Goal: Check status: Check status

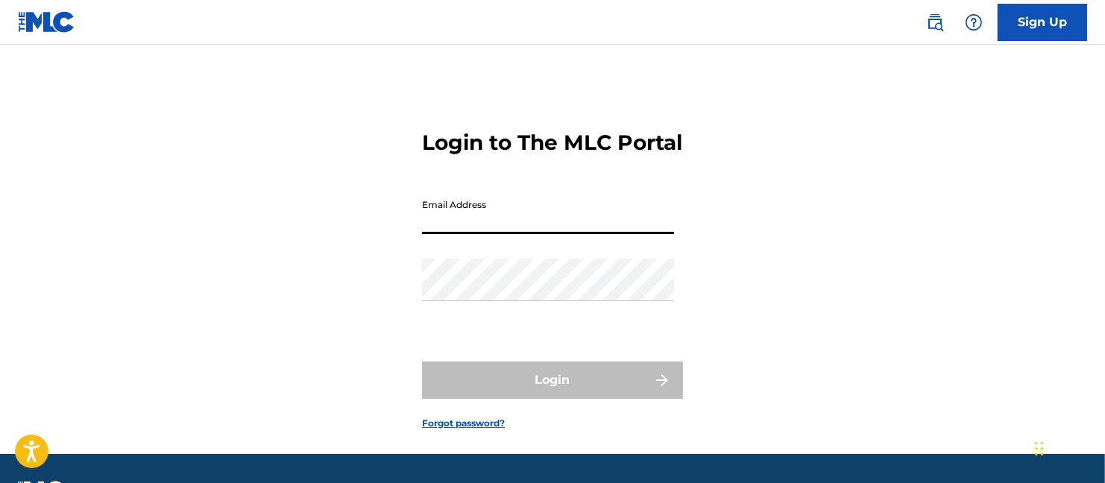
type input "[EMAIL_ADDRESS][DOMAIN_NAME]"
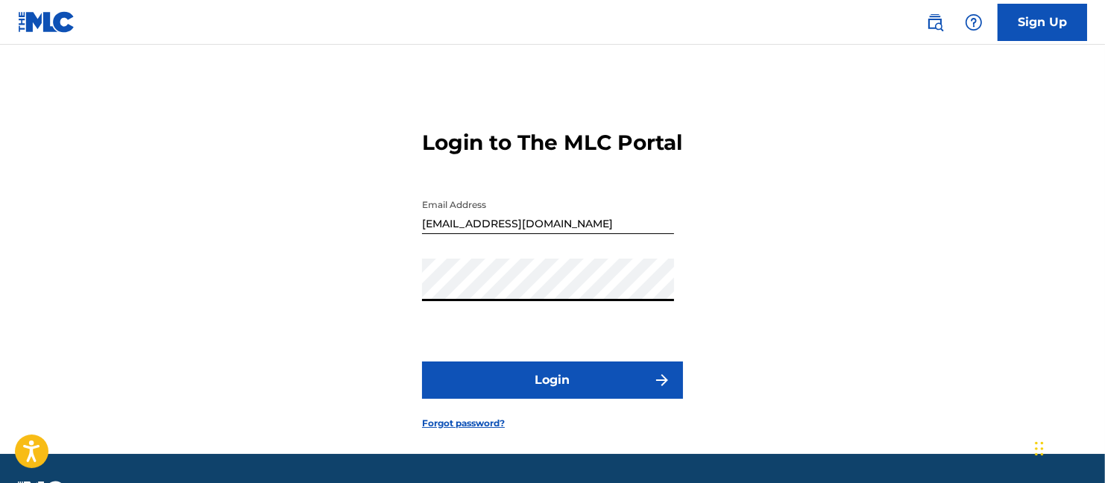
click at [417, 314] on div "Login to The MLC Portal Email Address [EMAIL_ADDRESS][DOMAIN_NAME] Password Log…" at bounding box center [553, 268] width 1044 height 372
click at [413, 313] on div "Login to The MLC Portal Email Address [EMAIL_ADDRESS][DOMAIN_NAME] Password Log…" at bounding box center [553, 268] width 1044 height 372
click at [464, 326] on div "Password" at bounding box center [548, 292] width 252 height 67
click at [555, 399] on button "Login" at bounding box center [552, 380] width 261 height 37
click at [552, 399] on button "Login" at bounding box center [552, 380] width 261 height 37
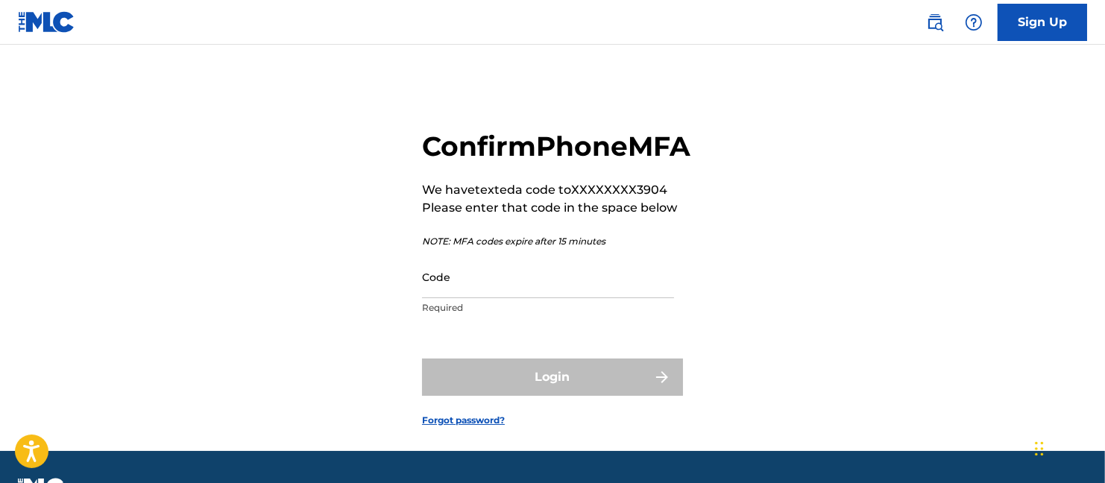
click at [538, 298] on input "Code" at bounding box center [548, 277] width 252 height 42
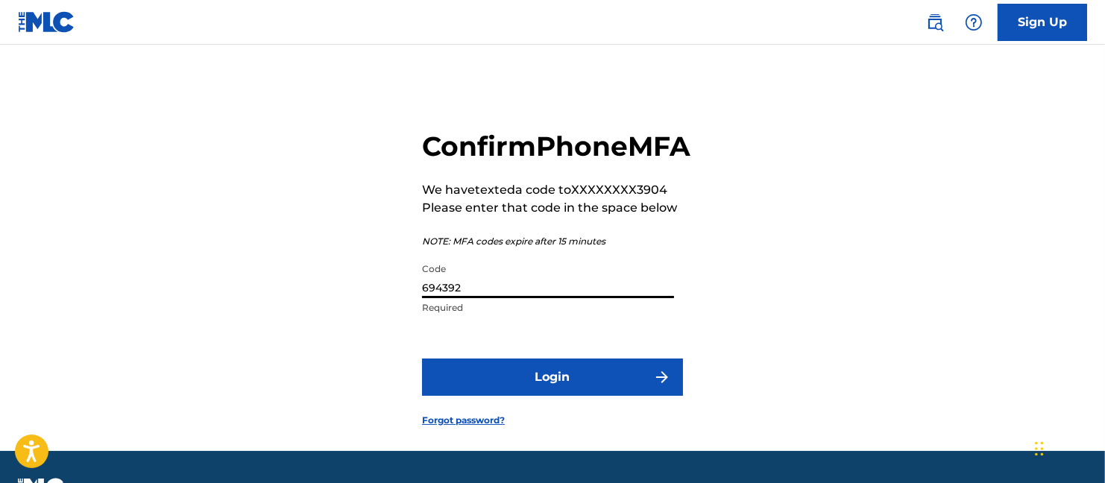
type input "694392"
click at [552, 396] on button "Login" at bounding box center [552, 377] width 261 height 37
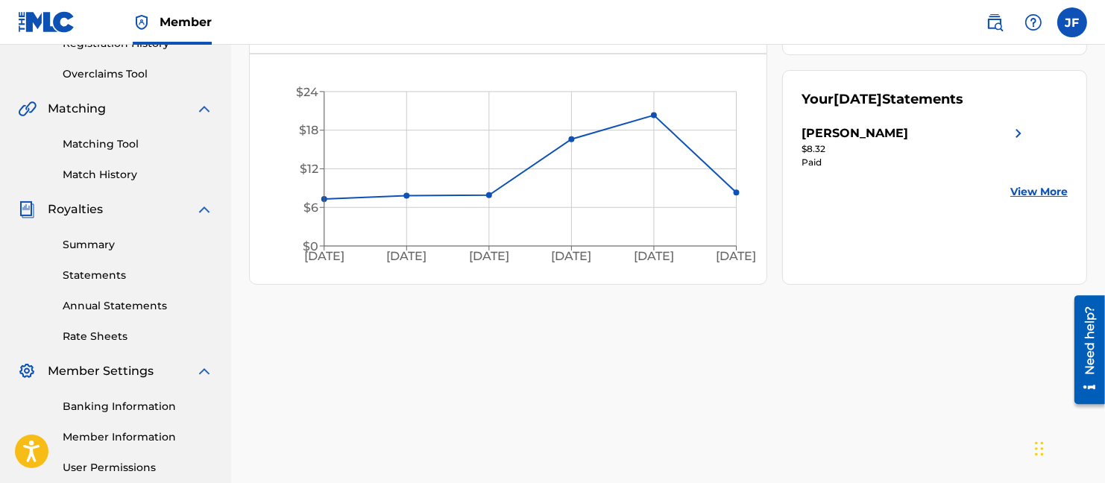
scroll to position [441, 0]
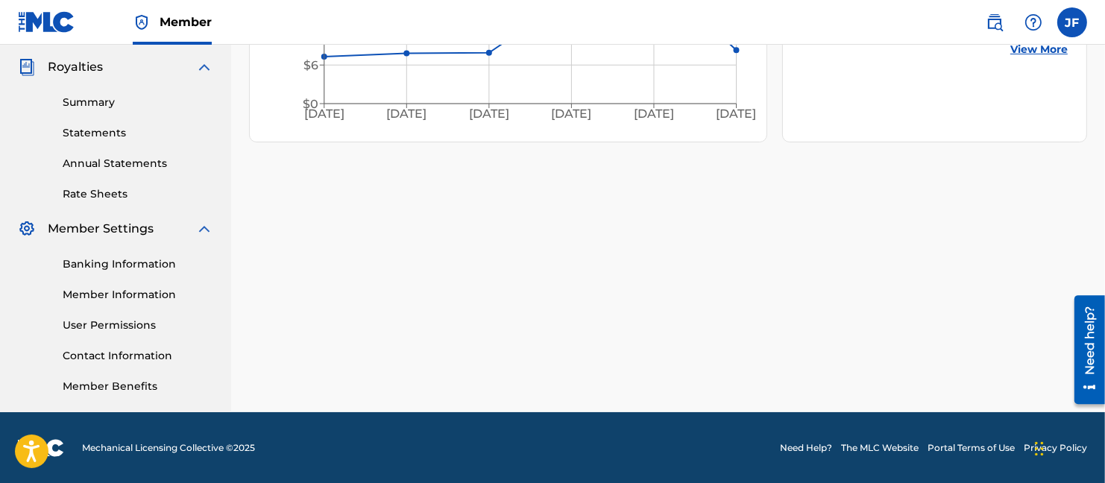
click at [129, 261] on link "Banking Information" at bounding box center [138, 264] width 151 height 16
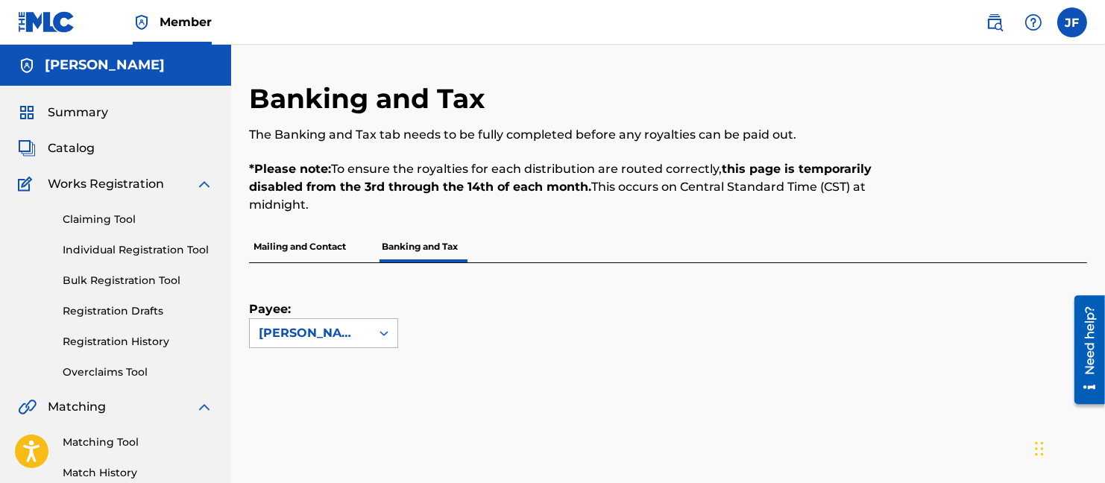
click at [385, 333] on icon at bounding box center [383, 333] width 9 height 5
click at [376, 333] on icon at bounding box center [383, 333] width 15 height 15
click at [308, 246] on p "Mailing and Contact" at bounding box center [299, 246] width 101 height 31
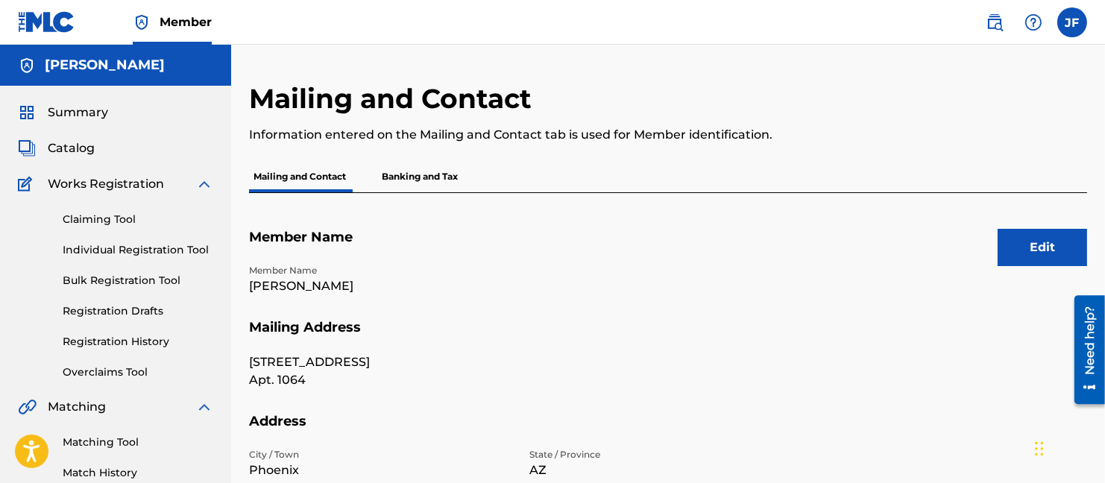
click at [1039, 248] on button "Edit" at bounding box center [1042, 247] width 89 height 37
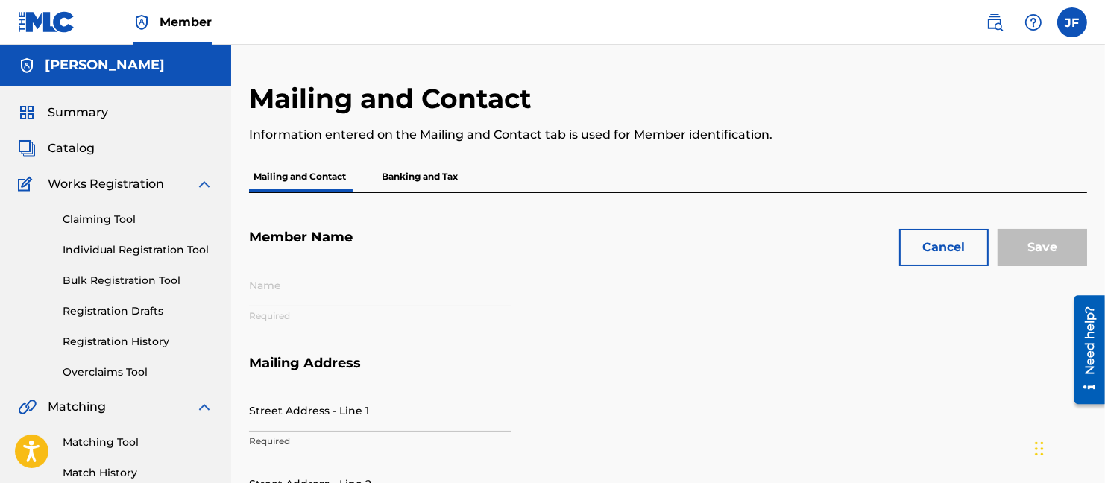
type input "[PERSON_NAME]"
type input "[STREET_ADDRESS]"
type input "Apt. 1064"
type input "Phoenix"
type input "85044"
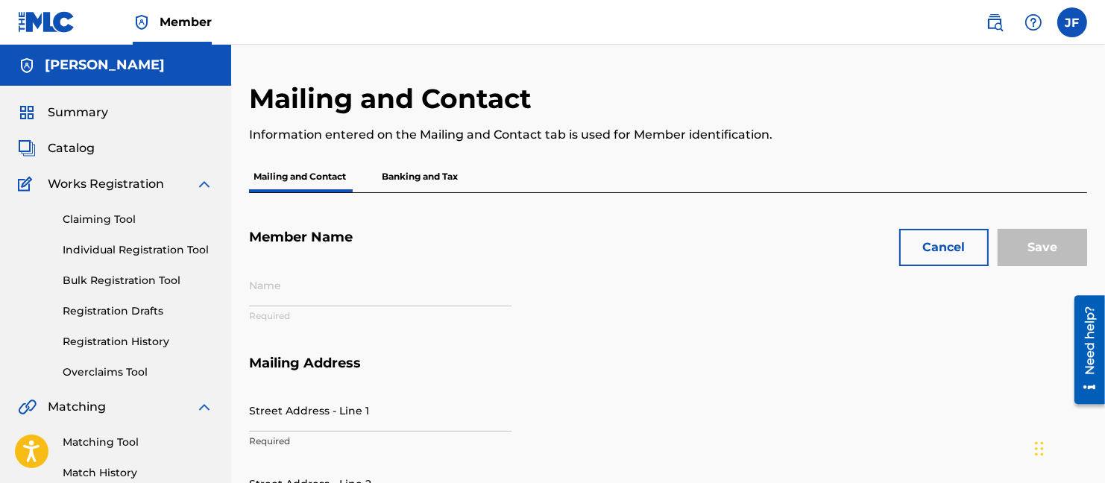
type input "P39355"
type input "623"
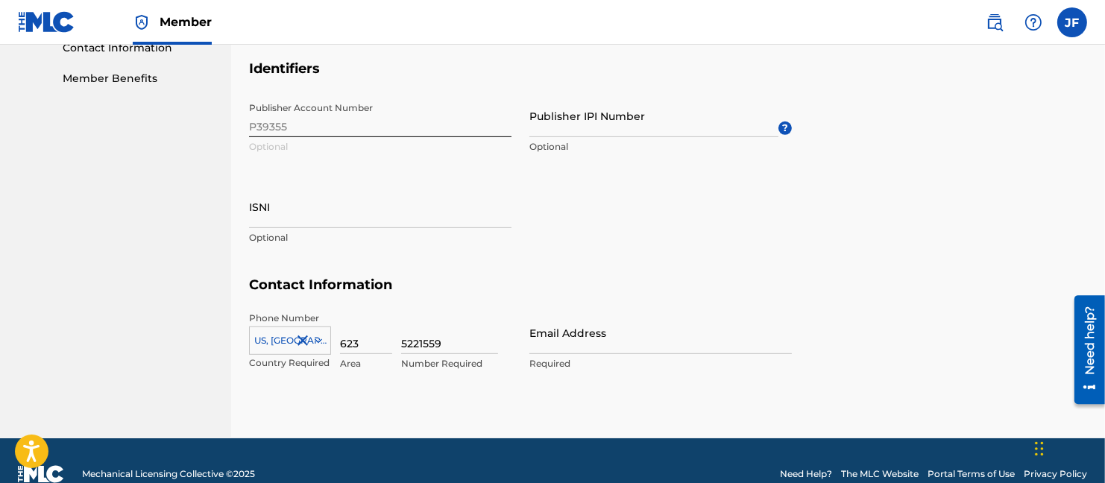
scroll to position [774, 0]
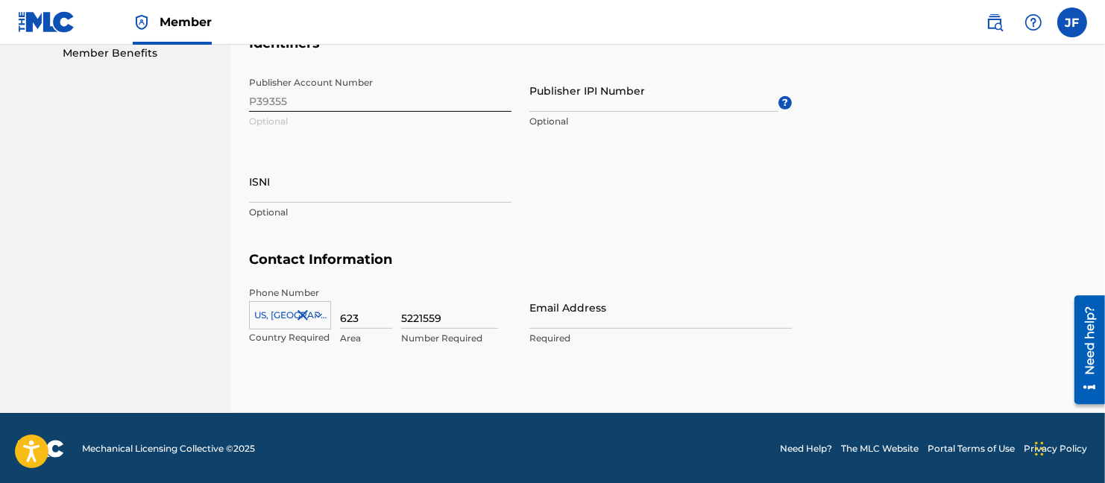
drag, startPoint x: 365, startPoint y: 314, endPoint x: 372, endPoint y: 316, distance: 7.8
click at [365, 315] on input "623" at bounding box center [366, 307] width 52 height 42
click at [444, 313] on input "5221559" at bounding box center [449, 307] width 97 height 42
type input "5"
click at [360, 311] on input "623" at bounding box center [366, 307] width 52 height 42
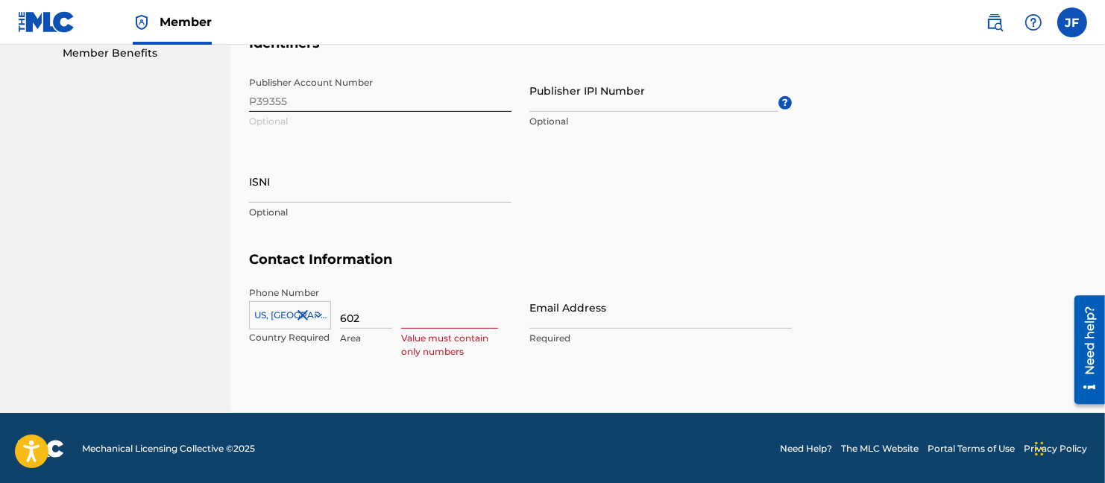
type input "602"
drag, startPoint x: 408, startPoint y: 315, endPoint x: 426, endPoint y: 318, distance: 18.9
click at [408, 315] on input at bounding box center [449, 307] width 97 height 42
type input "5836328"
drag, startPoint x: 540, startPoint y: 318, endPoint x: 561, endPoint y: 318, distance: 20.9
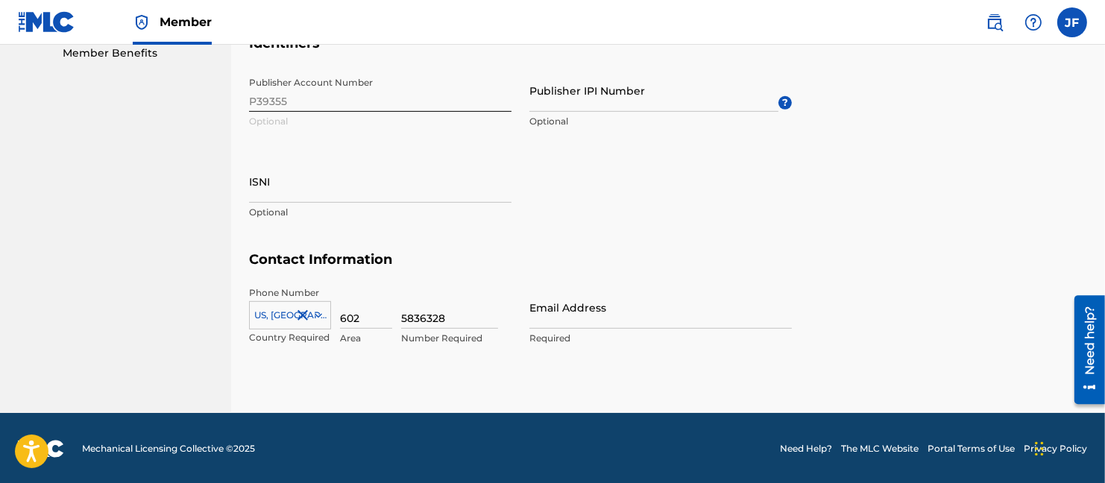
click at [540, 318] on input "Email Address" at bounding box center [660, 307] width 262 height 42
type input "[EMAIL_ADDRESS][DOMAIN_NAME]"
click at [262, 315] on div "US, [GEOGRAPHIC_DATA] +1" at bounding box center [290, 312] width 82 height 22
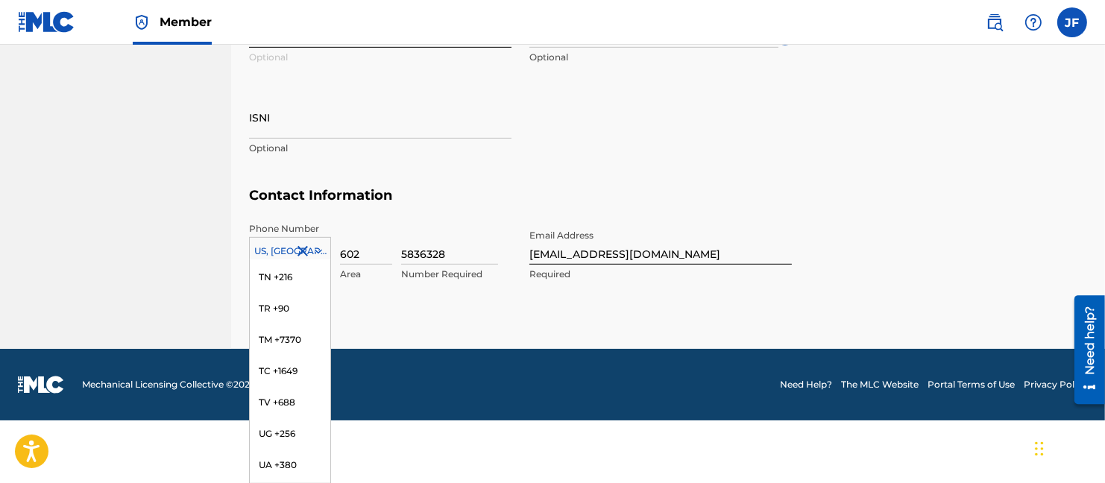
scroll to position [5976, 0]
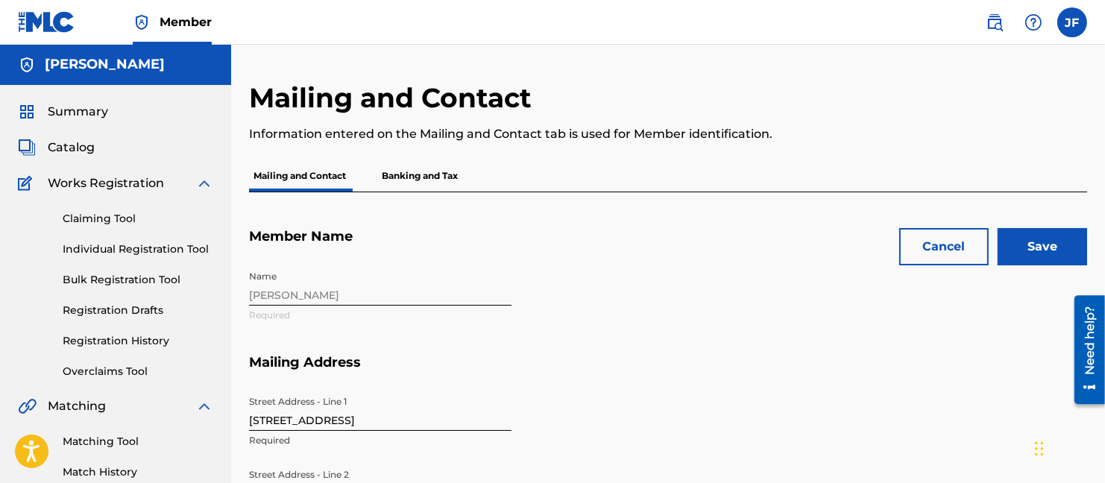
scroll to position [0, 0]
click at [72, 147] on span "Catalog" at bounding box center [71, 148] width 47 height 18
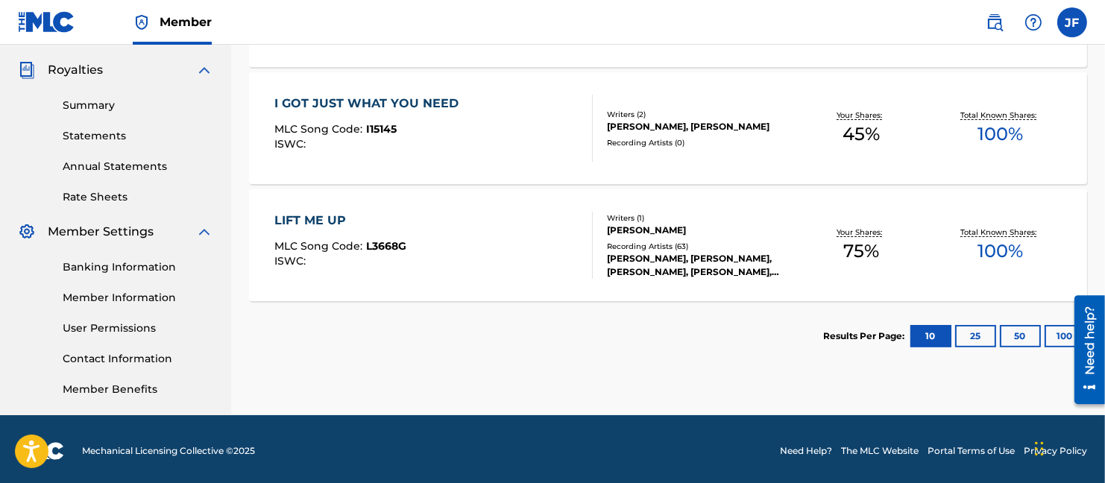
scroll to position [441, 0]
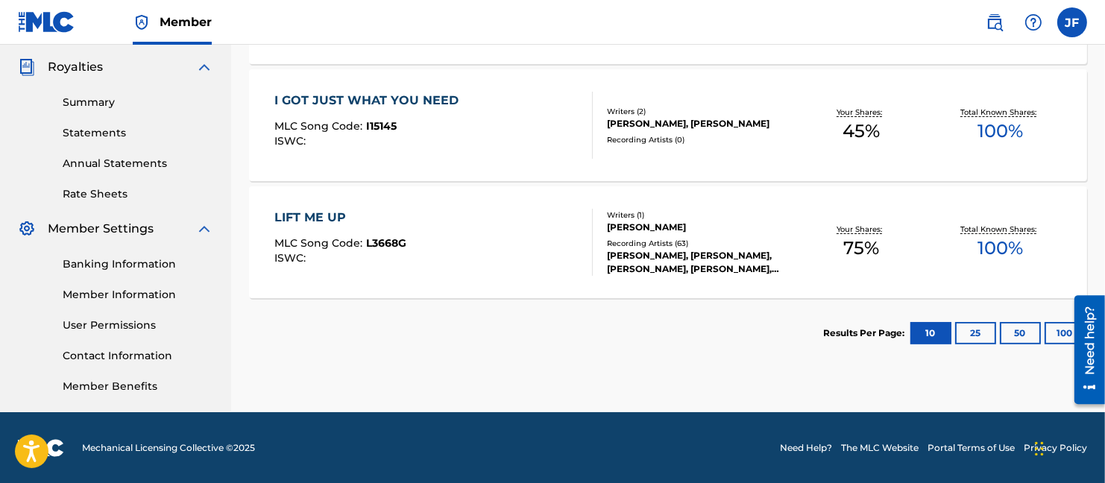
click at [974, 333] on button "25" at bounding box center [975, 333] width 41 height 22
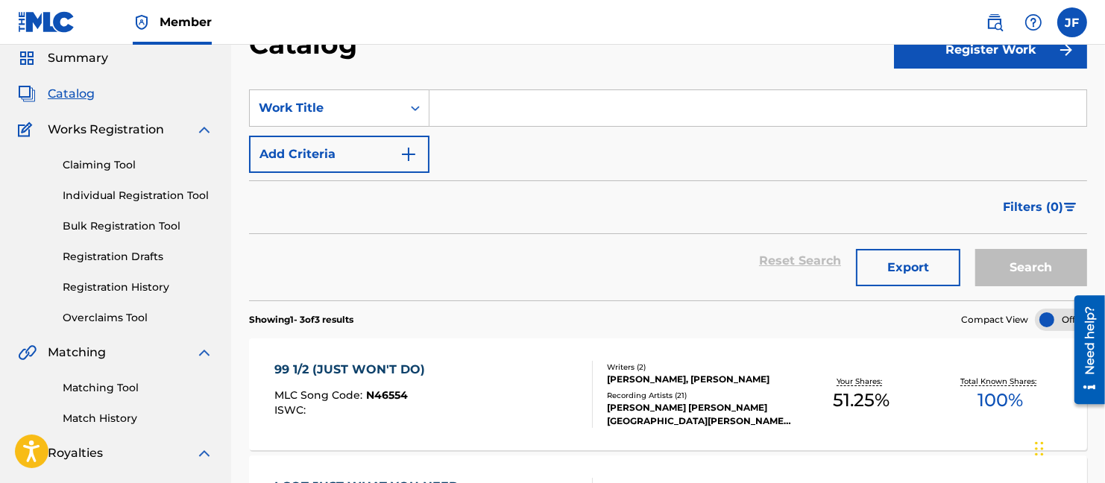
scroll to position [0, 0]
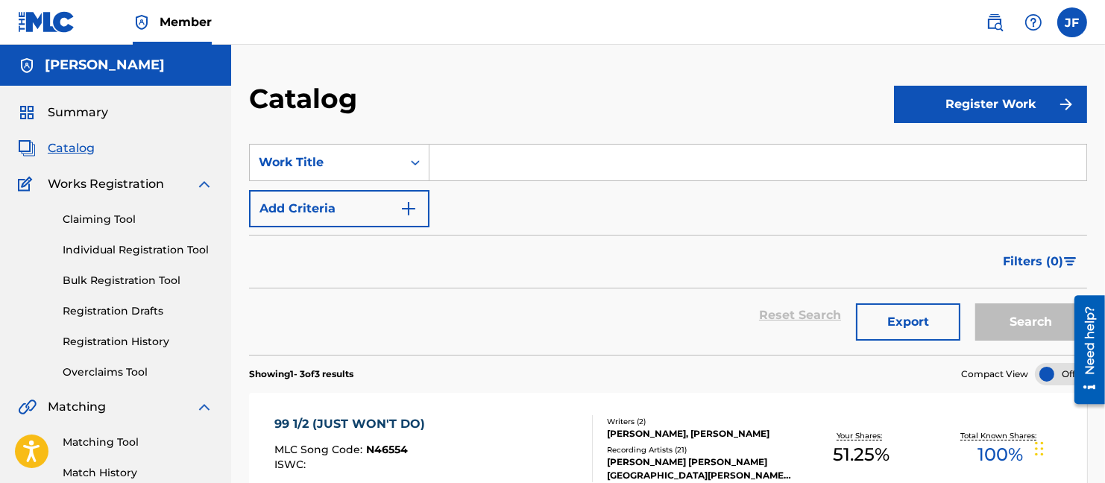
click at [992, 25] on img at bounding box center [995, 22] width 18 height 18
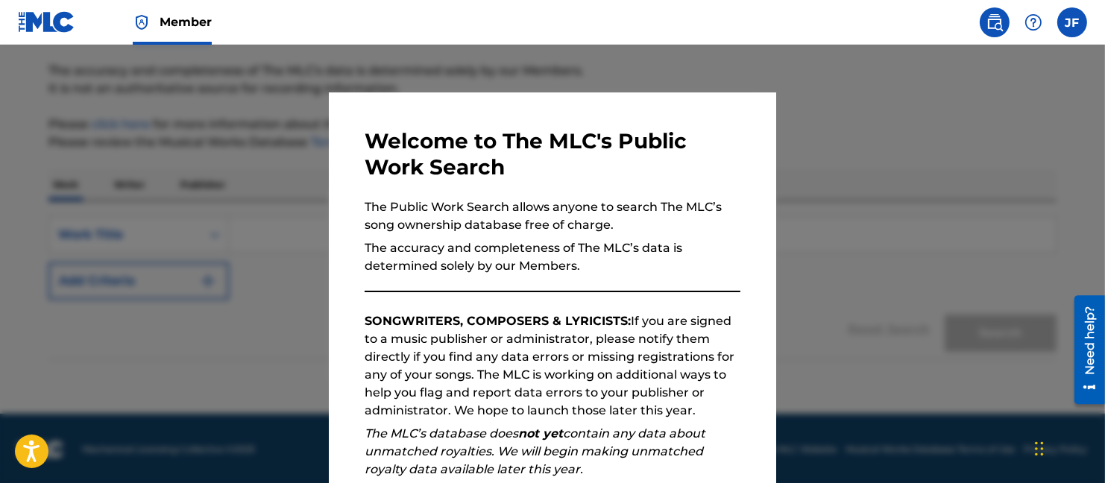
scroll to position [117, 0]
click at [875, 84] on div at bounding box center [552, 286] width 1105 height 483
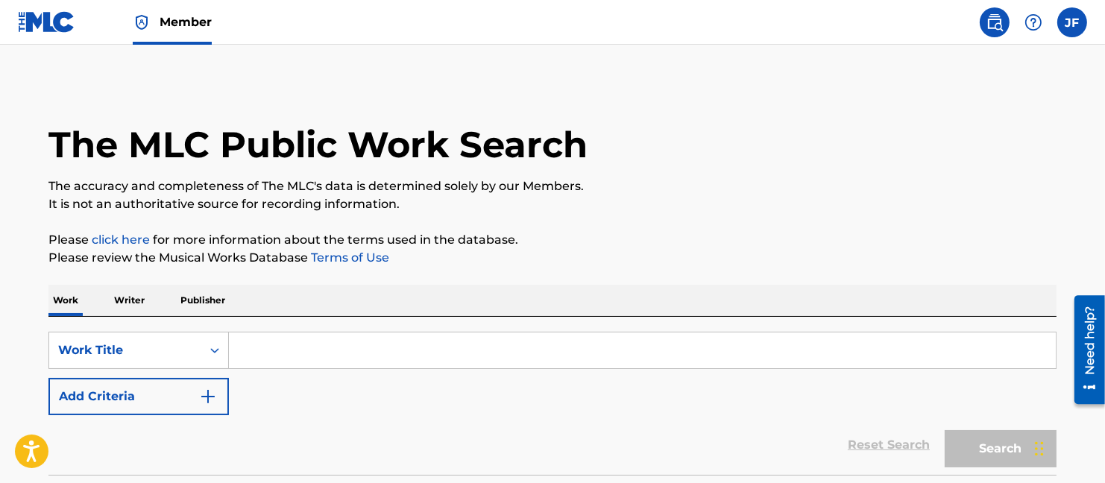
scroll to position [0, 0]
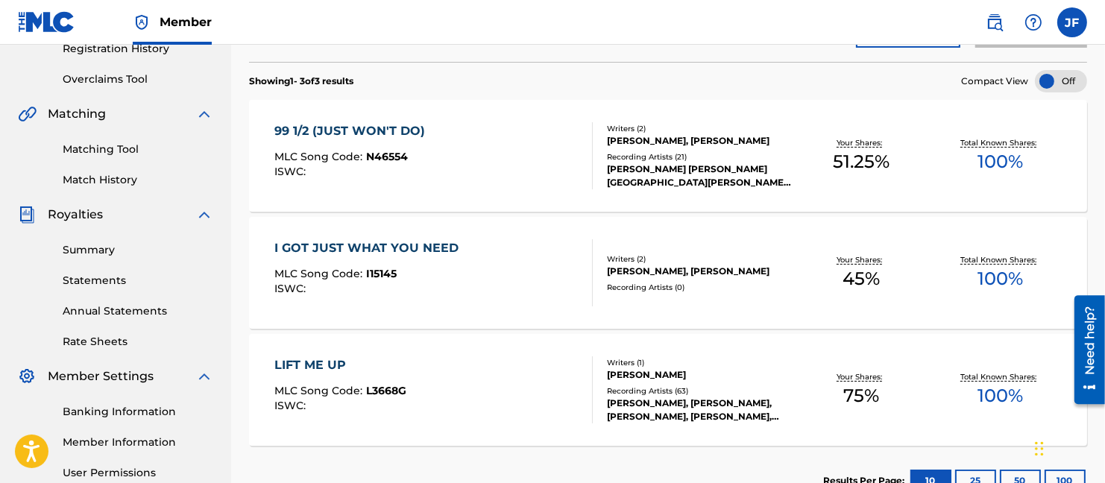
scroll to position [217, 0]
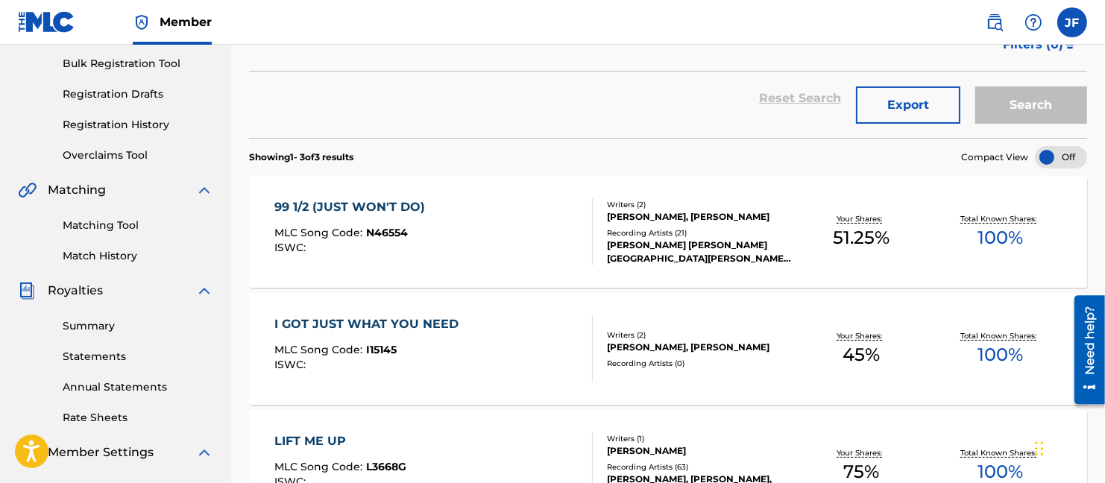
click at [92, 324] on link "Summary" at bounding box center [138, 326] width 151 height 16
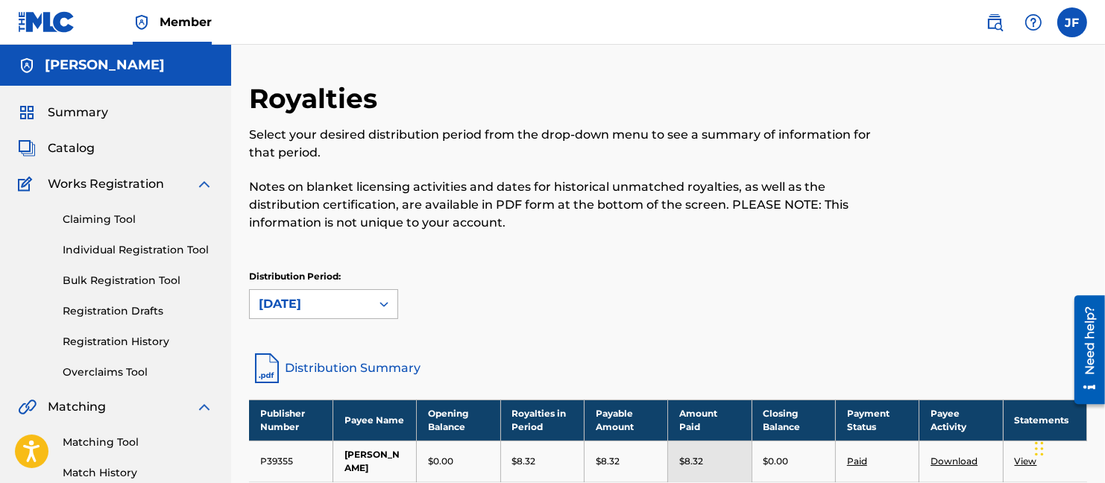
click at [383, 303] on div "[DATE]" at bounding box center [323, 304] width 149 height 30
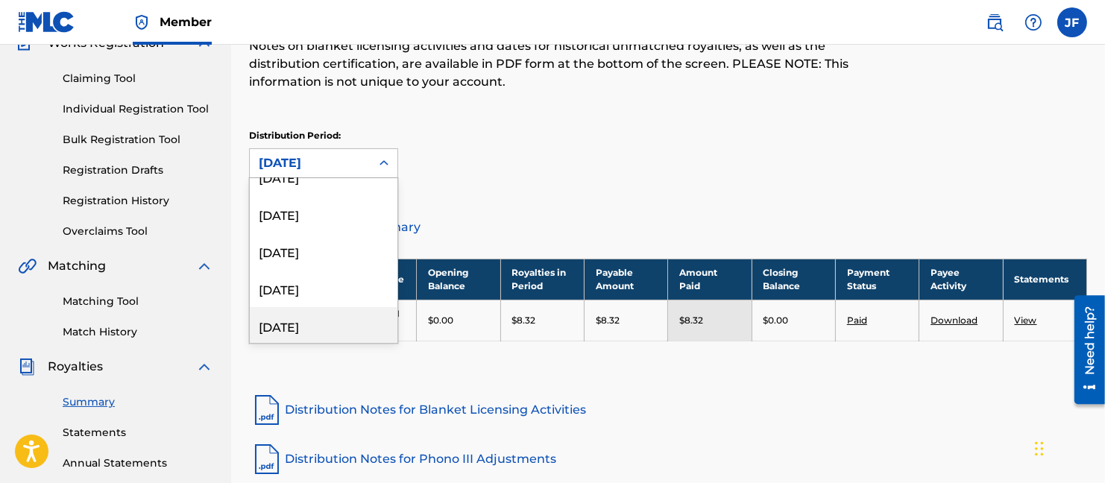
scroll to position [133, 0]
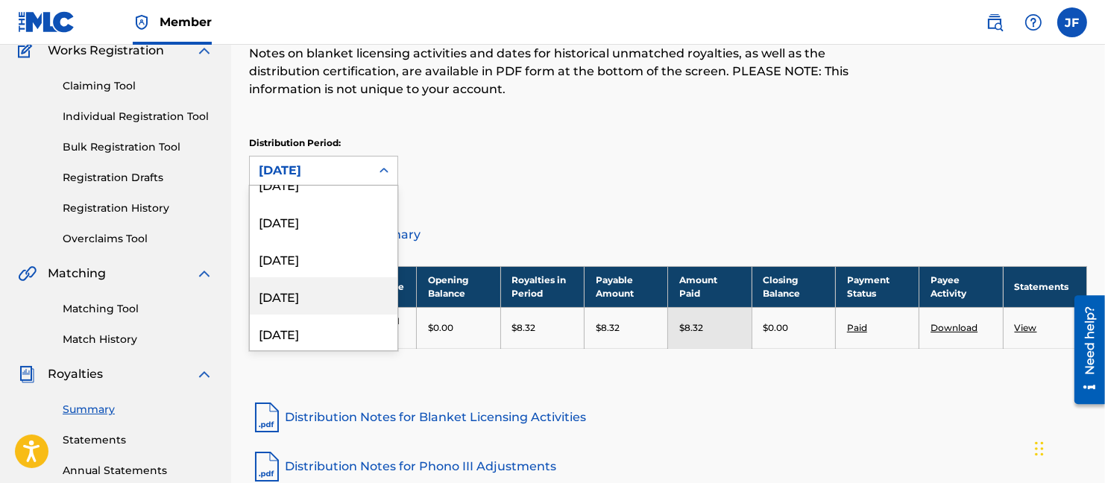
click at [324, 303] on div "[DATE]" at bounding box center [324, 295] width 148 height 37
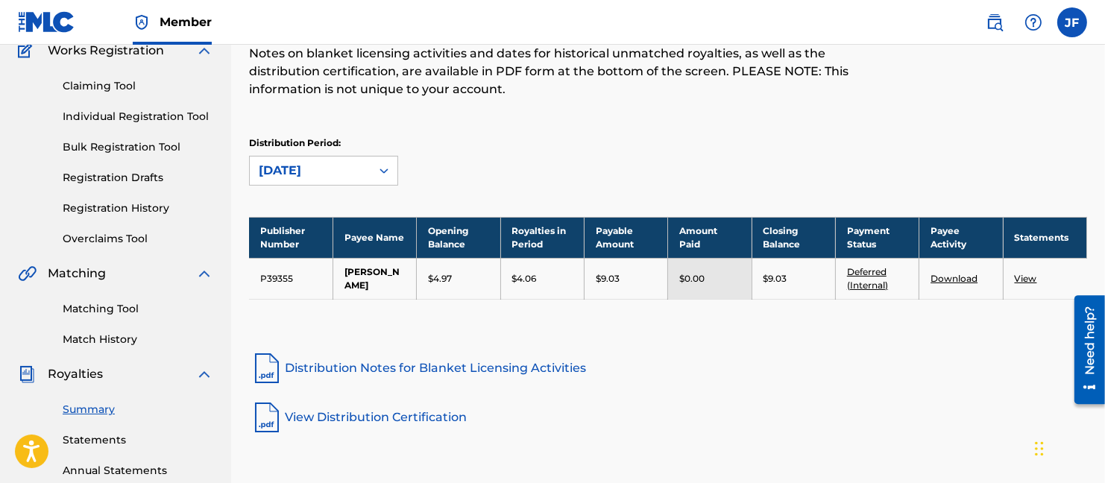
click at [386, 169] on icon at bounding box center [383, 170] width 9 height 5
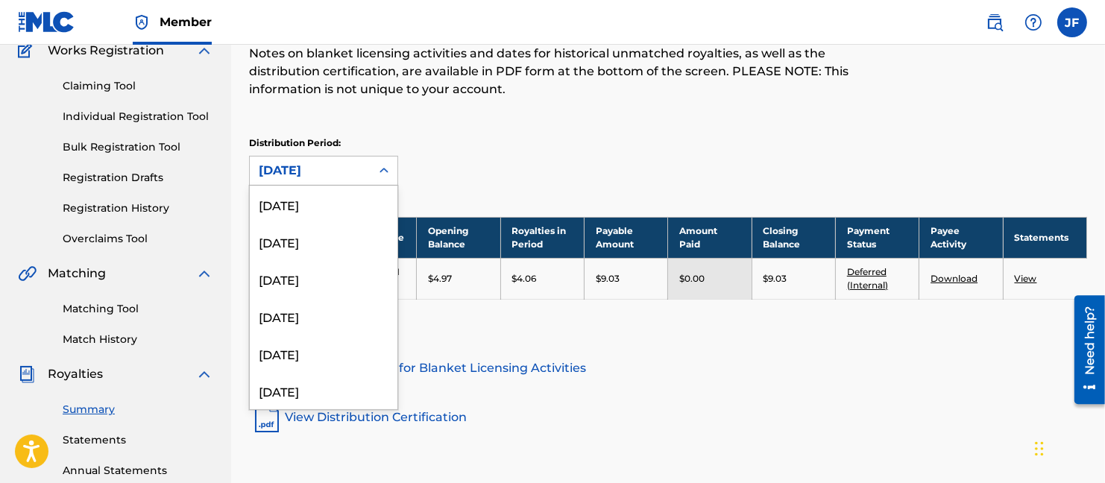
scroll to position [1726, 0]
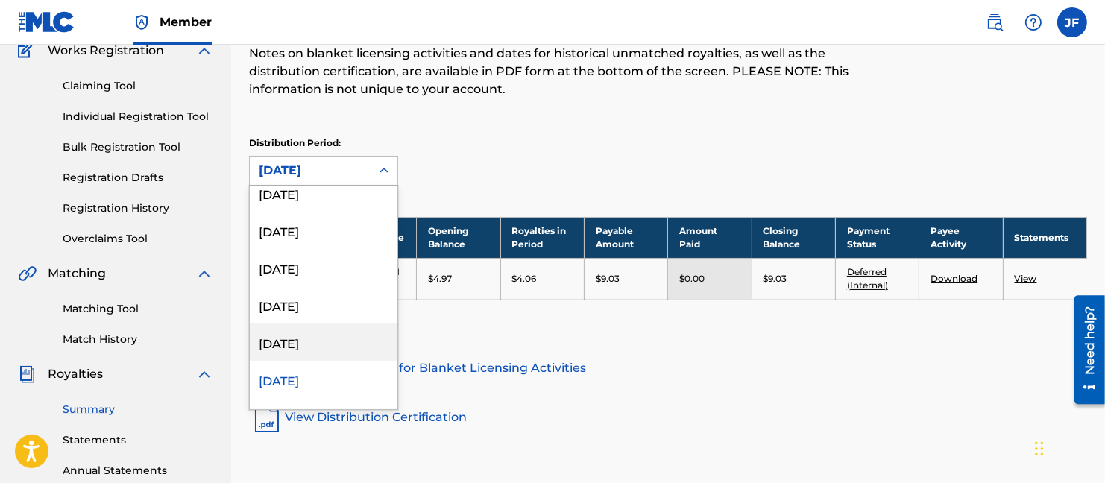
click at [306, 338] on div "[DATE]" at bounding box center [324, 342] width 148 height 37
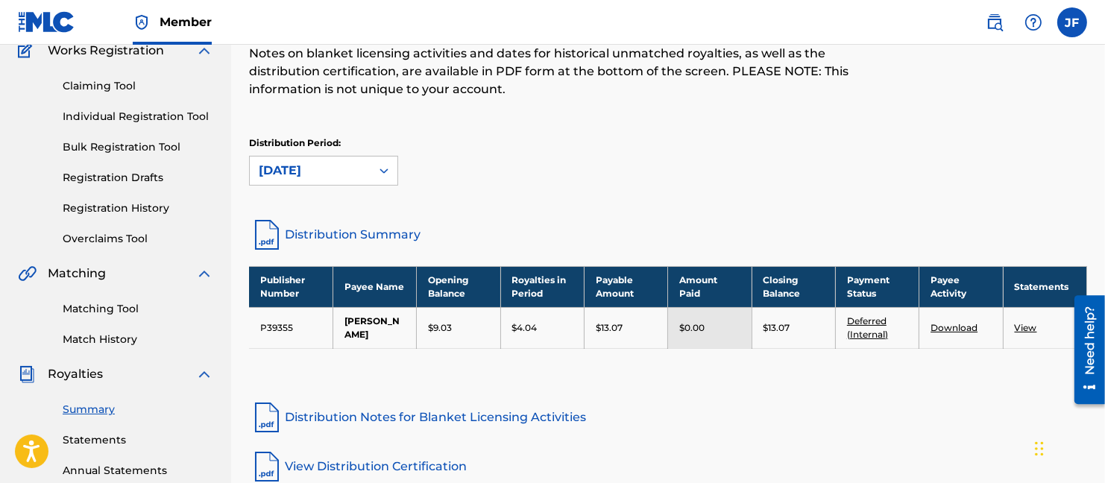
click at [382, 171] on icon at bounding box center [383, 170] width 15 height 15
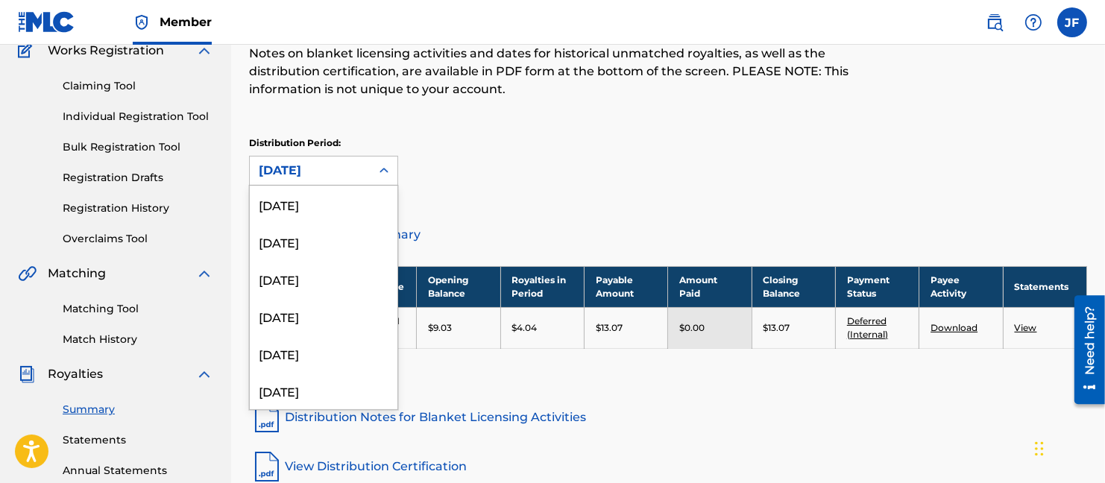
scroll to position [1689, 0]
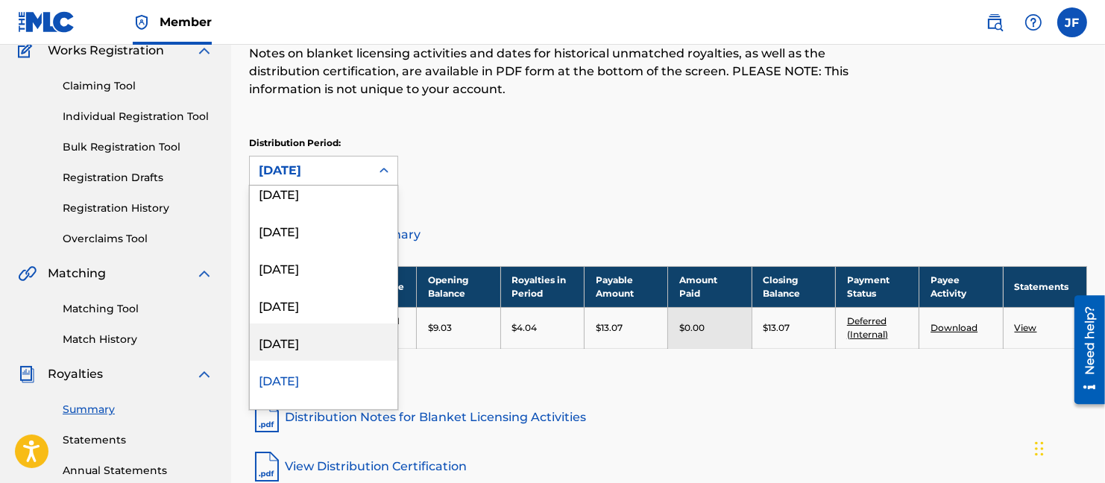
click at [305, 337] on div "[DATE]" at bounding box center [324, 342] width 148 height 37
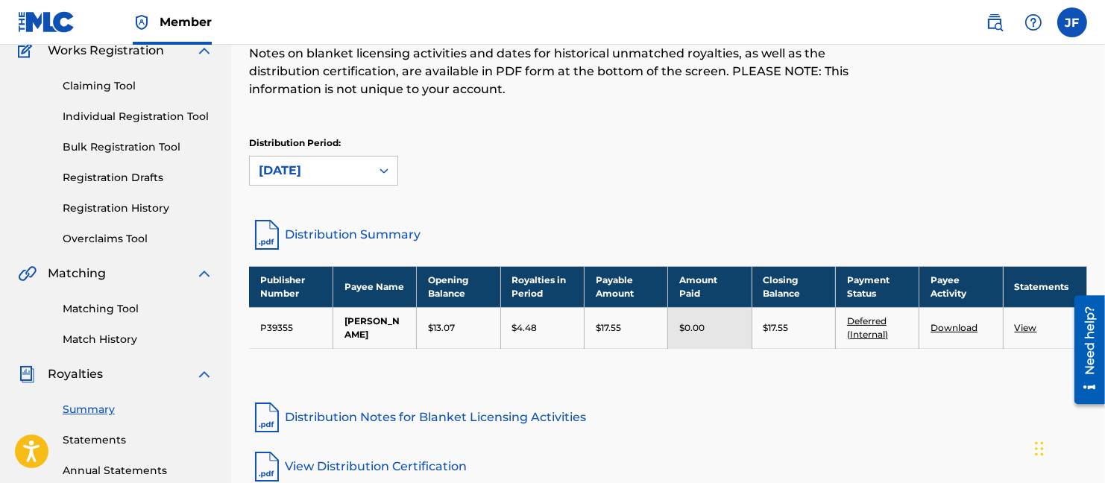
click at [385, 169] on icon at bounding box center [383, 170] width 9 height 5
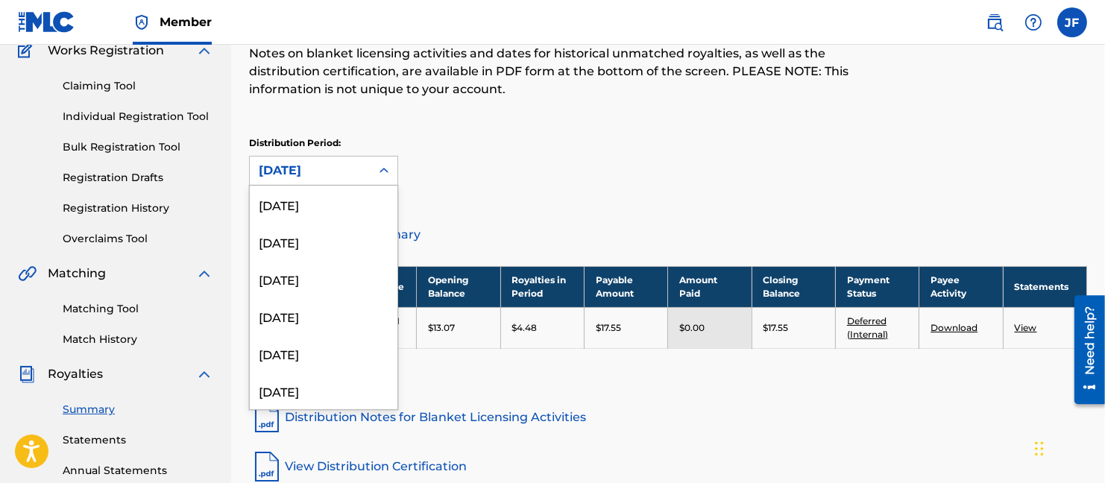
scroll to position [1651, 0]
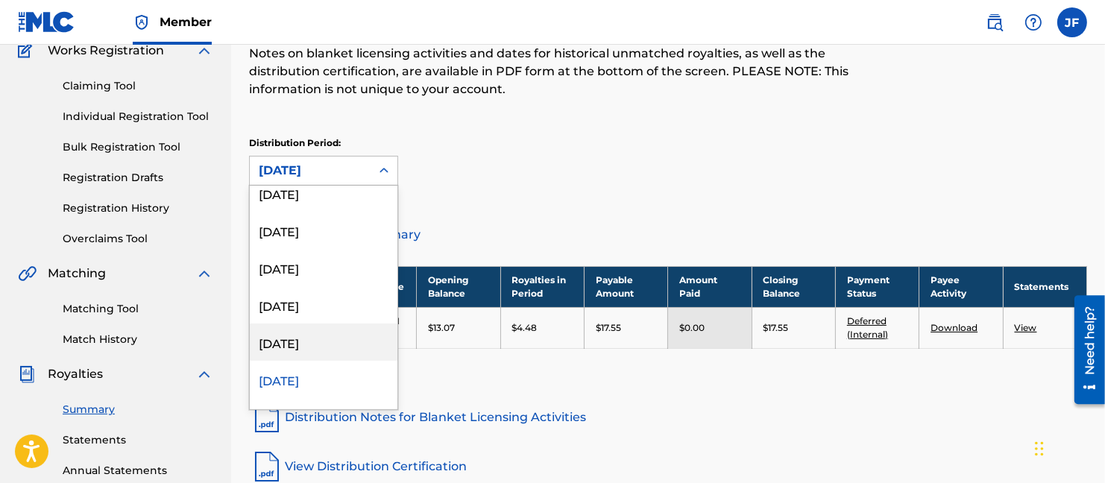
click at [303, 339] on div "[DATE]" at bounding box center [324, 342] width 148 height 37
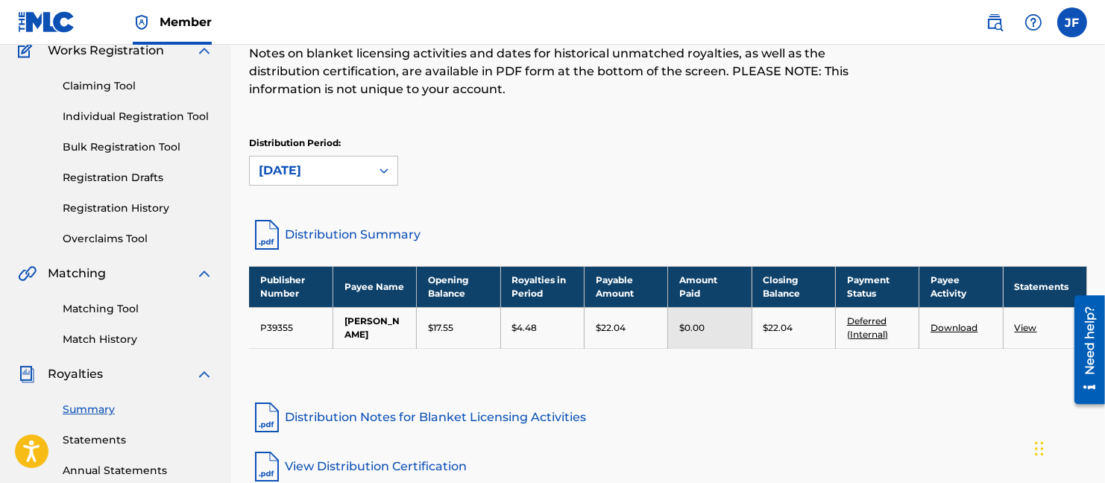
click at [387, 167] on icon at bounding box center [383, 170] width 15 height 15
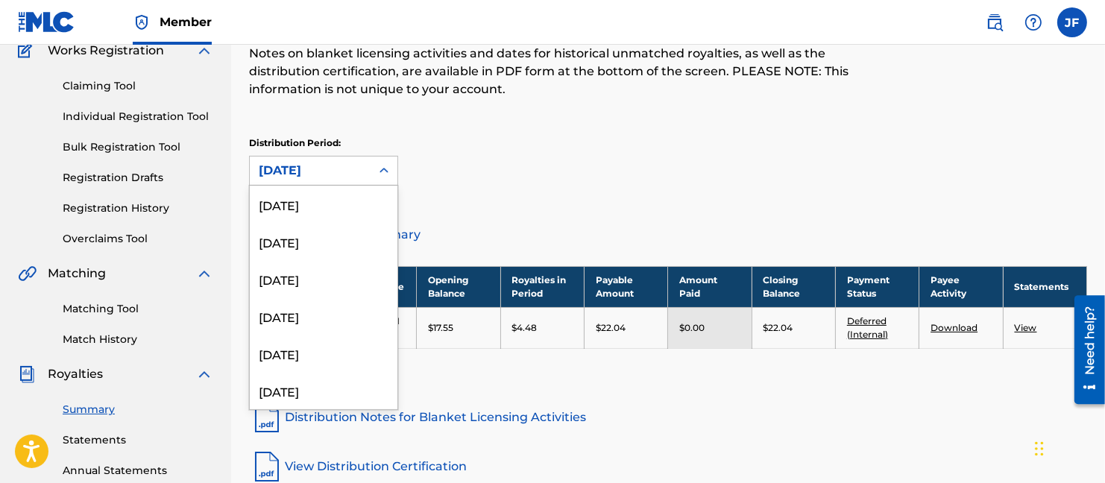
scroll to position [1614, 0]
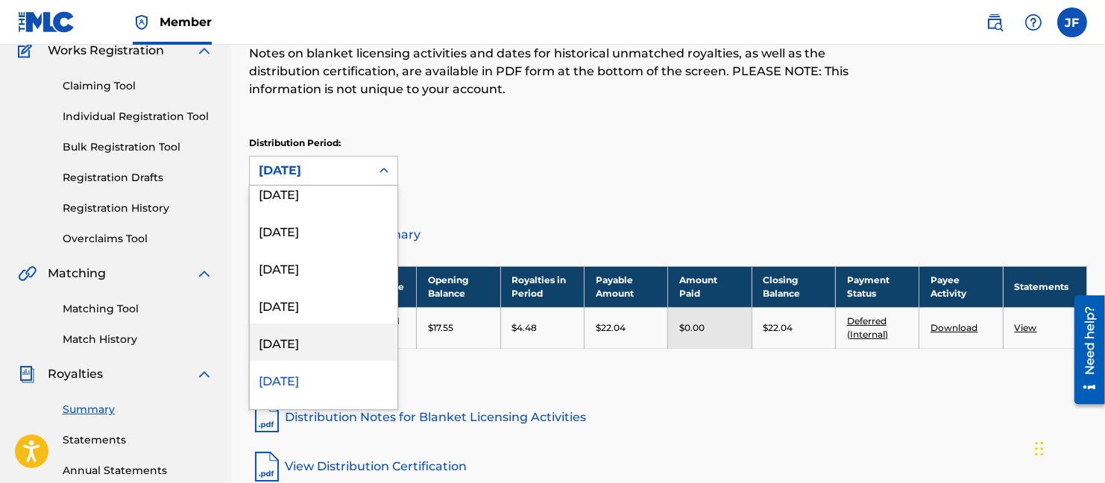
click at [315, 336] on div "[DATE]" at bounding box center [324, 342] width 148 height 37
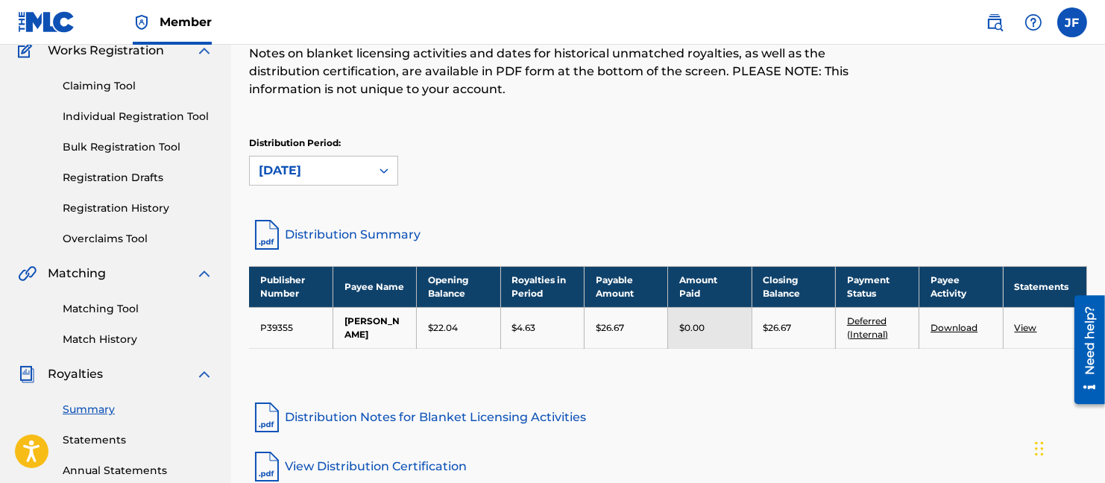
click at [385, 166] on icon at bounding box center [383, 170] width 15 height 15
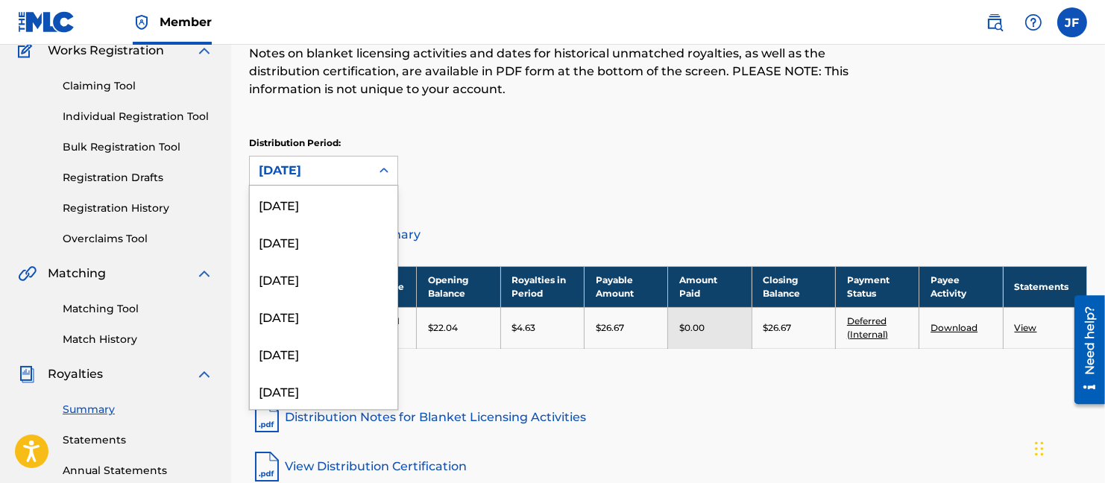
scroll to position [1577, 0]
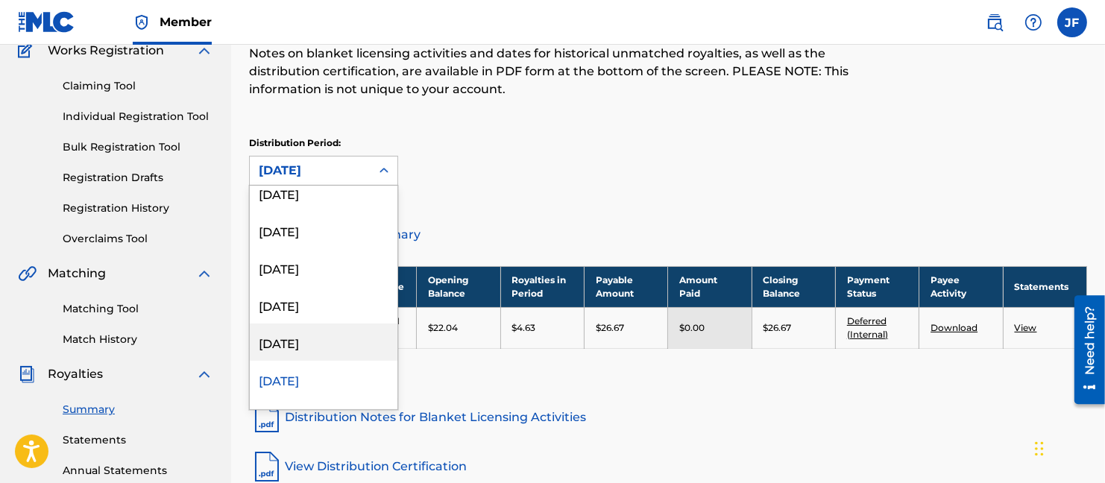
click at [322, 341] on div "[DATE]" at bounding box center [324, 342] width 148 height 37
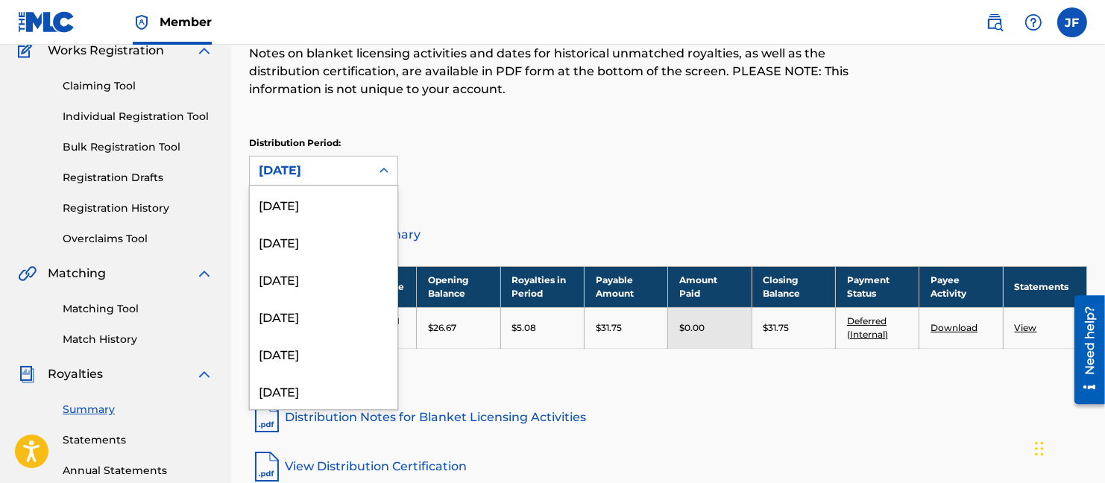
click at [390, 168] on icon at bounding box center [383, 170] width 15 height 15
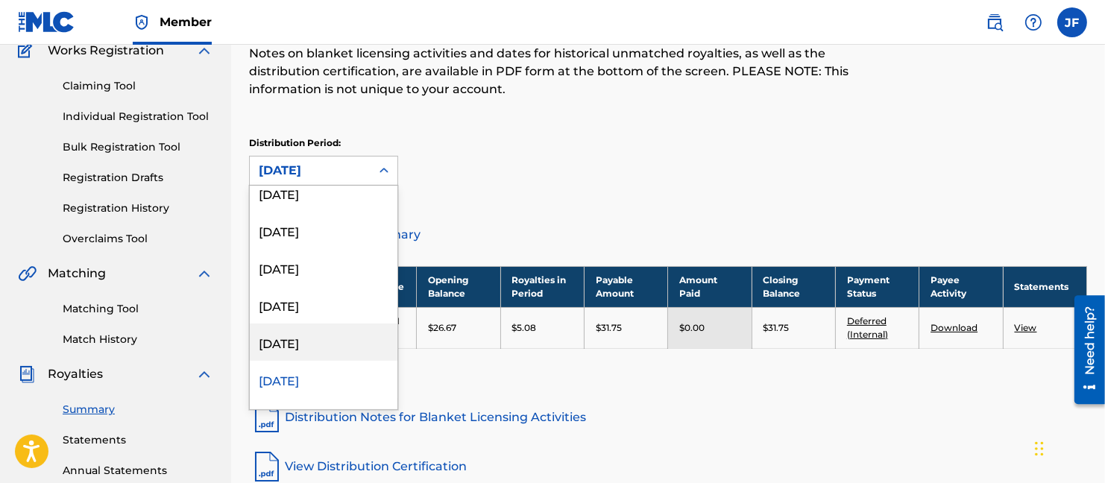
click at [326, 337] on div "[DATE]" at bounding box center [324, 342] width 148 height 37
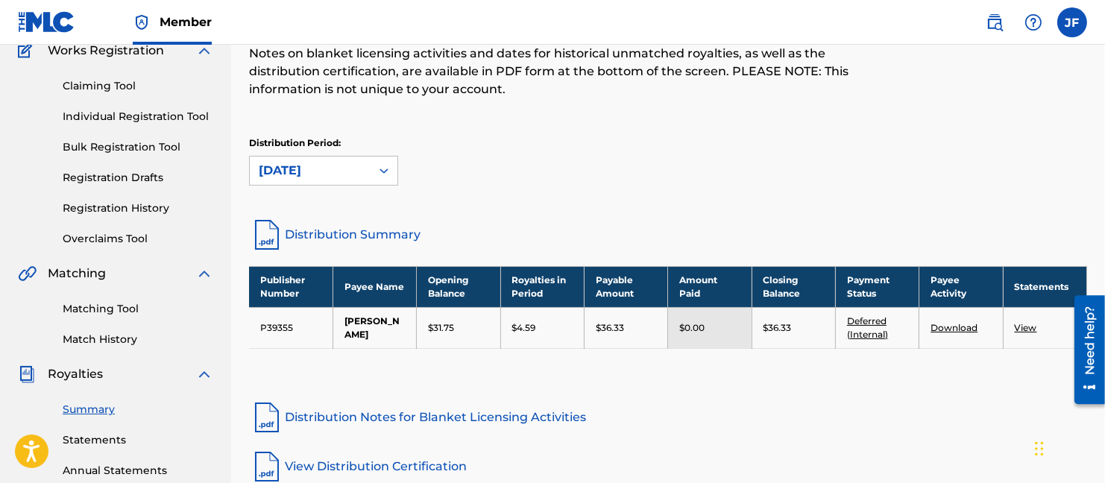
click at [382, 166] on icon at bounding box center [383, 170] width 15 height 15
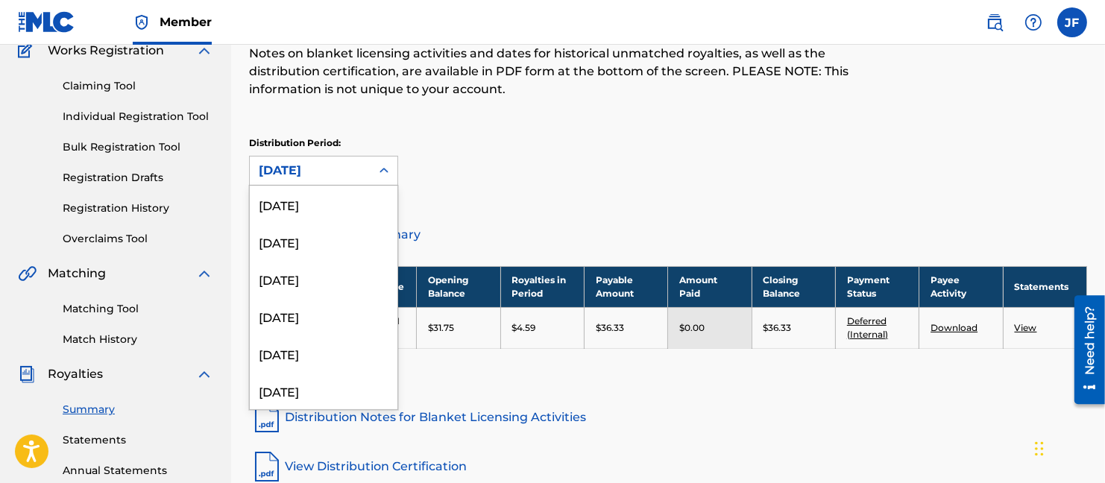
scroll to position [1502, 0]
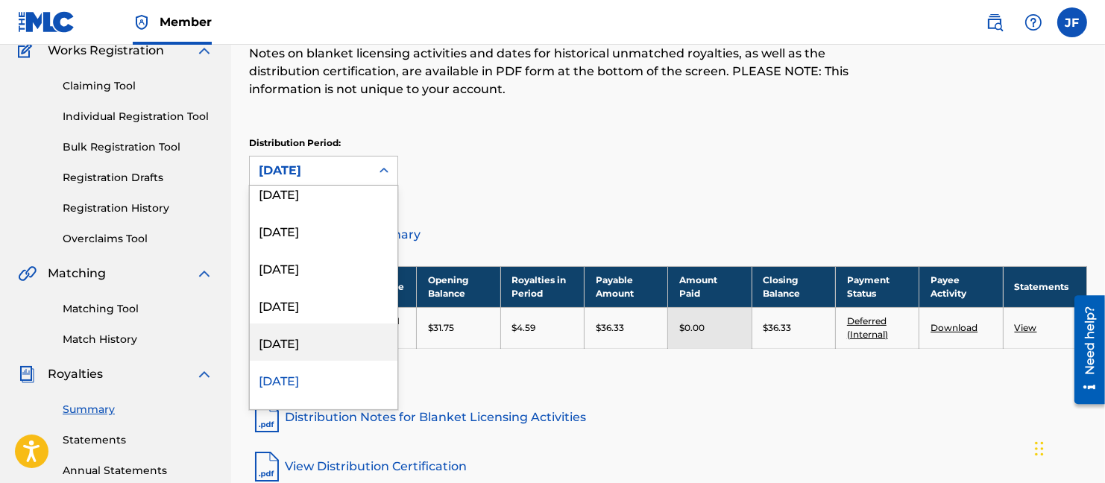
click at [317, 338] on div "[DATE]" at bounding box center [324, 342] width 148 height 37
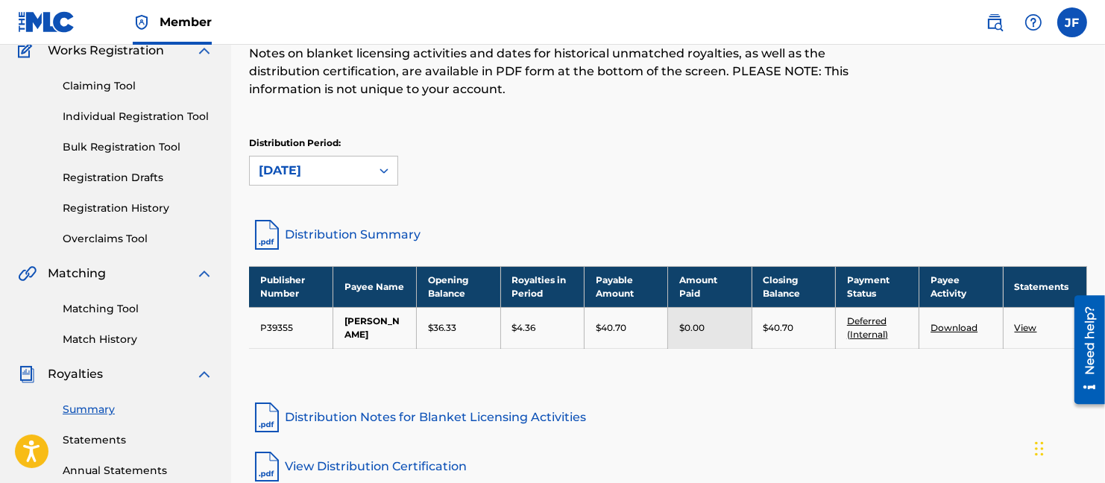
click at [387, 166] on icon at bounding box center [383, 170] width 15 height 15
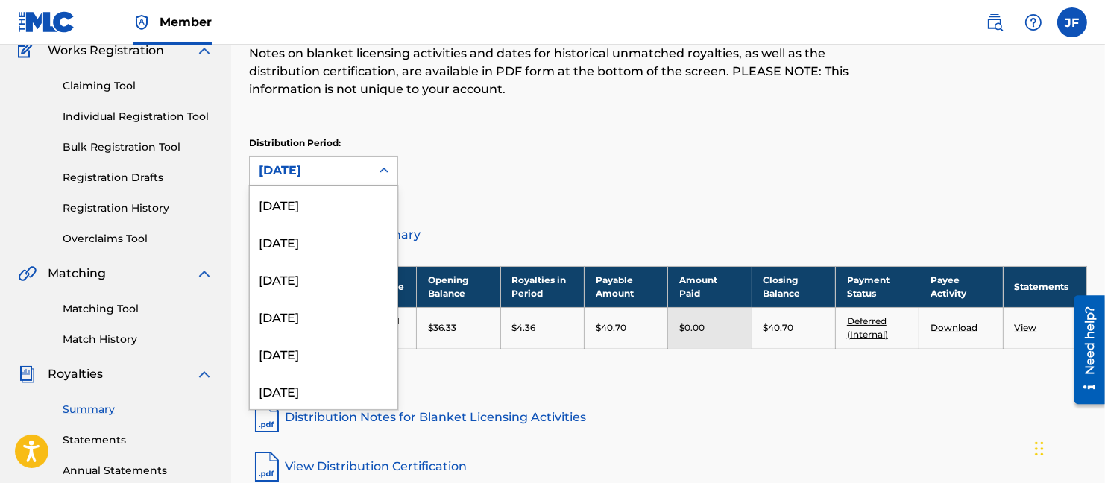
scroll to position [1465, 0]
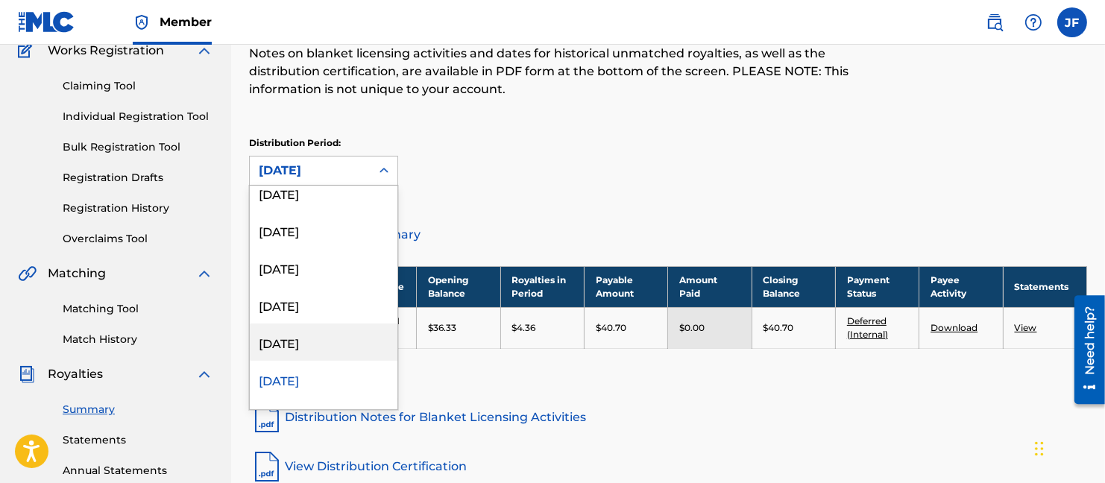
click at [331, 341] on div "[DATE]" at bounding box center [324, 342] width 148 height 37
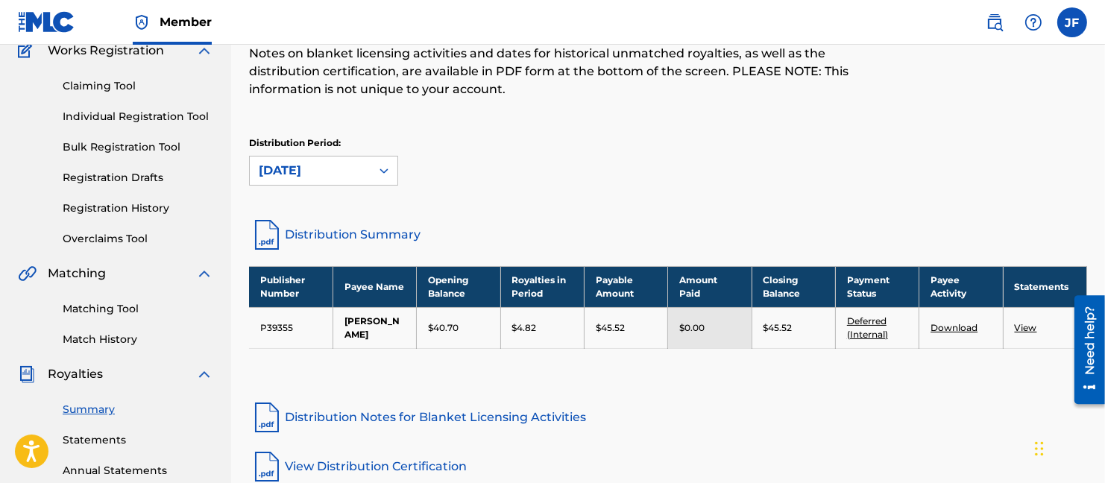
click at [382, 168] on icon at bounding box center [383, 170] width 15 height 15
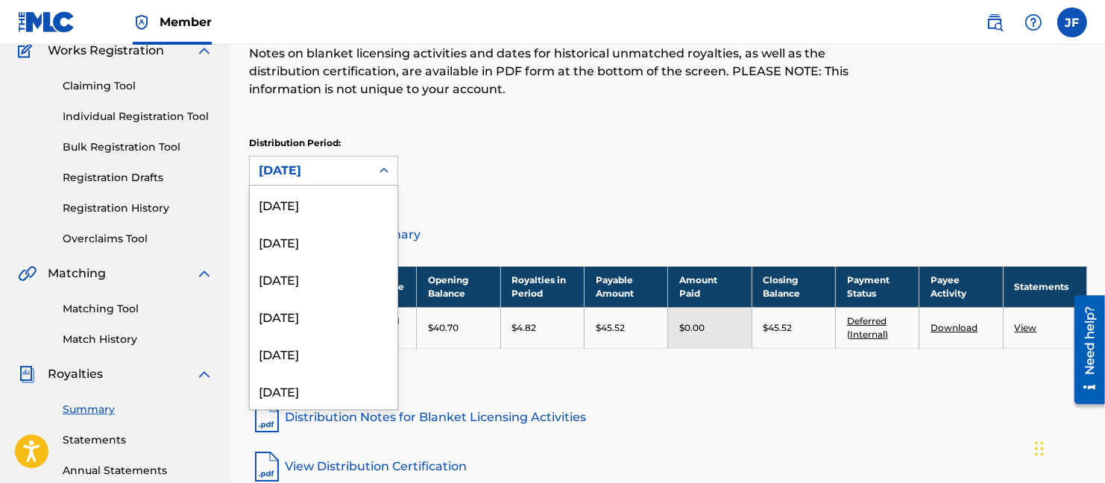
scroll to position [1428, 0]
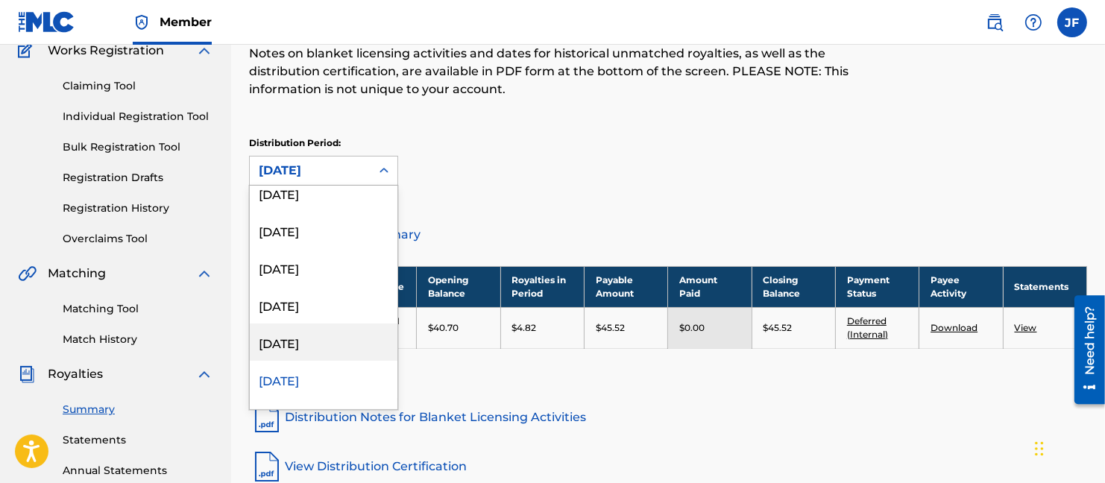
click at [306, 335] on div "[DATE]" at bounding box center [324, 342] width 148 height 37
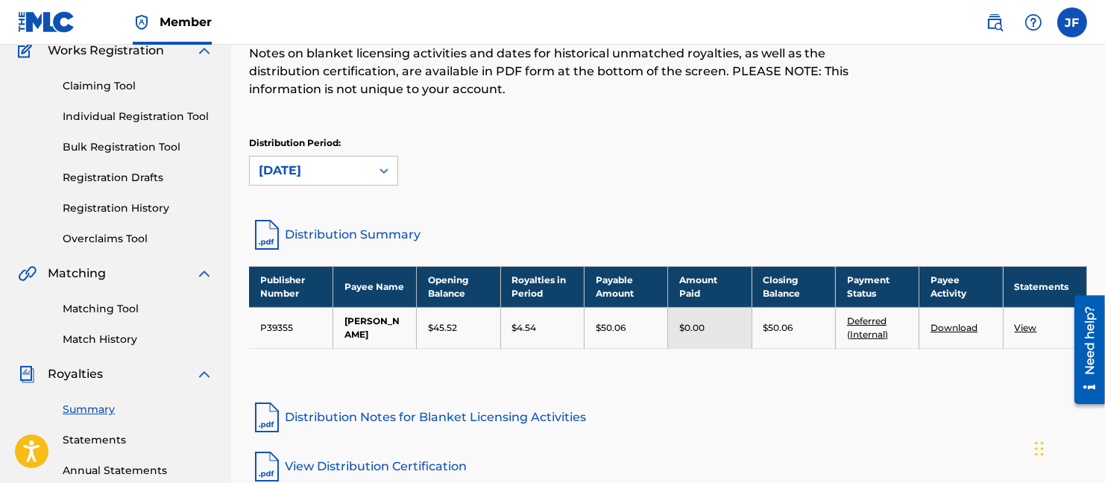
click at [384, 170] on icon at bounding box center [383, 170] width 15 height 15
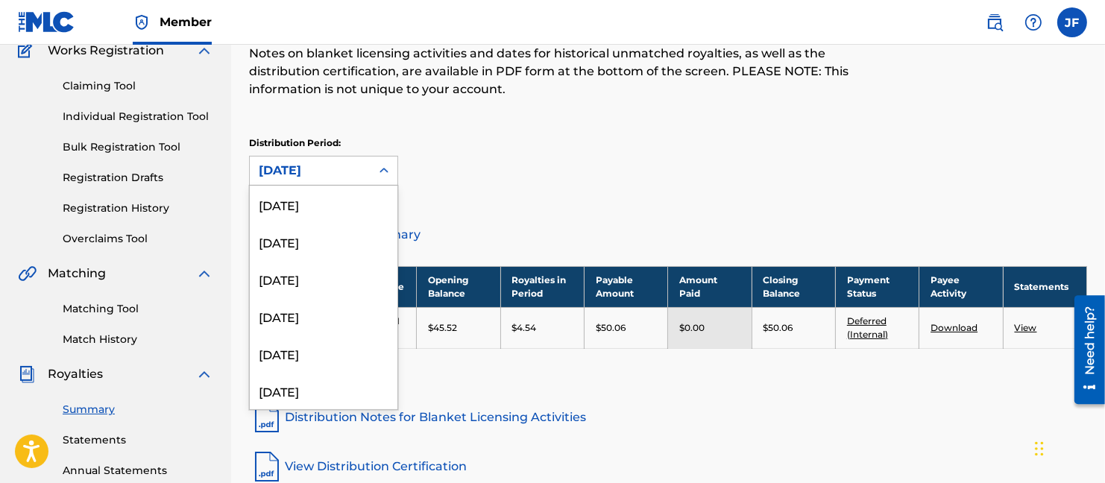
scroll to position [1390, 0]
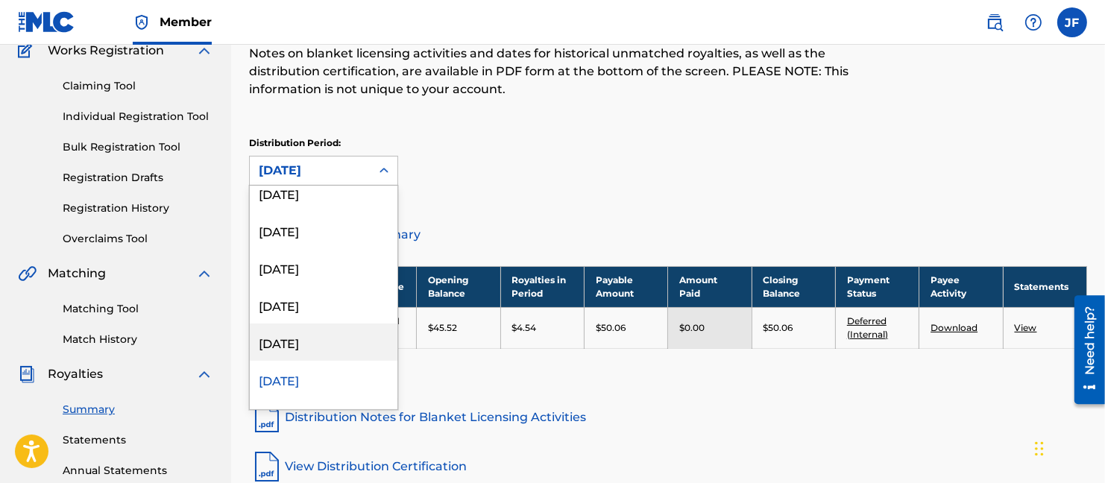
click at [303, 338] on div "[DATE]" at bounding box center [324, 342] width 148 height 37
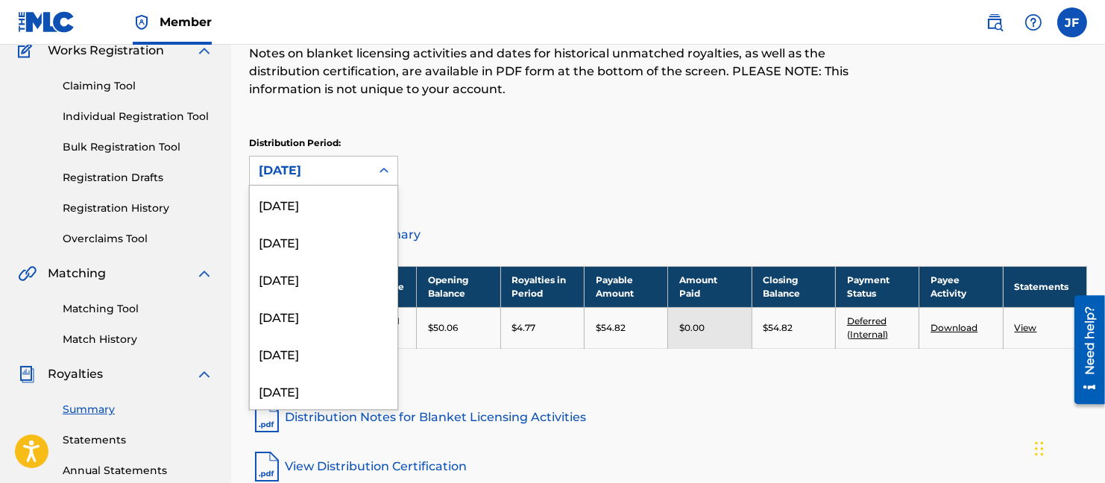
click at [381, 168] on icon at bounding box center [383, 170] width 9 height 5
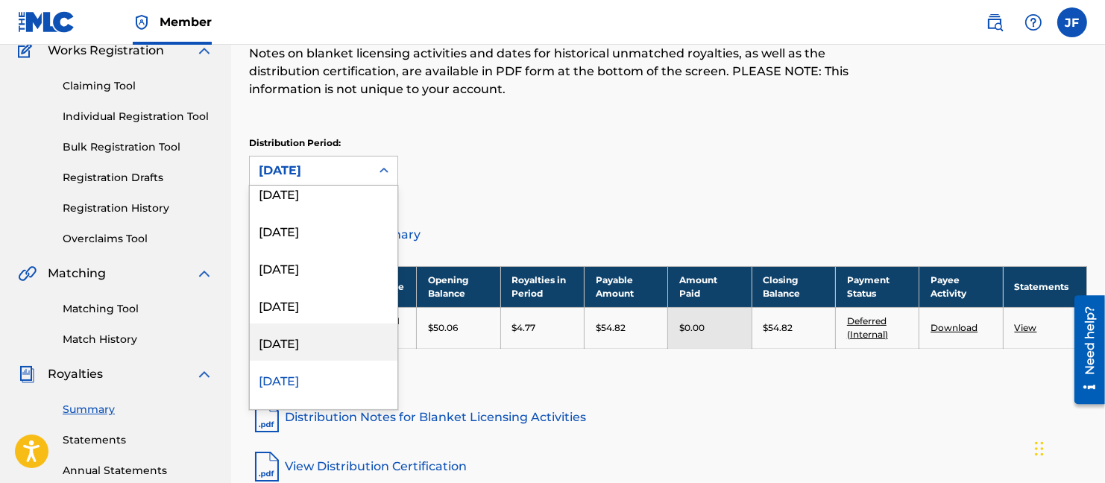
click at [318, 338] on div "[DATE]" at bounding box center [324, 342] width 148 height 37
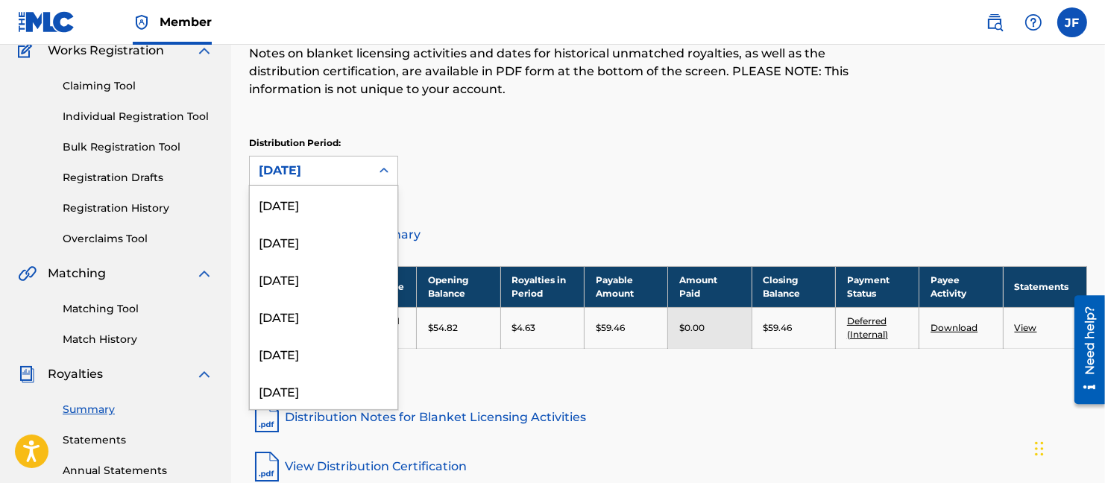
click at [384, 169] on icon at bounding box center [383, 170] width 15 height 15
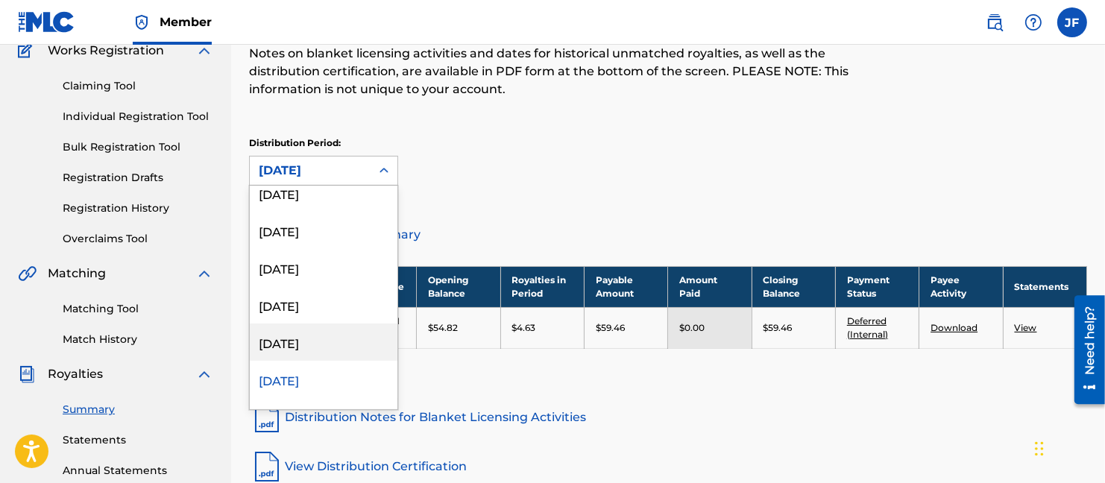
click at [306, 337] on div "[DATE]" at bounding box center [324, 342] width 148 height 37
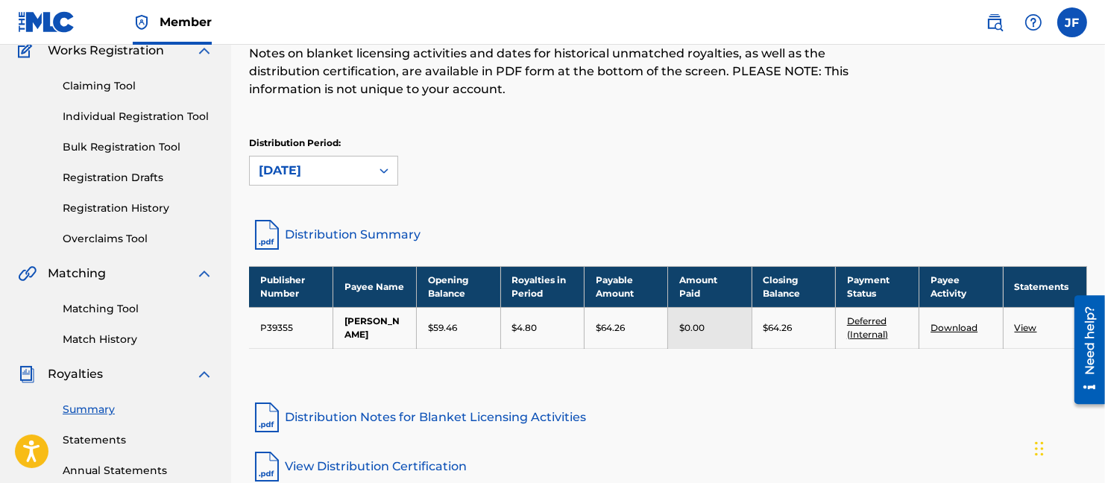
click at [381, 169] on icon at bounding box center [383, 170] width 9 height 5
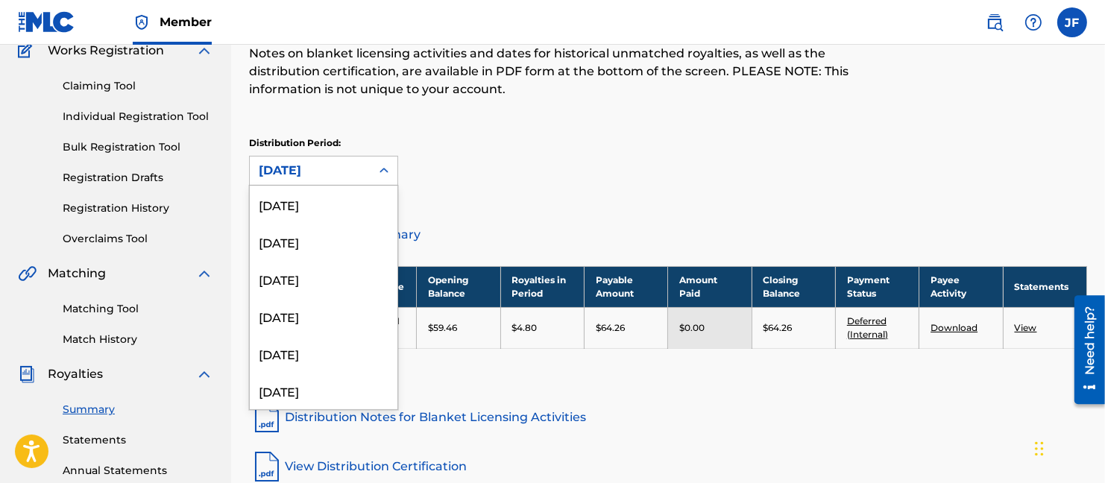
scroll to position [1279, 0]
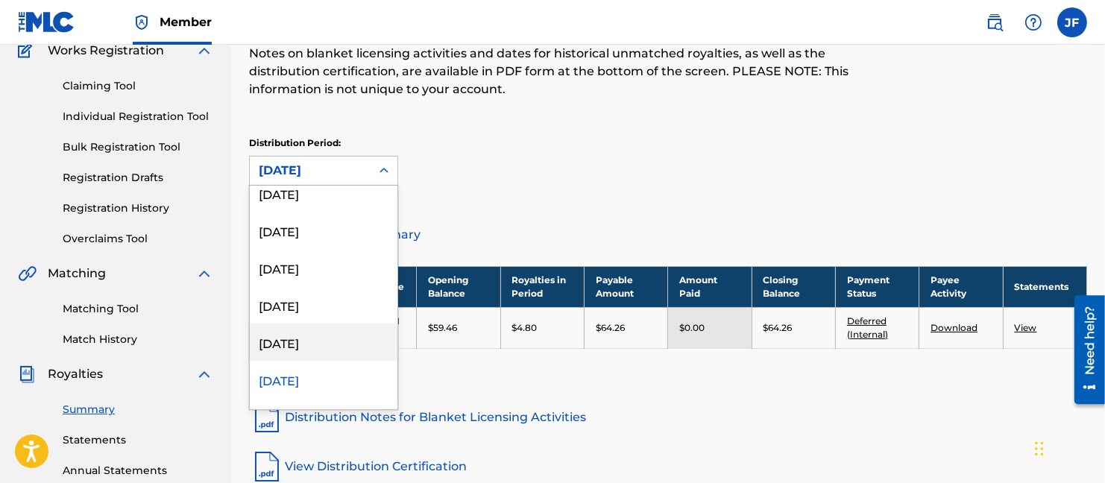
click at [318, 333] on div "[DATE]" at bounding box center [324, 342] width 148 height 37
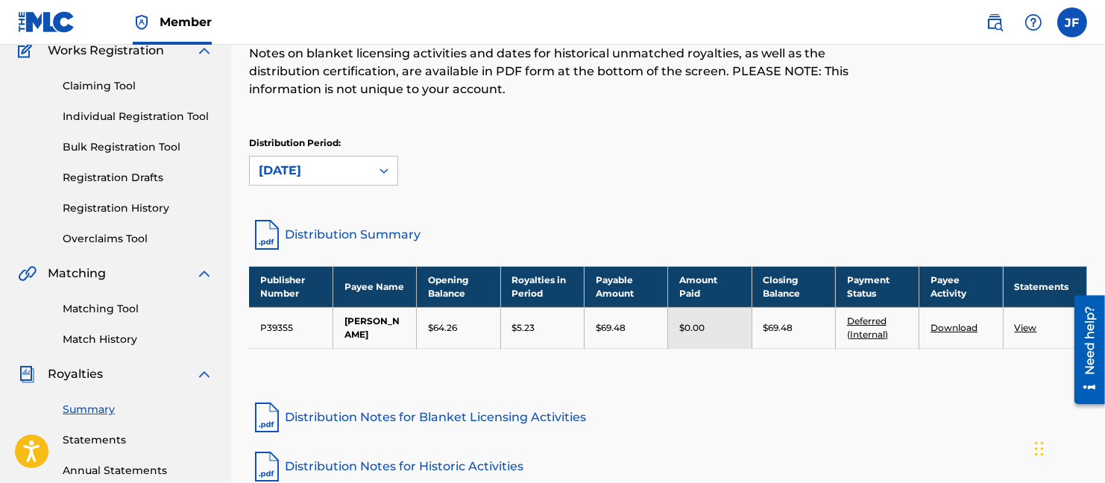
click at [382, 167] on icon at bounding box center [383, 170] width 15 height 15
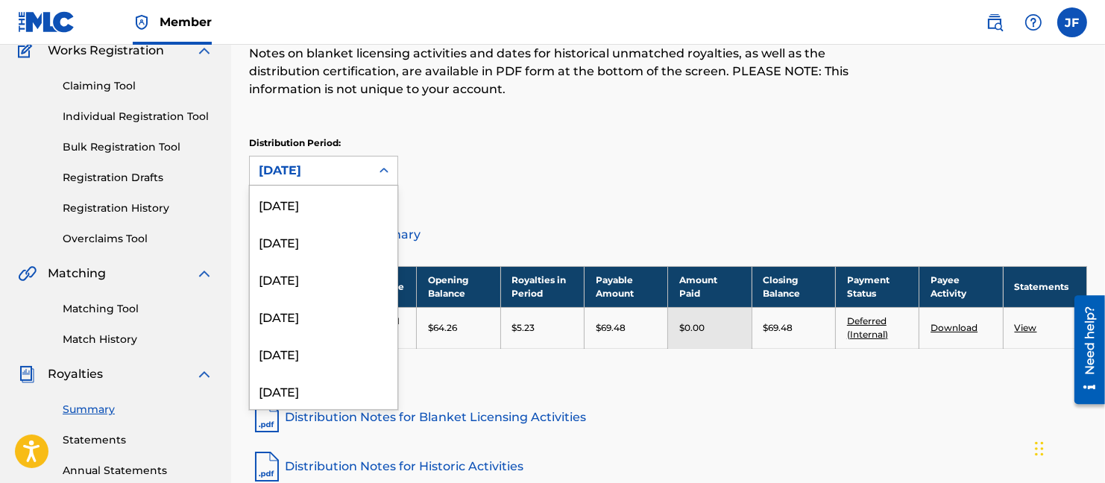
scroll to position [1241, 0]
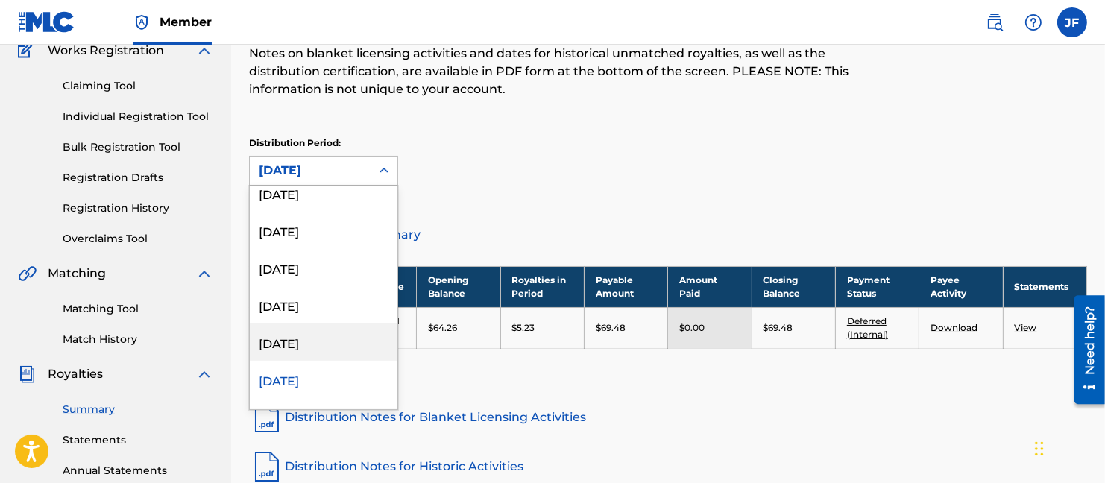
click at [302, 338] on div "[DATE]" at bounding box center [324, 342] width 148 height 37
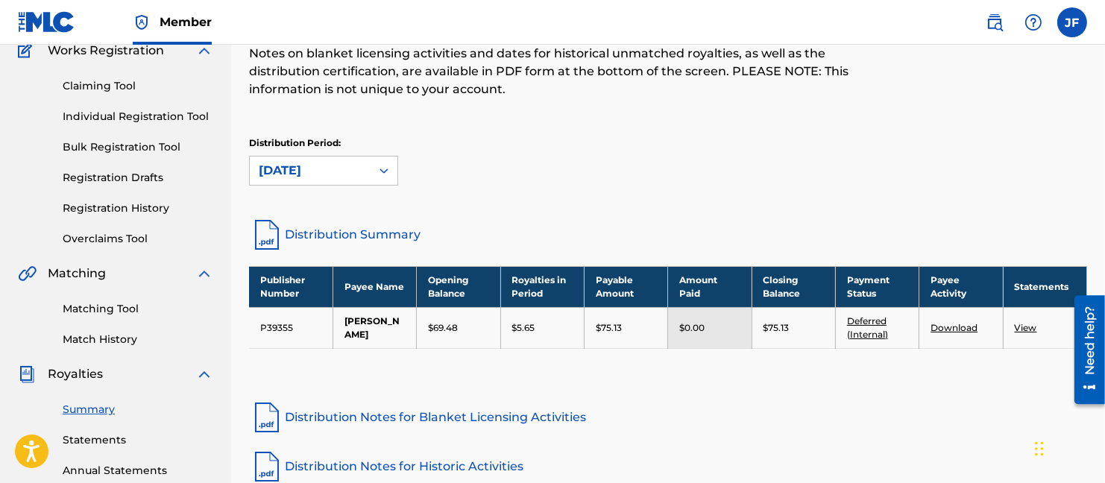
click at [384, 171] on icon at bounding box center [383, 170] width 15 height 15
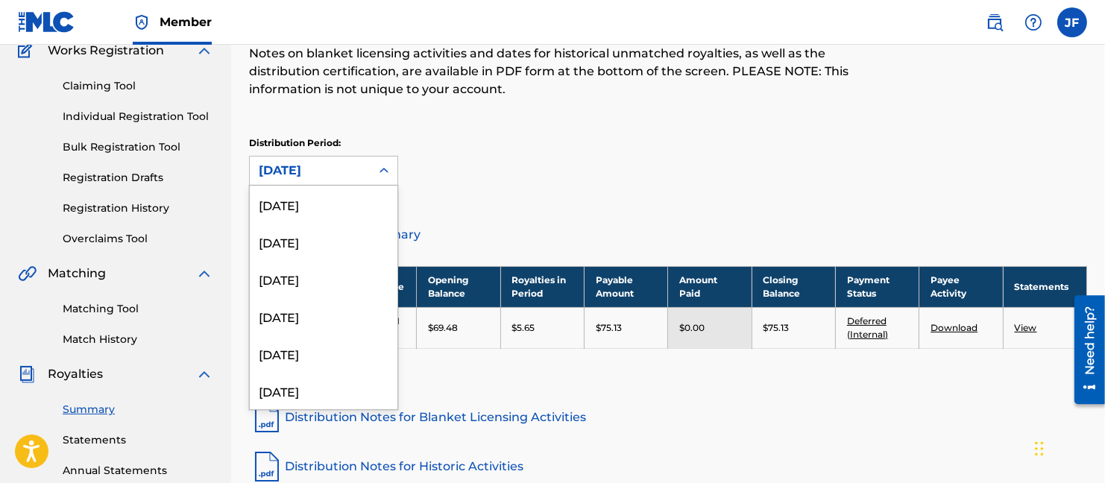
scroll to position [1204, 0]
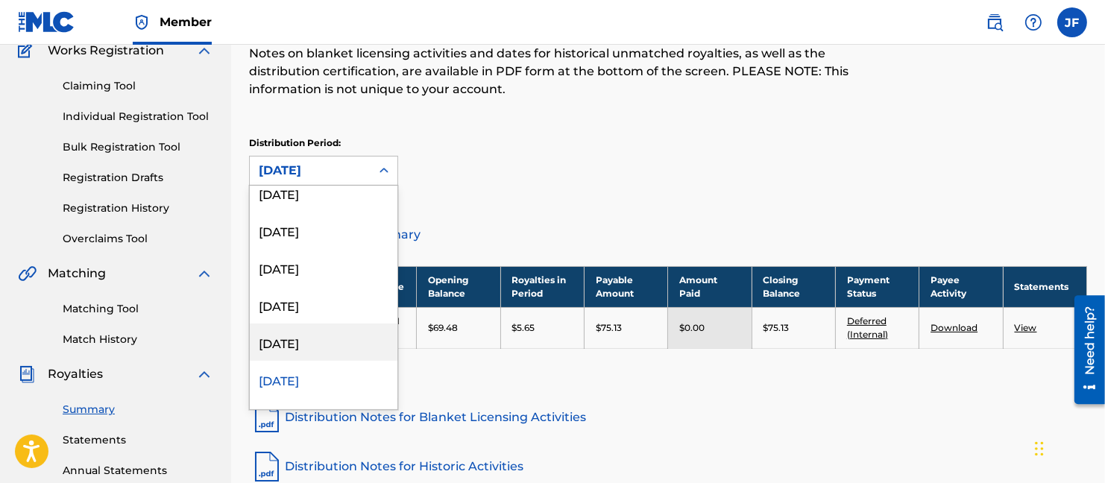
click at [313, 329] on div "[DATE]" at bounding box center [324, 342] width 148 height 37
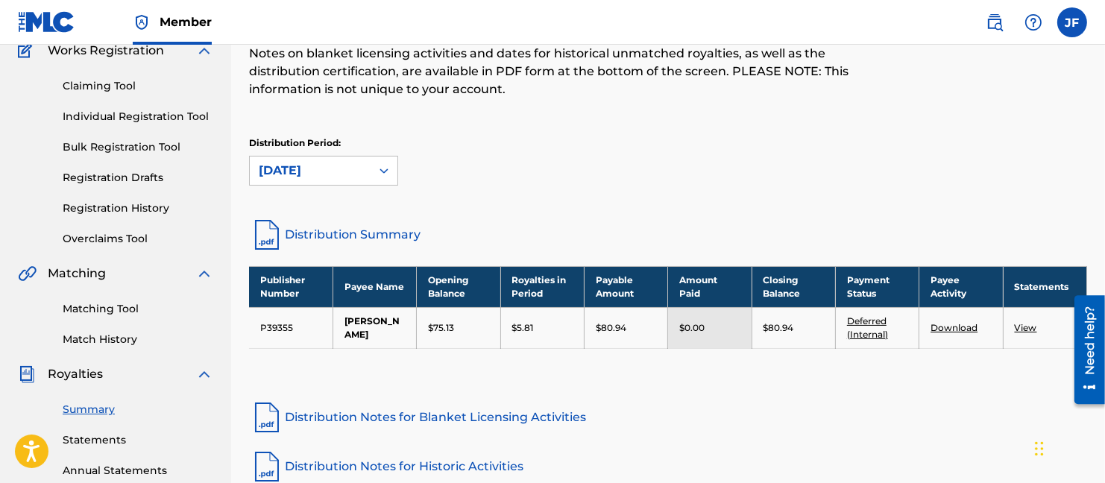
click at [382, 168] on icon at bounding box center [383, 170] width 9 height 5
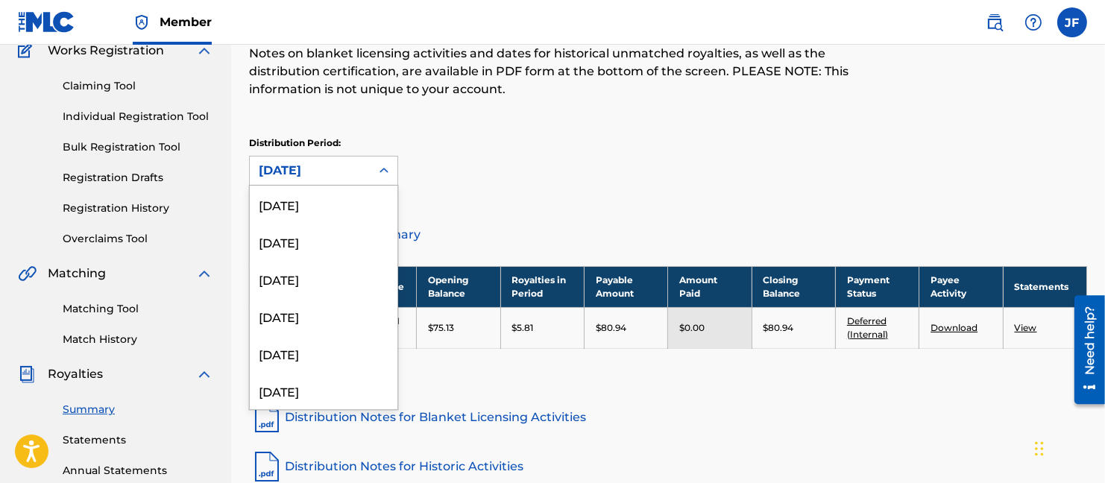
scroll to position [1167, 0]
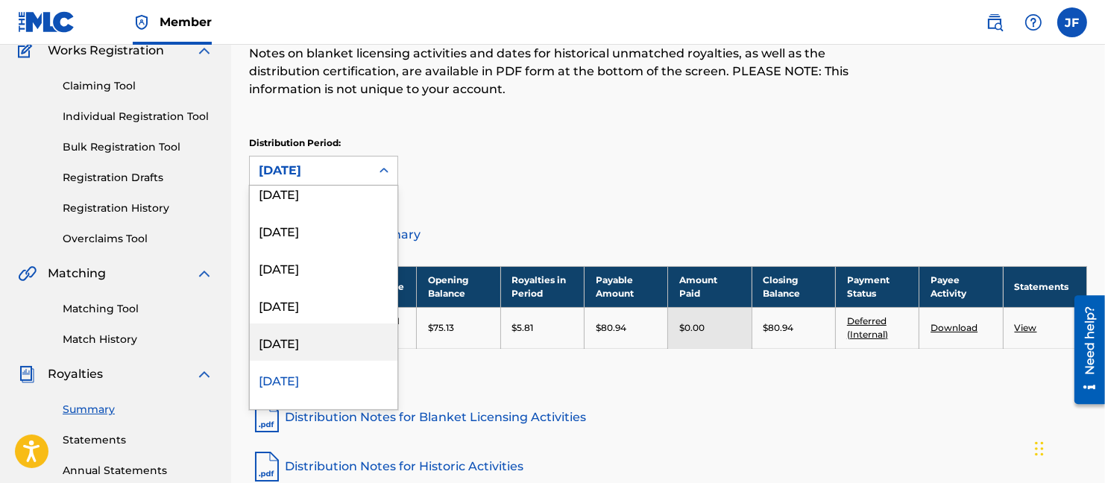
click at [316, 338] on div "[DATE]" at bounding box center [324, 342] width 148 height 37
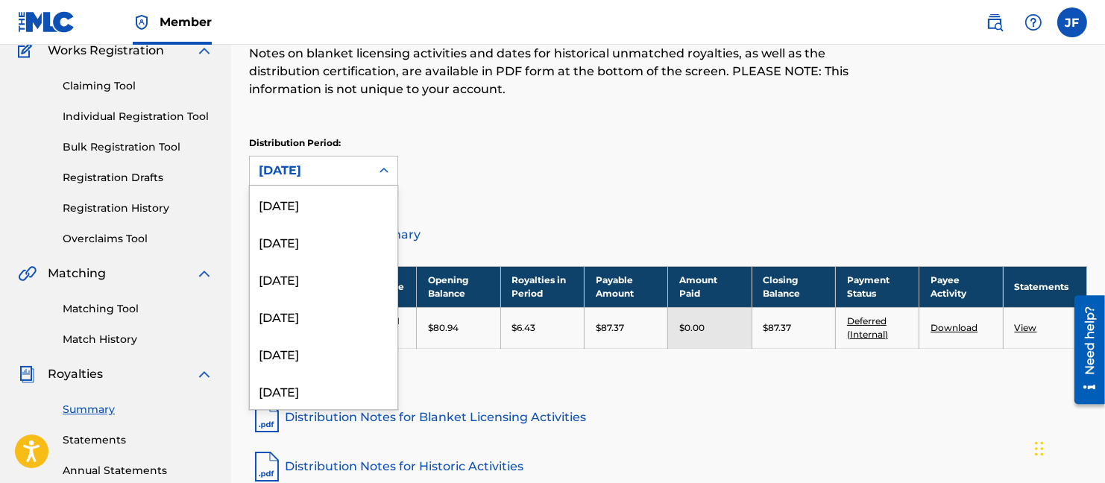
click at [388, 168] on icon at bounding box center [383, 170] width 15 height 15
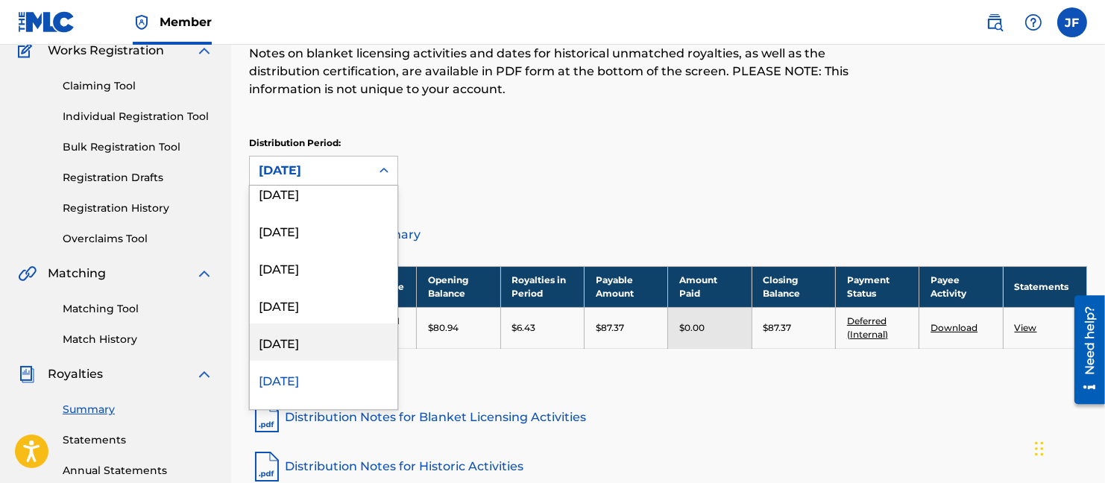
click at [310, 338] on div "[DATE]" at bounding box center [324, 342] width 148 height 37
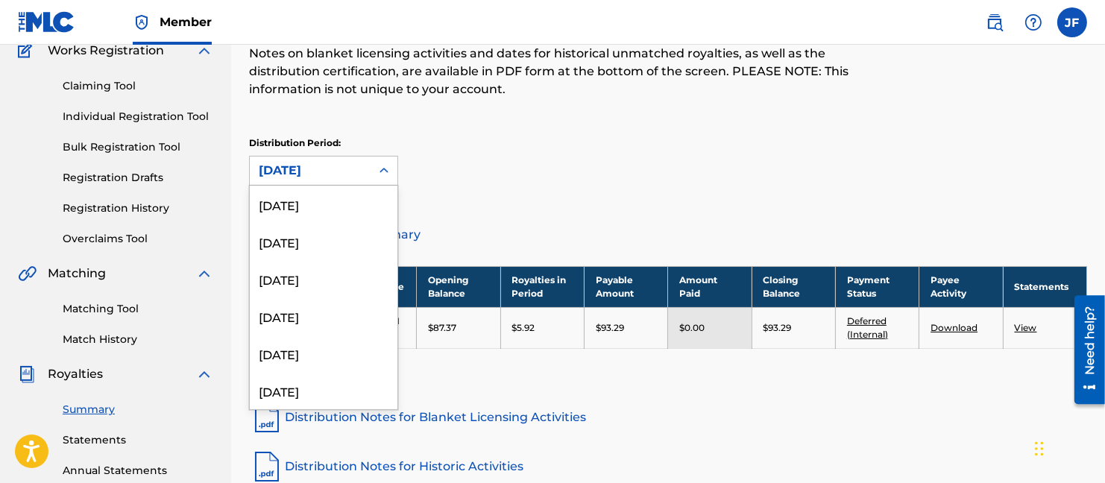
click at [382, 168] on icon at bounding box center [383, 170] width 15 height 15
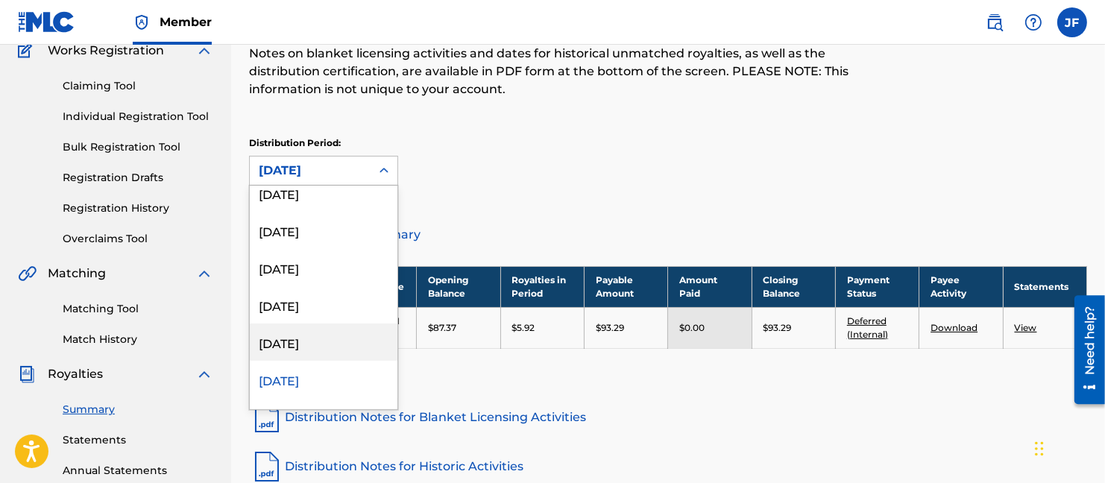
click at [329, 338] on div "[DATE]" at bounding box center [324, 342] width 148 height 37
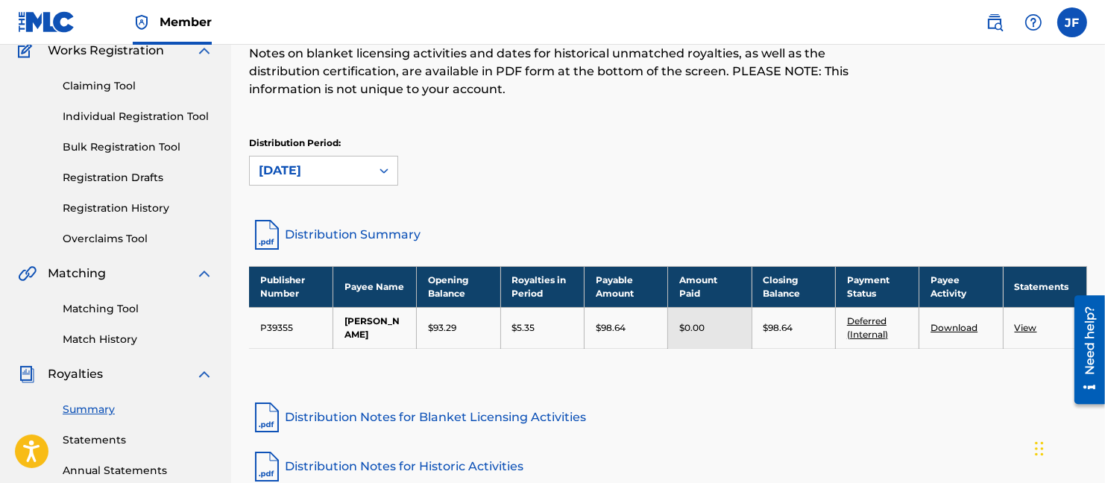
click at [388, 168] on icon at bounding box center [383, 170] width 15 height 15
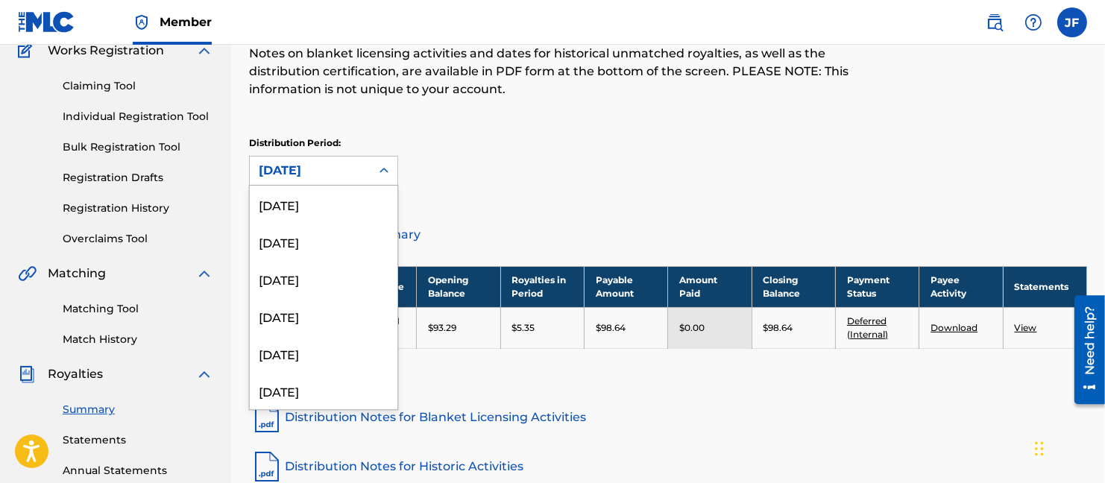
scroll to position [1055, 0]
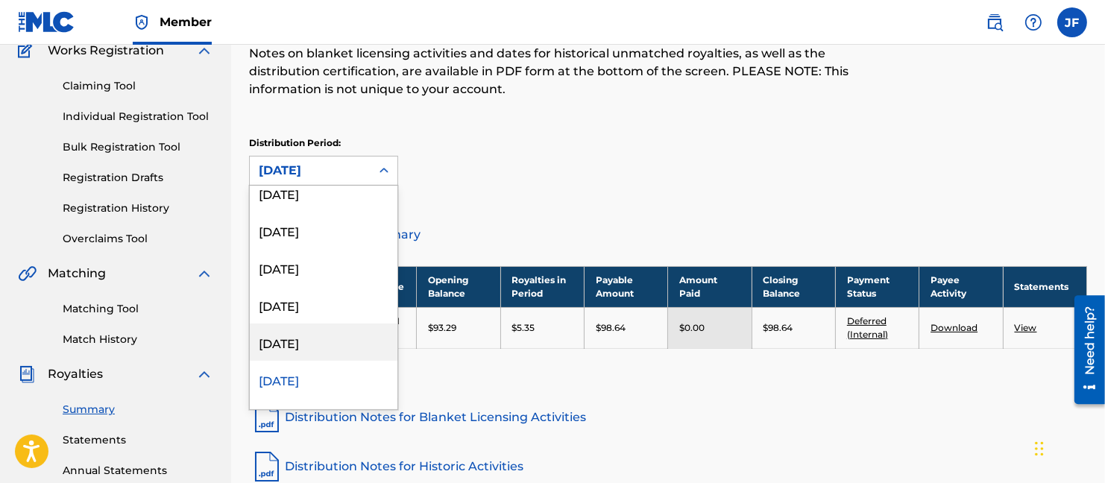
click at [311, 335] on div "[DATE]" at bounding box center [324, 342] width 148 height 37
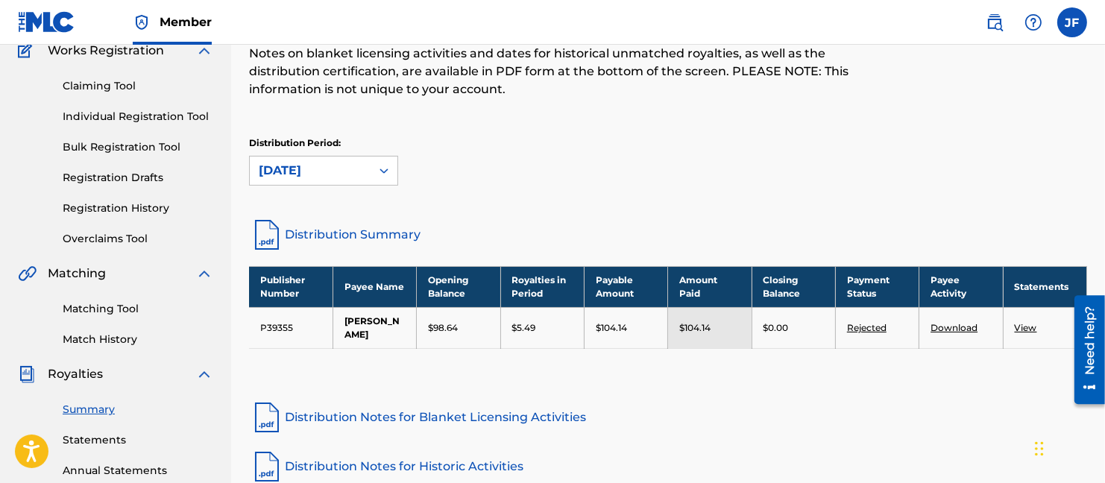
click at [384, 167] on icon at bounding box center [383, 170] width 15 height 15
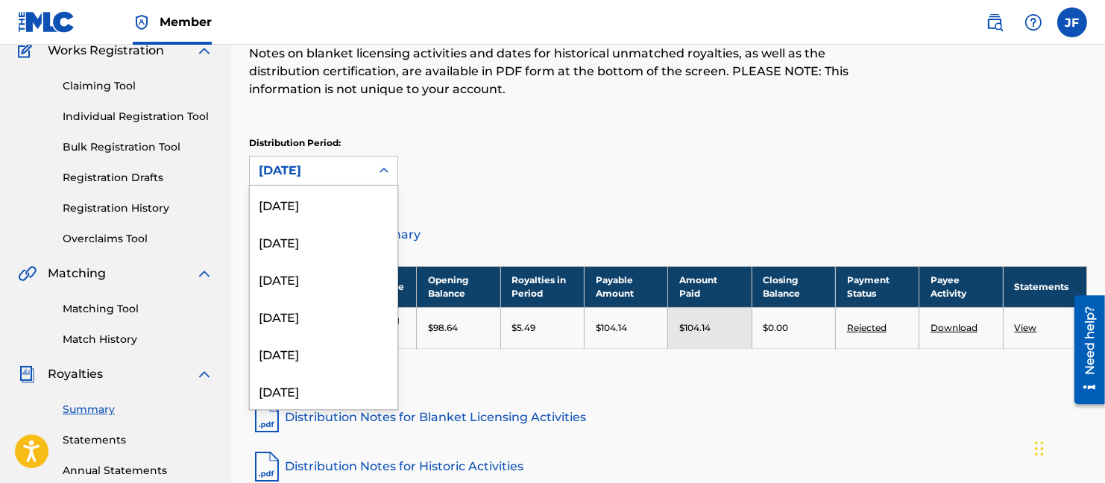
scroll to position [1018, 0]
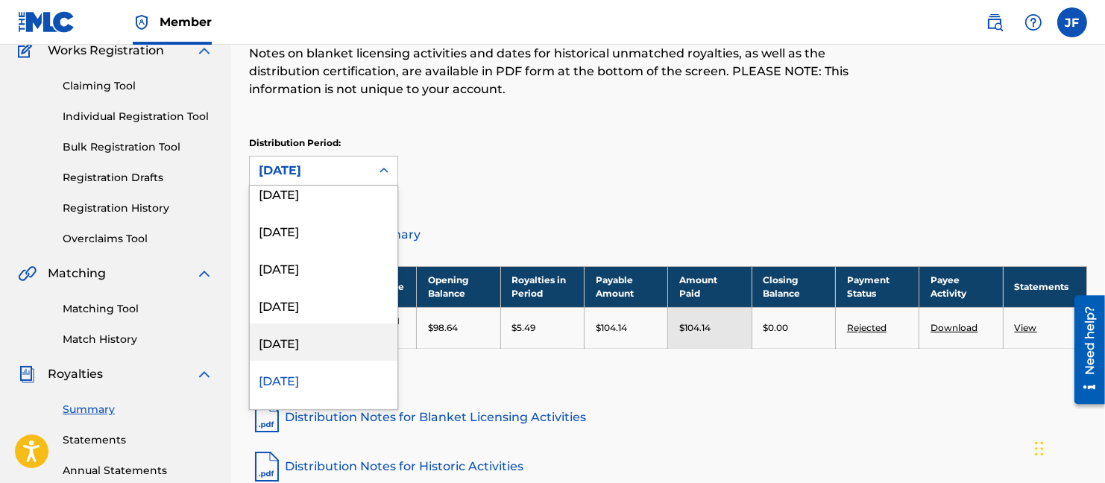
click at [321, 341] on div "[DATE]" at bounding box center [324, 342] width 148 height 37
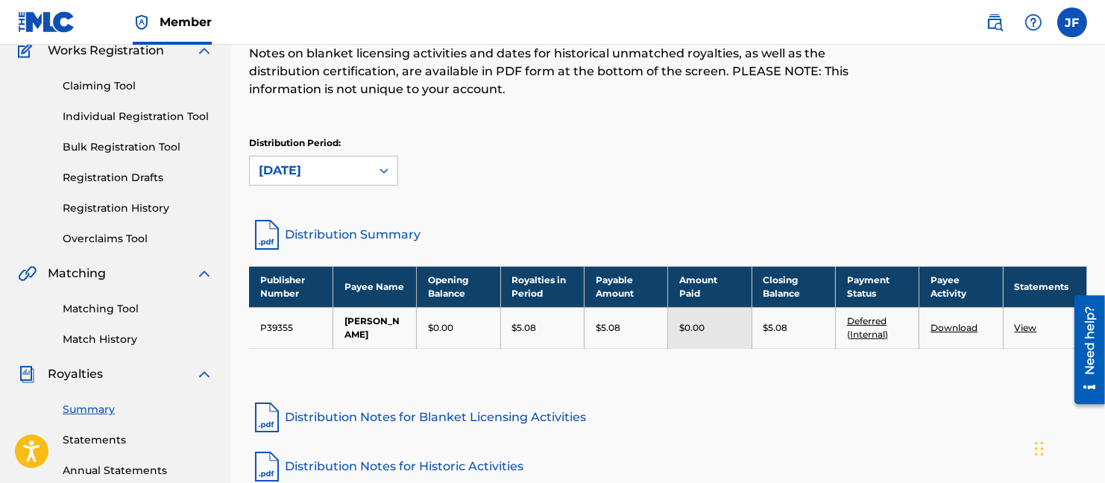
click at [385, 168] on icon at bounding box center [383, 170] width 15 height 15
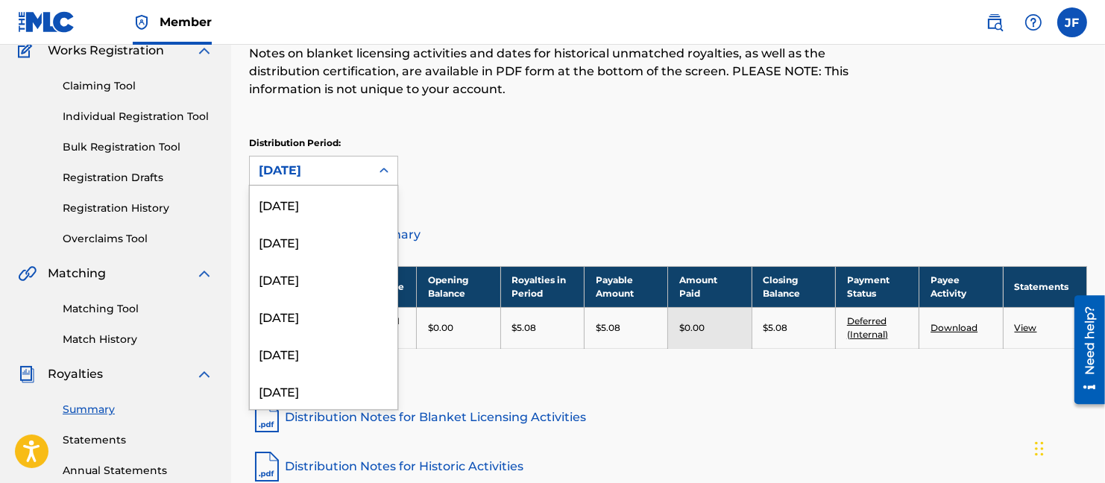
scroll to position [691, 0]
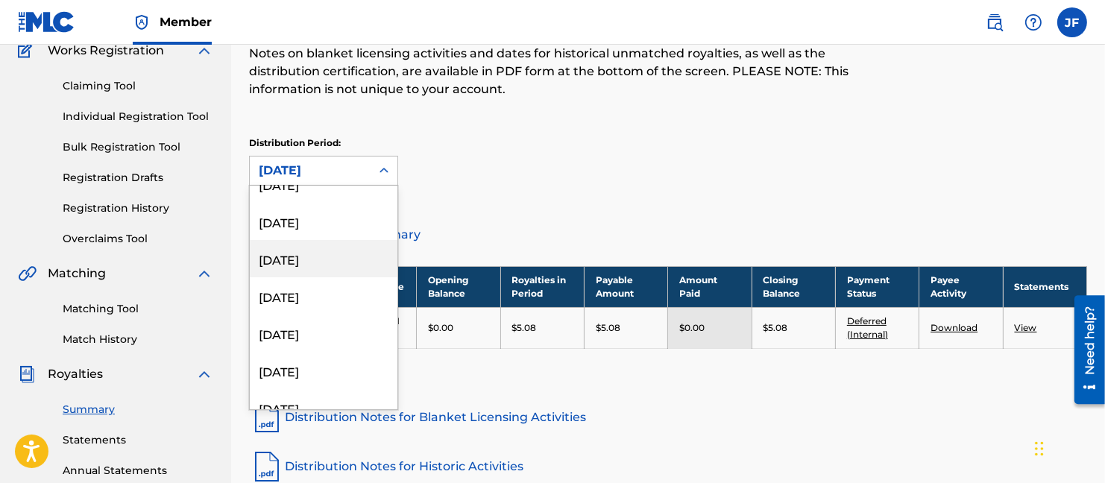
click at [311, 259] on div "[DATE]" at bounding box center [324, 258] width 148 height 37
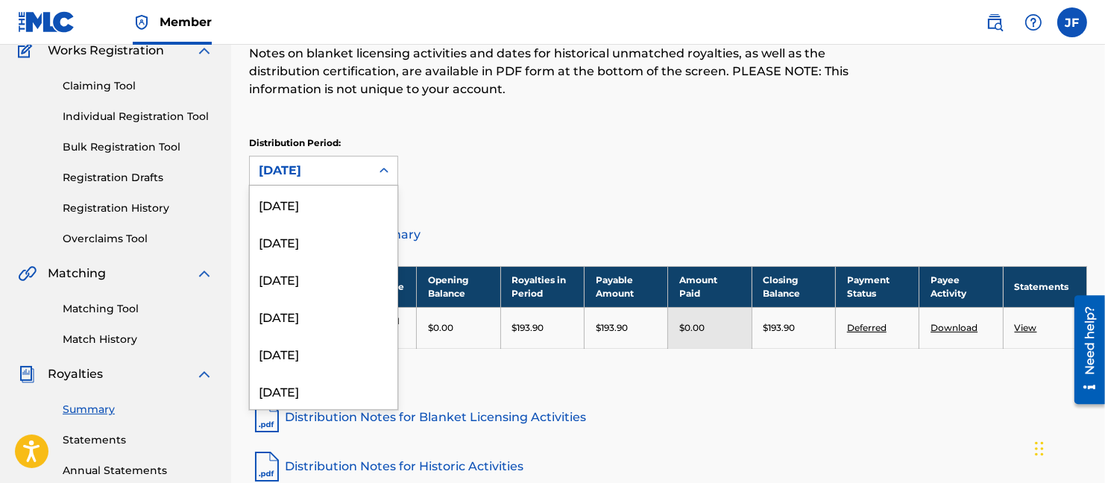
click at [382, 171] on icon at bounding box center [383, 170] width 15 height 15
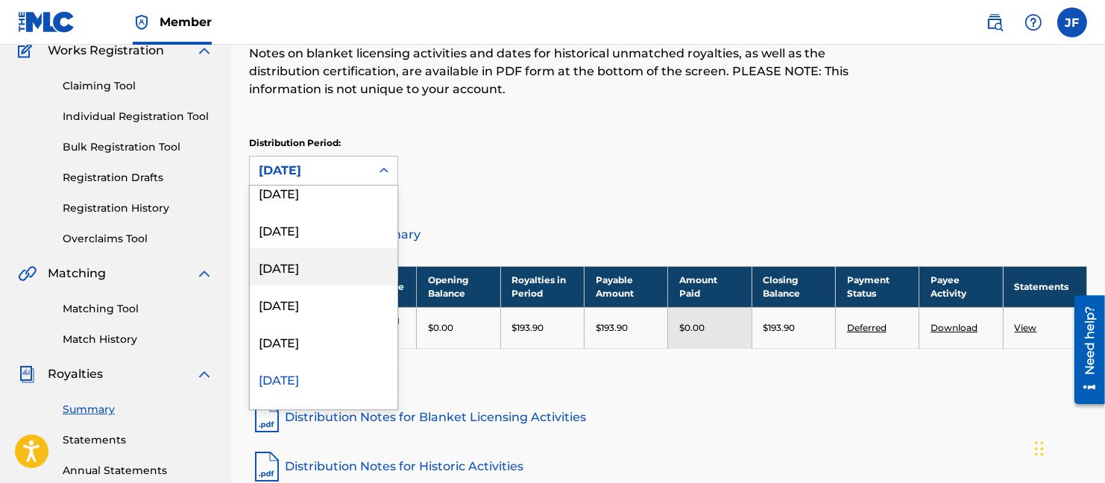
click at [330, 266] on div "[DATE]" at bounding box center [324, 266] width 148 height 37
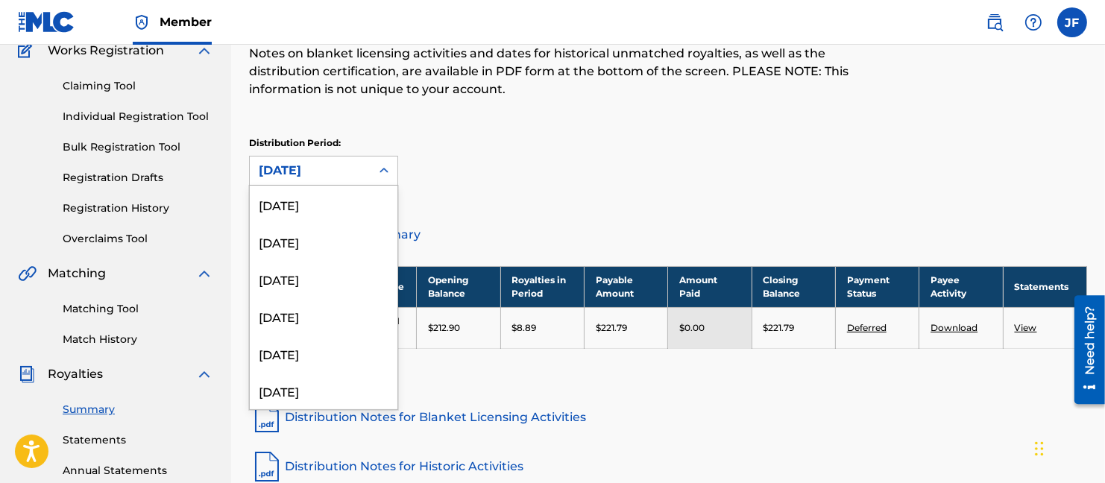
click at [383, 166] on icon at bounding box center [383, 170] width 15 height 15
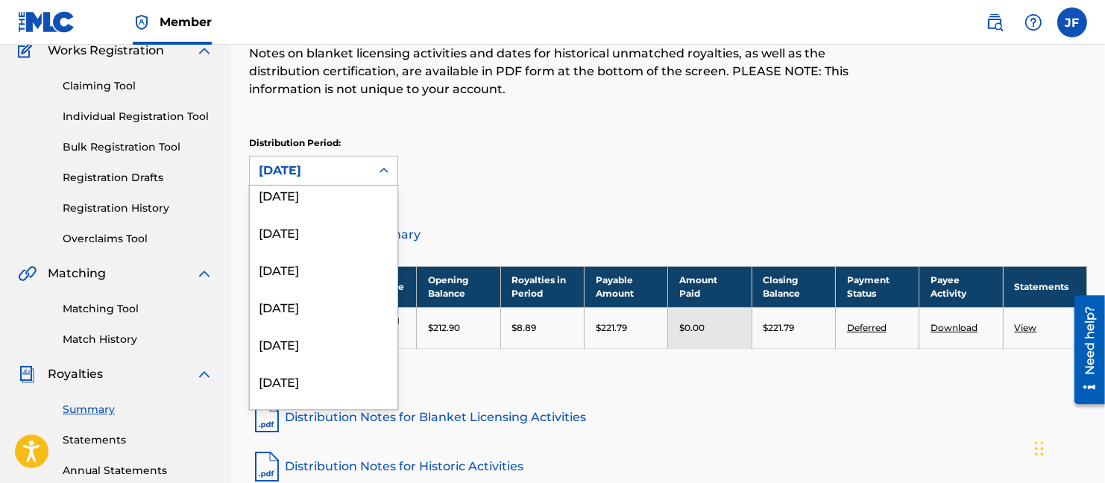
scroll to position [675, 0]
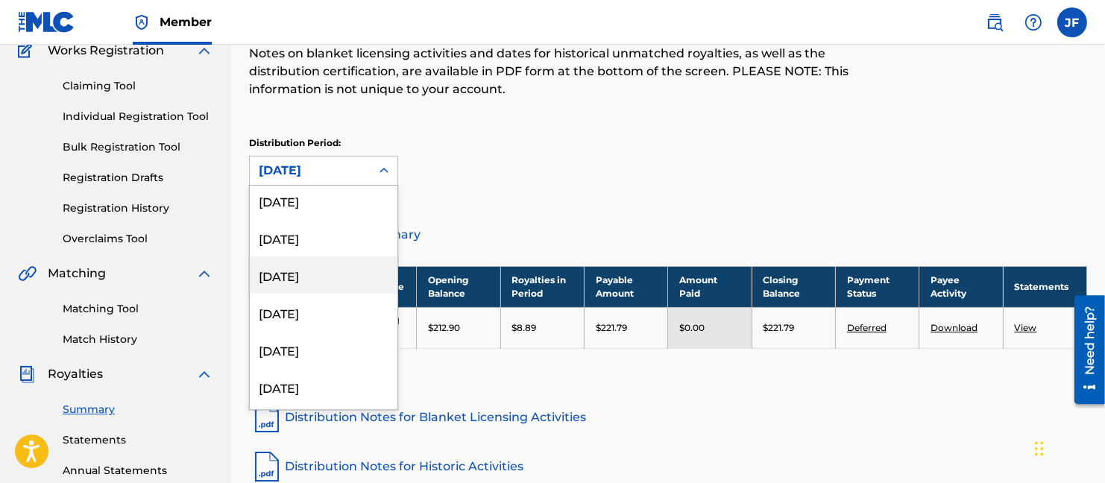
click at [341, 271] on div "[DATE]" at bounding box center [324, 274] width 148 height 37
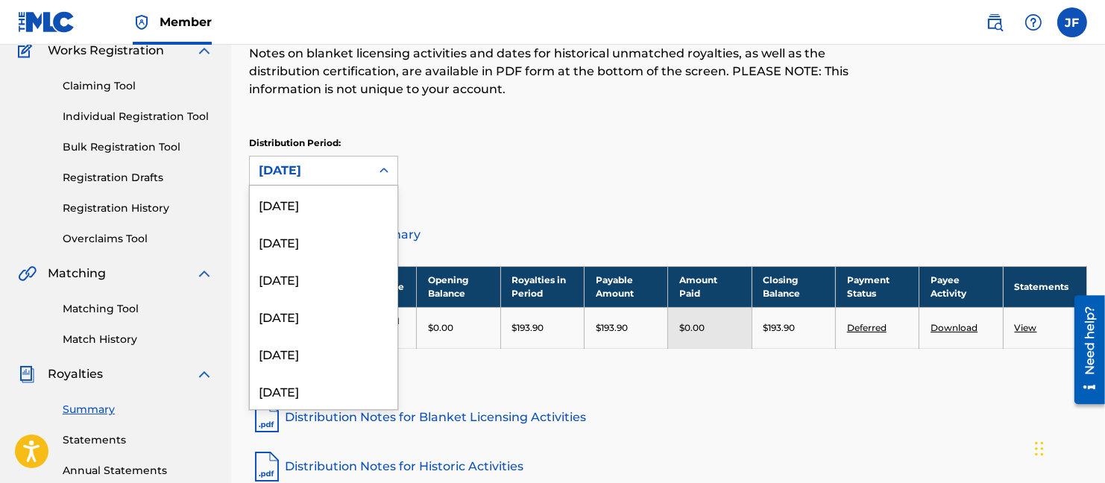
click at [383, 168] on icon at bounding box center [383, 170] width 15 height 15
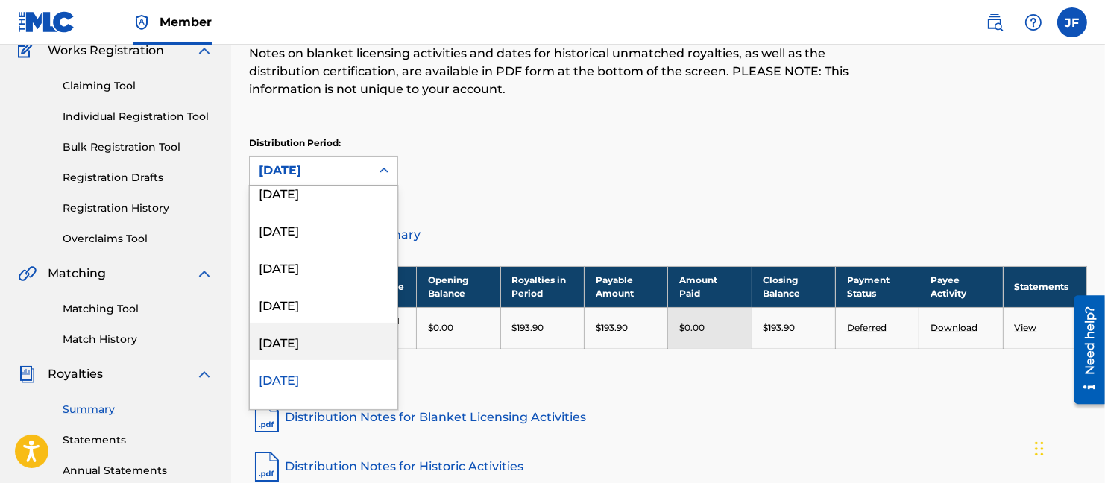
click at [307, 338] on div "[DATE]" at bounding box center [324, 341] width 148 height 37
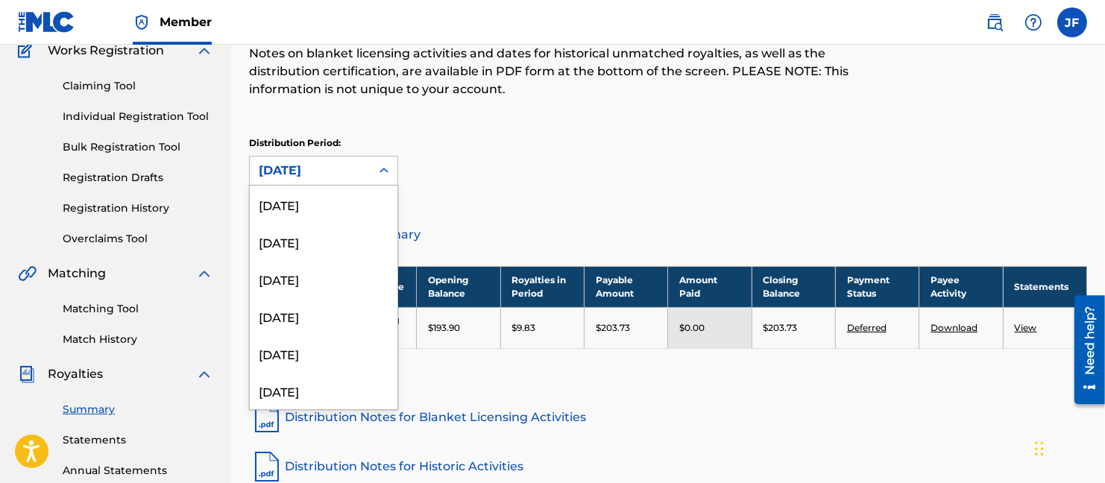
click at [388, 169] on icon at bounding box center [383, 170] width 15 height 15
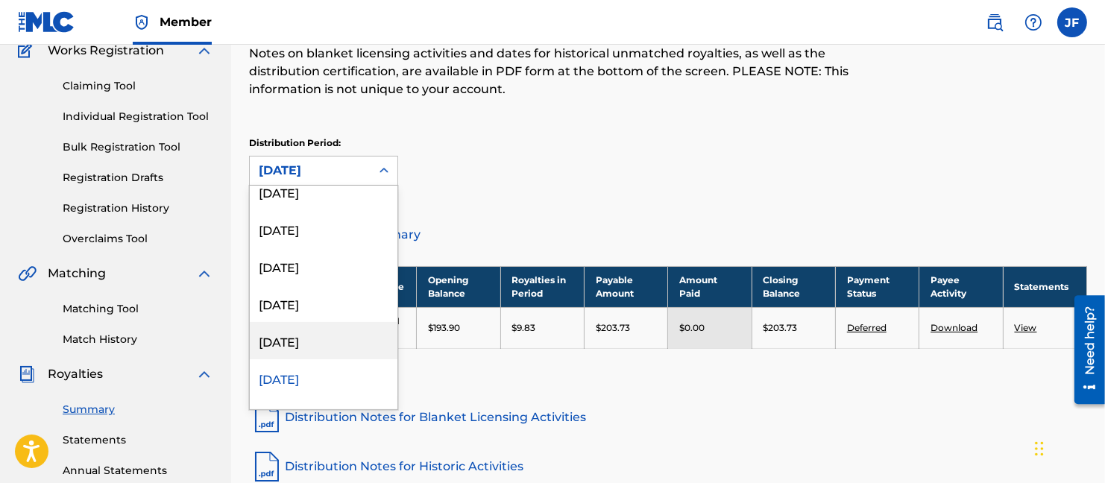
click at [318, 335] on div "[DATE]" at bounding box center [324, 340] width 148 height 37
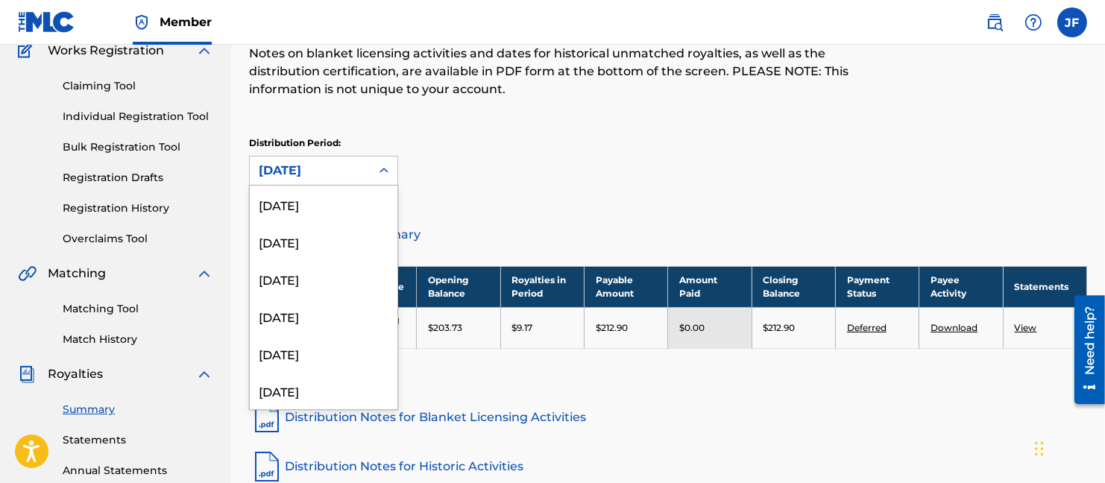
click at [382, 168] on icon at bounding box center [383, 170] width 15 height 15
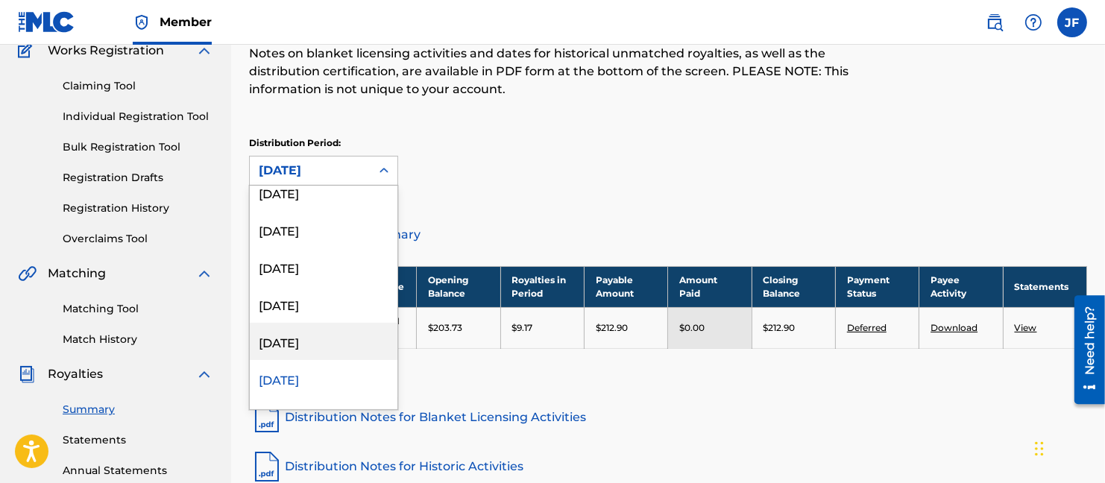
click at [308, 338] on div "[DATE]" at bounding box center [324, 341] width 148 height 37
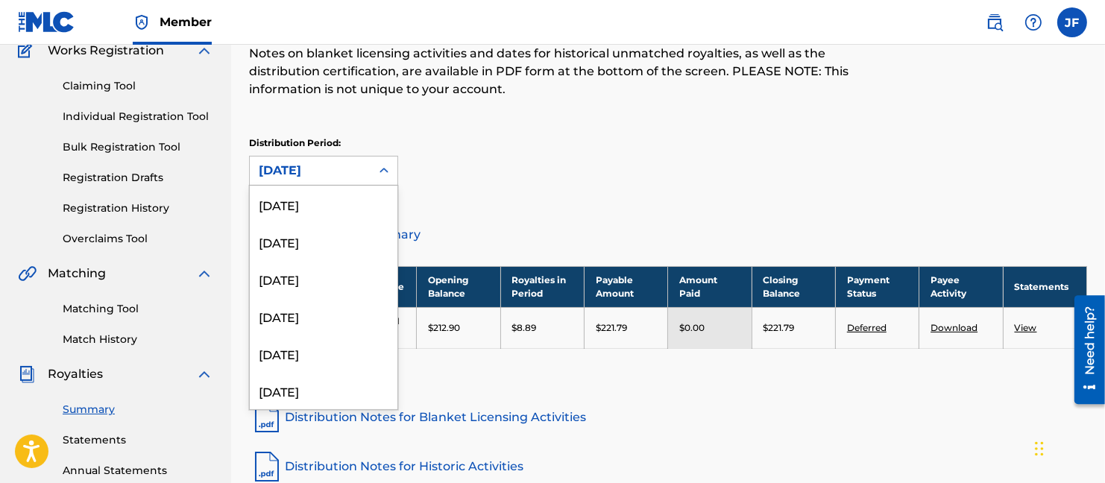
click at [381, 168] on icon at bounding box center [383, 170] width 15 height 15
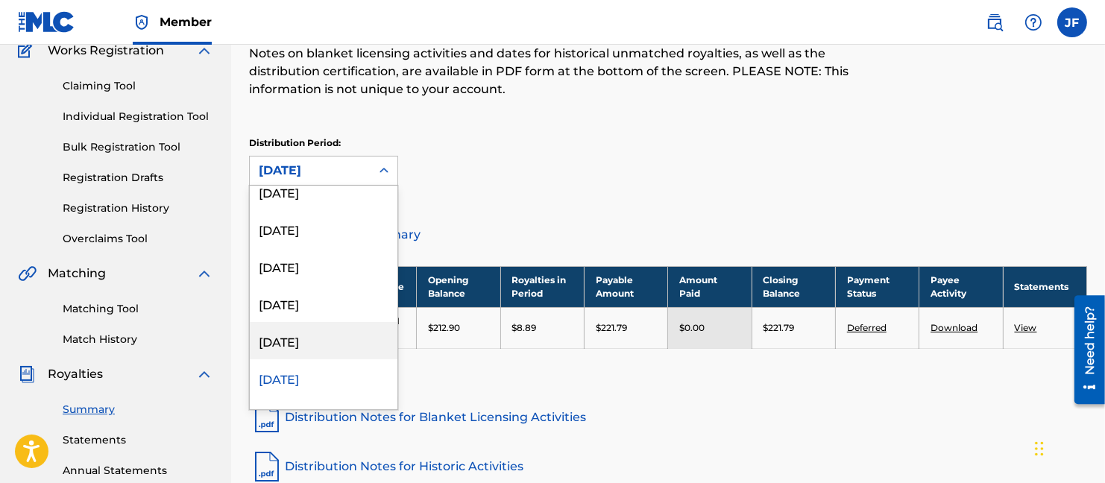
click at [308, 338] on div "[DATE]" at bounding box center [324, 340] width 148 height 37
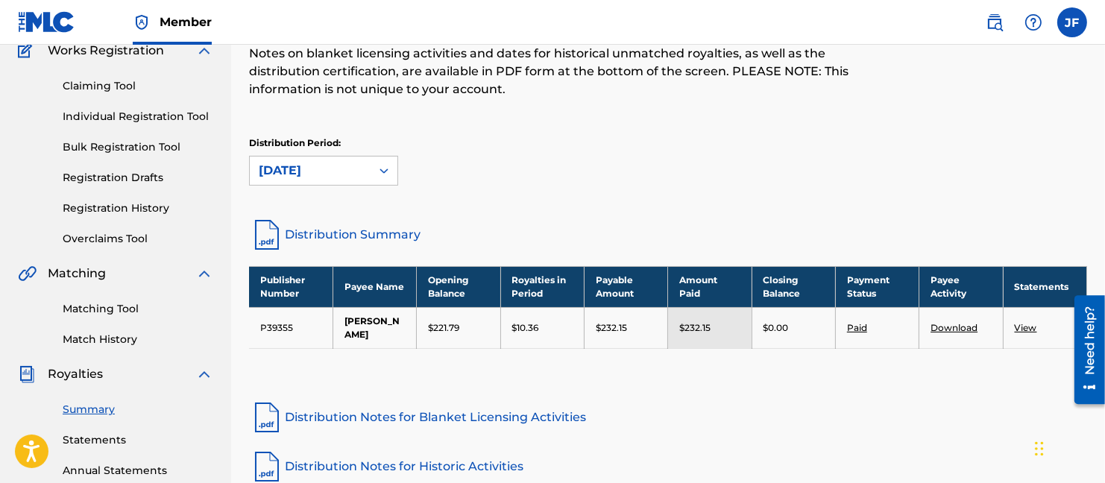
click at [1028, 325] on link "View" at bounding box center [1026, 327] width 22 height 11
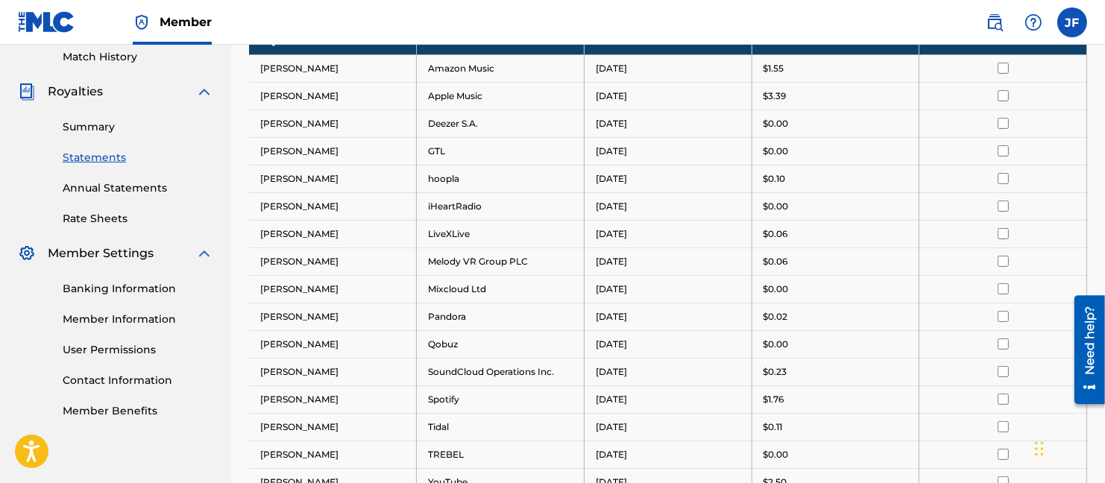
scroll to position [318, 0]
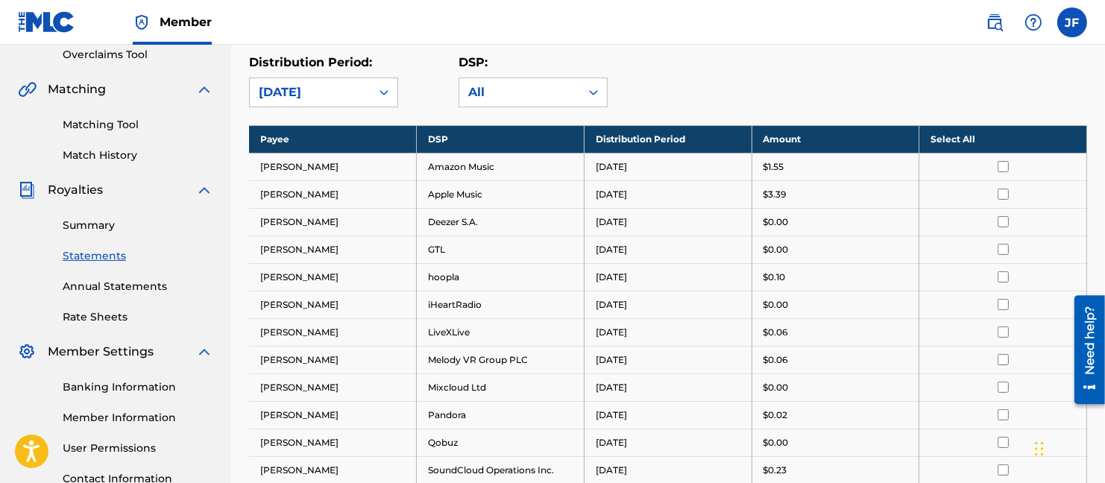
click at [123, 383] on link "Banking Information" at bounding box center [138, 387] width 151 height 16
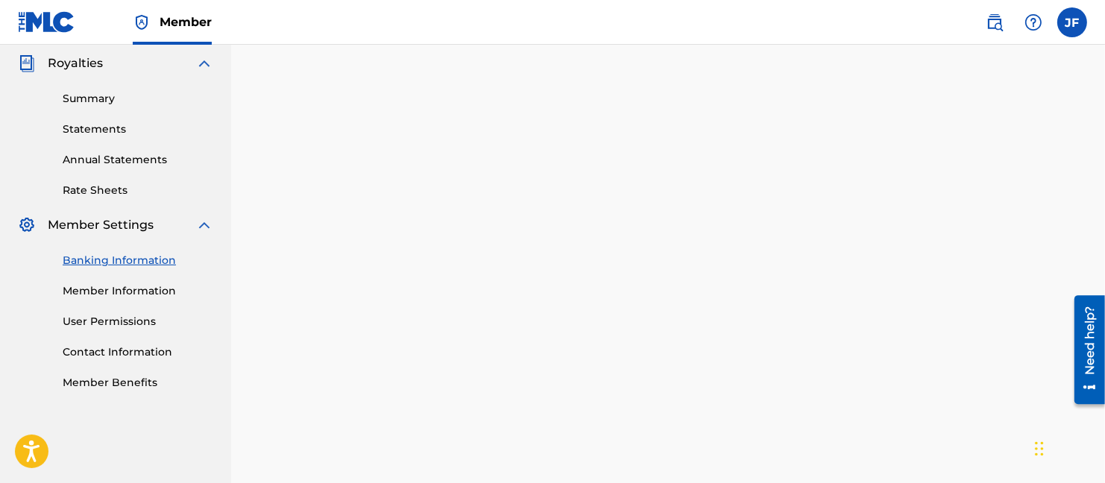
scroll to position [447, 0]
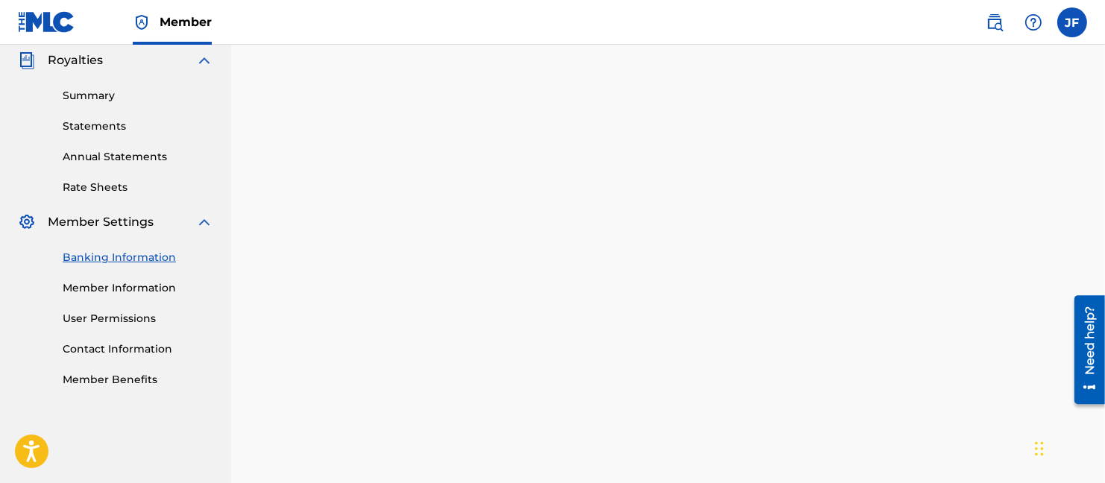
click at [95, 125] on link "Statements" at bounding box center [138, 127] width 151 height 16
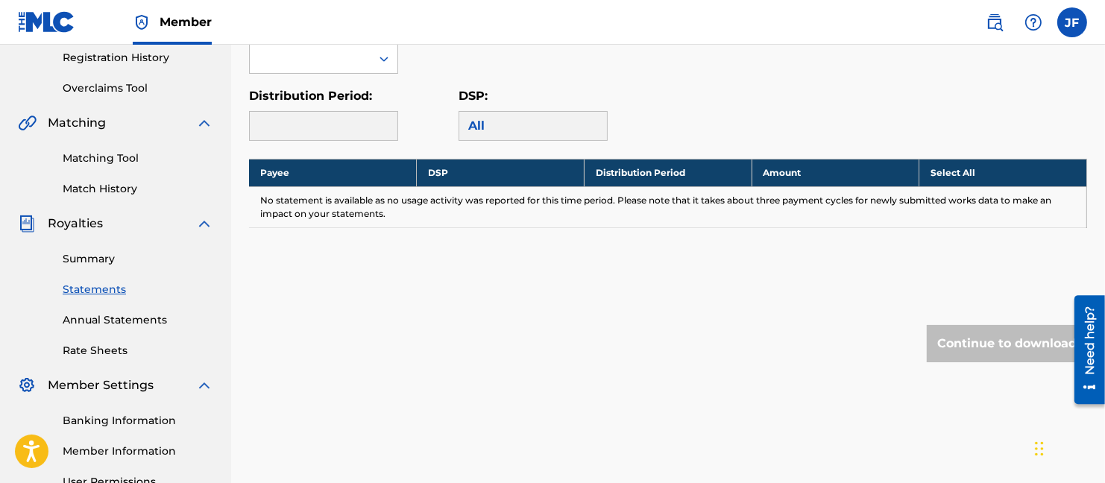
scroll to position [373, 0]
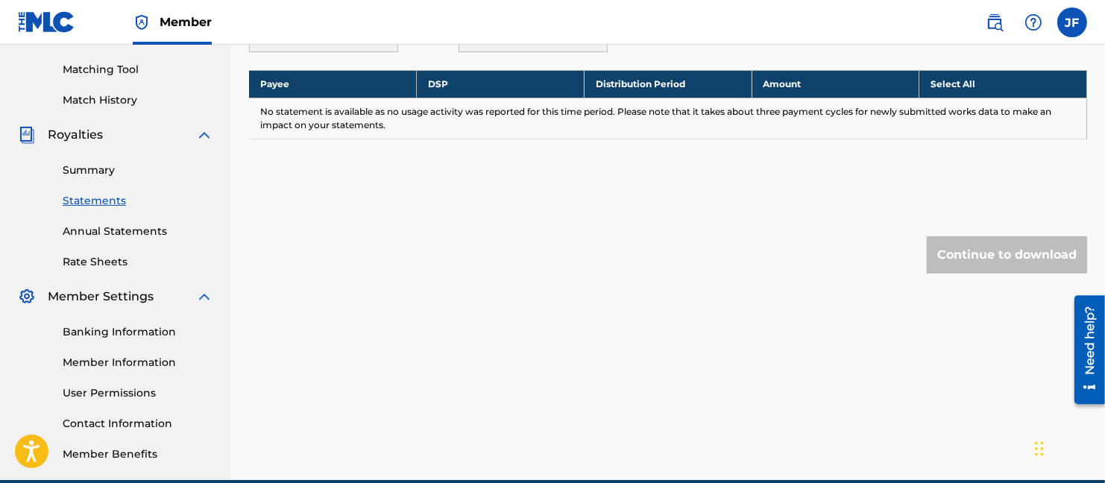
click at [93, 167] on link "Summary" at bounding box center [138, 171] width 151 height 16
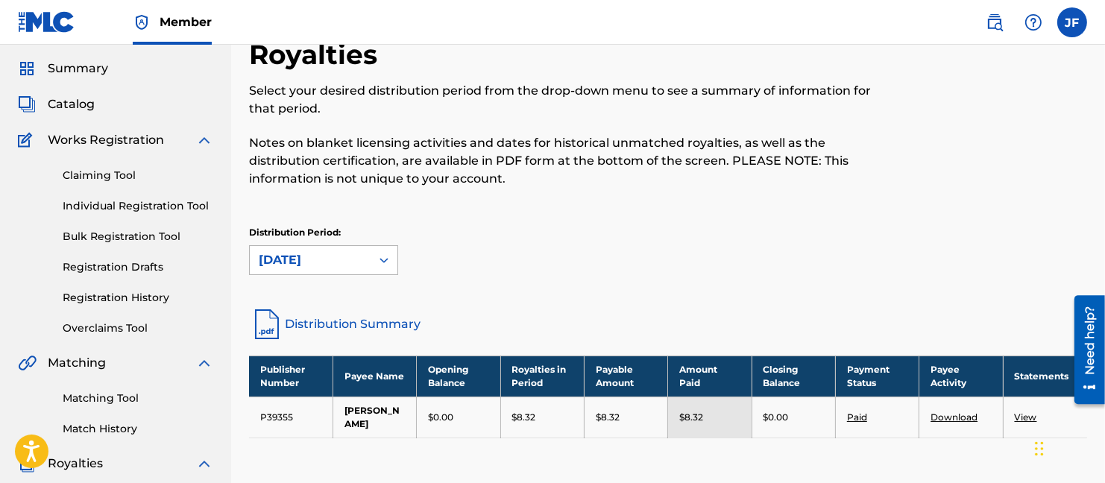
click at [379, 275] on div "[DATE]" at bounding box center [323, 260] width 149 height 30
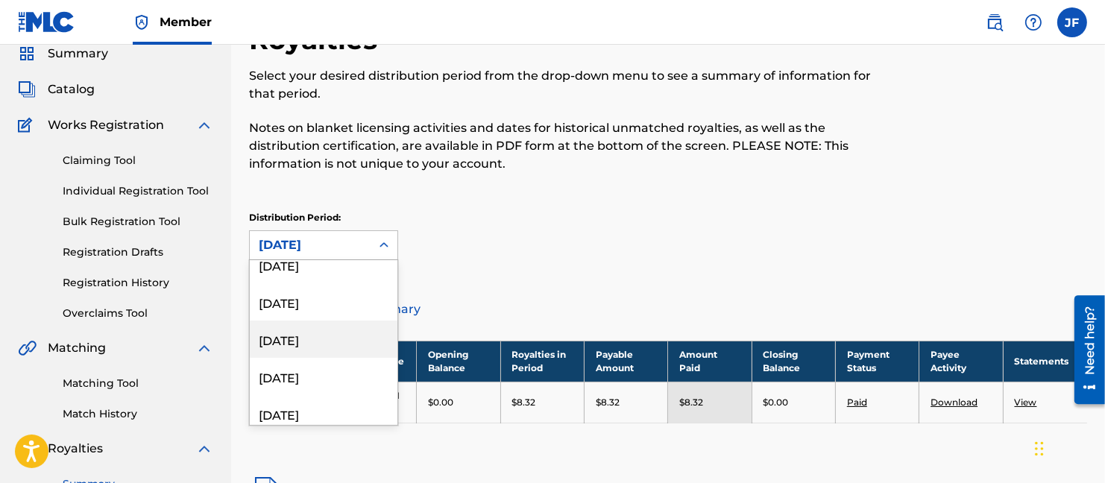
scroll to position [582, 0]
click at [303, 325] on div "[DATE]" at bounding box center [324, 330] width 148 height 37
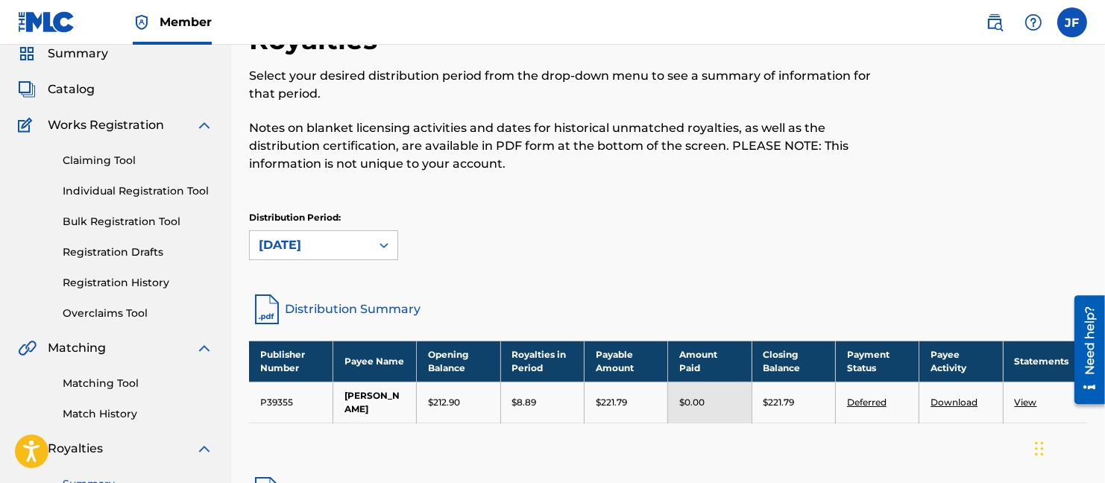
click at [385, 246] on icon at bounding box center [383, 245] width 15 height 15
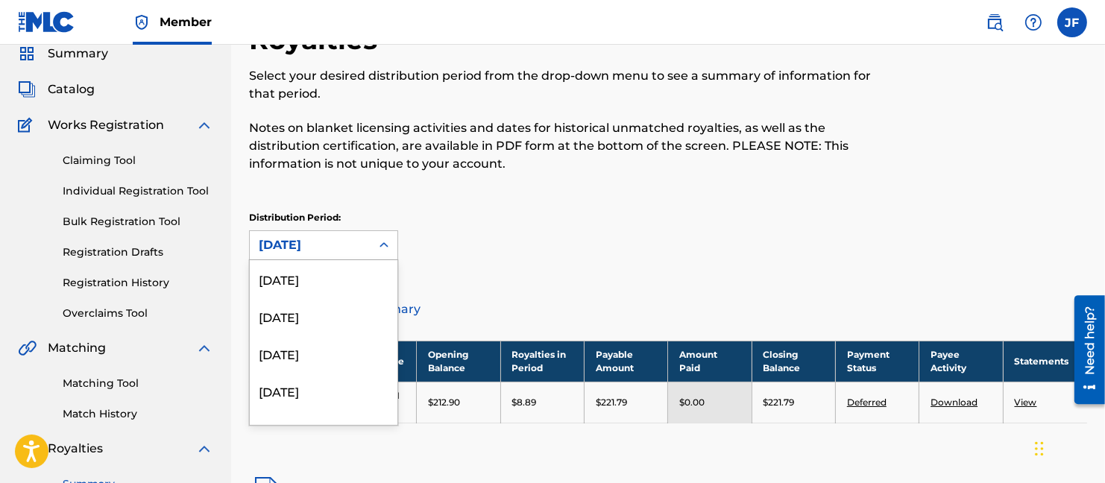
scroll to position [460, 0]
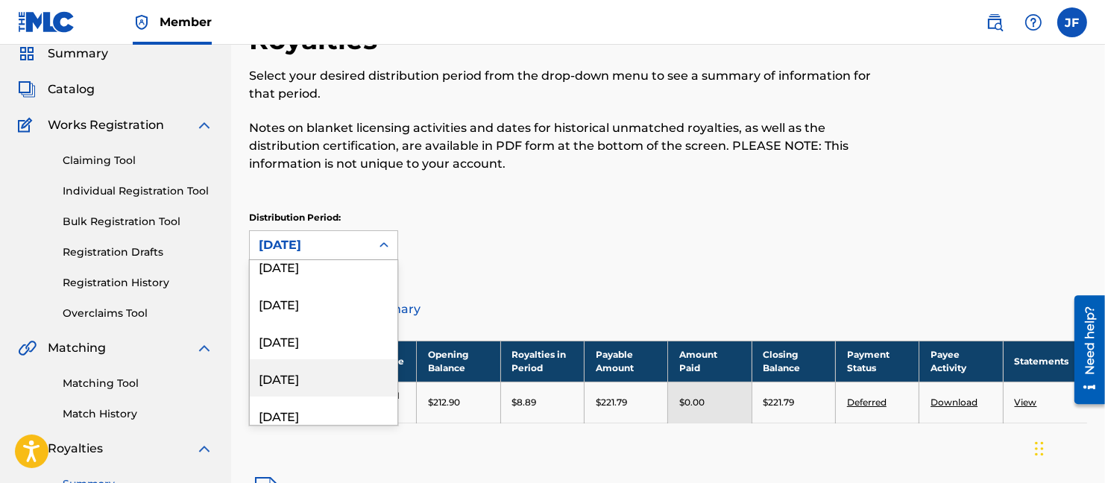
click at [286, 376] on div "[DATE]" at bounding box center [324, 377] width 148 height 37
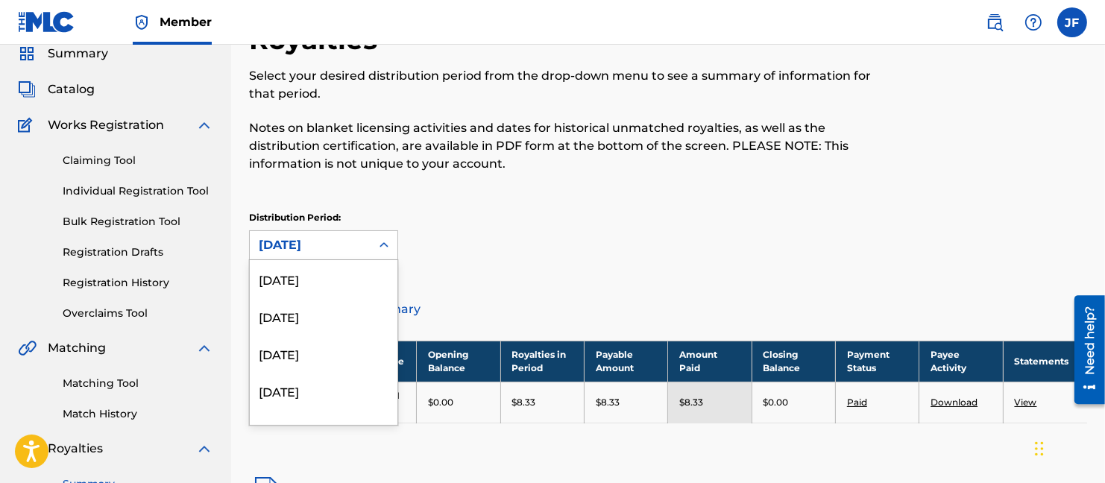
click at [385, 242] on icon at bounding box center [383, 245] width 15 height 15
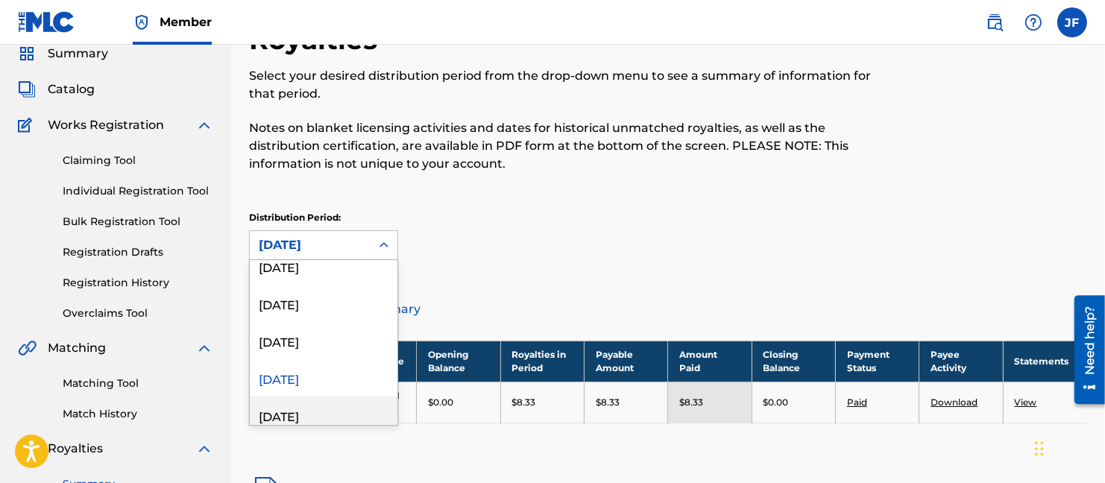
click at [304, 412] on div "[DATE]" at bounding box center [324, 415] width 148 height 37
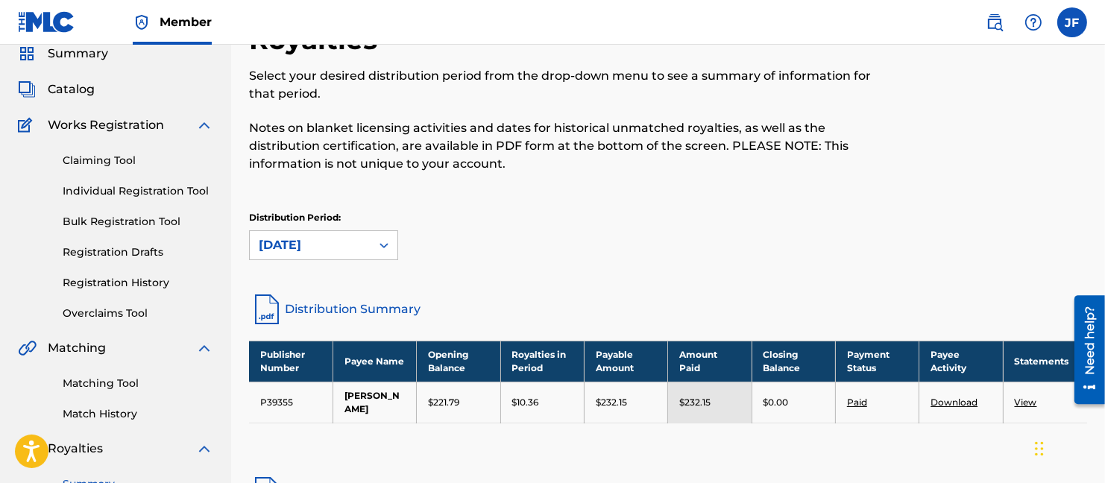
click at [380, 245] on icon at bounding box center [383, 245] width 15 height 15
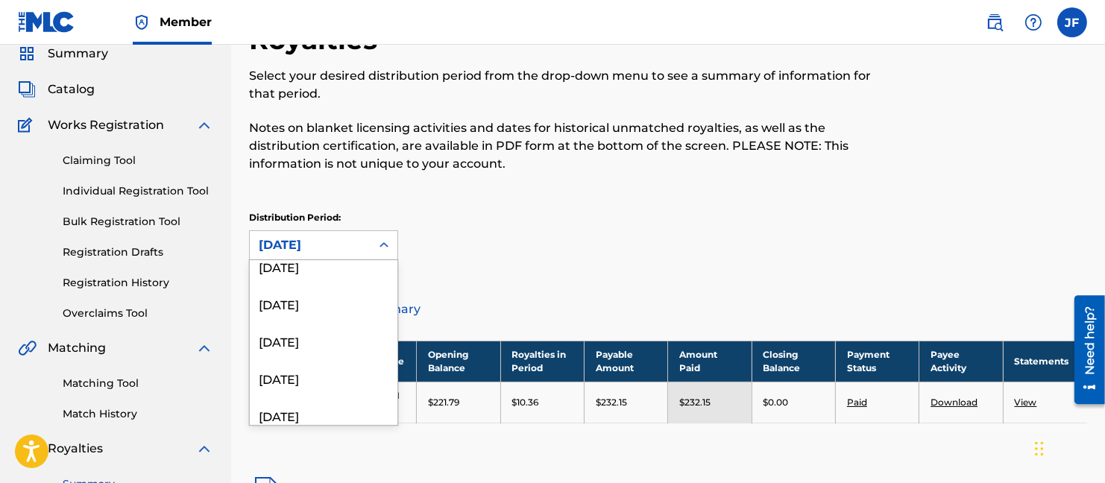
scroll to position [303, 0]
click at [321, 271] on div "[DATE]" at bounding box center [324, 274] width 148 height 37
click at [385, 244] on icon at bounding box center [383, 245] width 15 height 15
click at [321, 338] on div "[DATE]" at bounding box center [324, 341] width 148 height 37
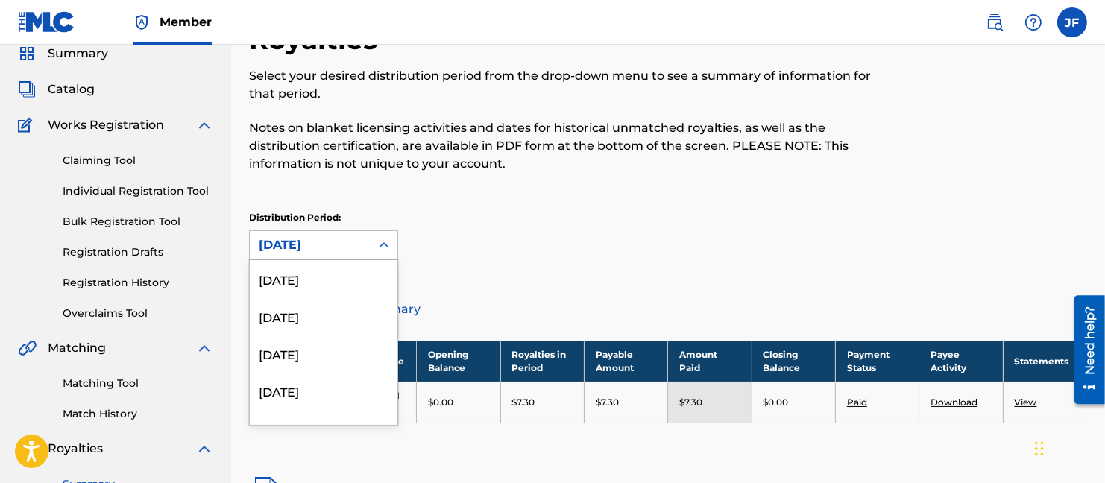
click at [385, 242] on icon at bounding box center [383, 245] width 15 height 15
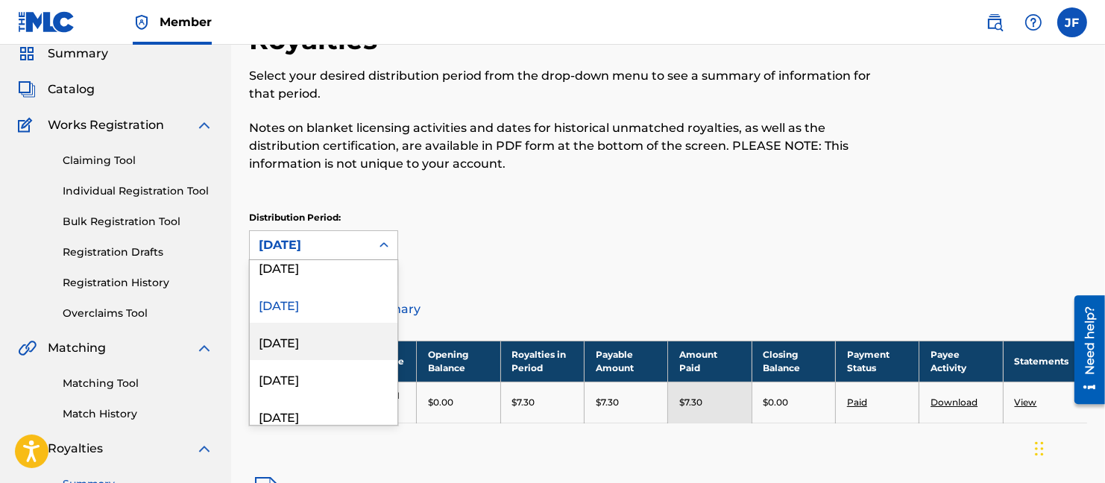
click at [323, 338] on div "[DATE]" at bounding box center [324, 341] width 148 height 37
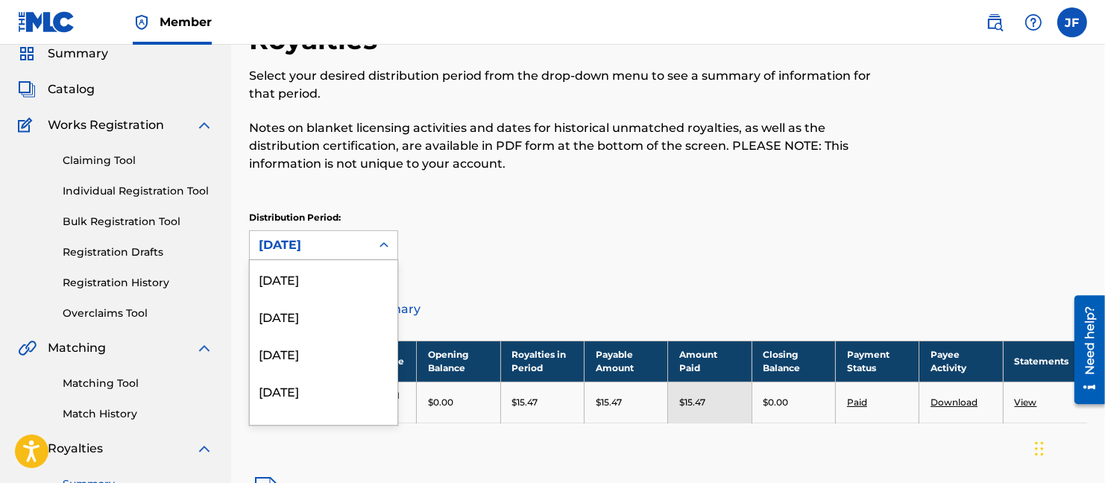
click at [383, 245] on icon at bounding box center [383, 245] width 15 height 15
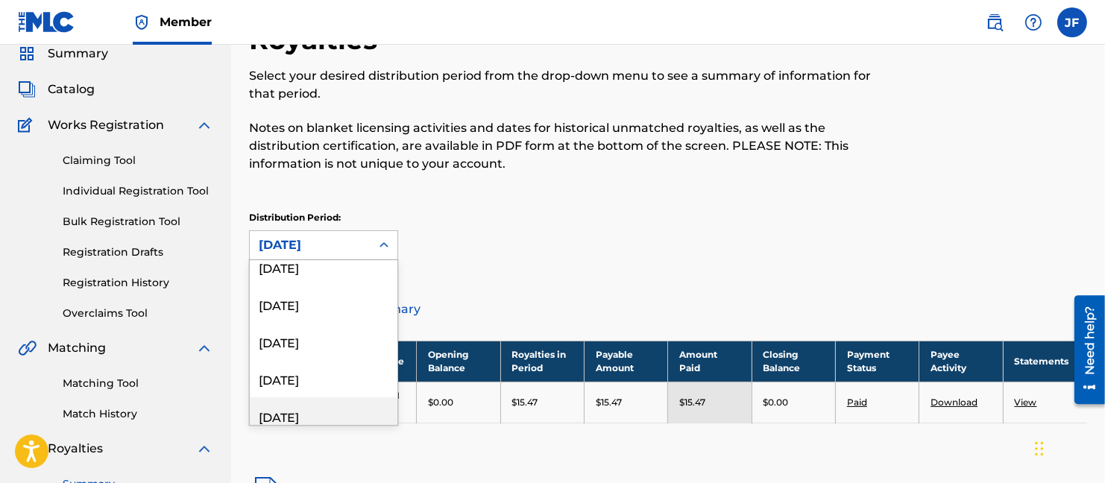
scroll to position [124, 0]
click at [313, 412] on div "[DATE]" at bounding box center [324, 415] width 148 height 37
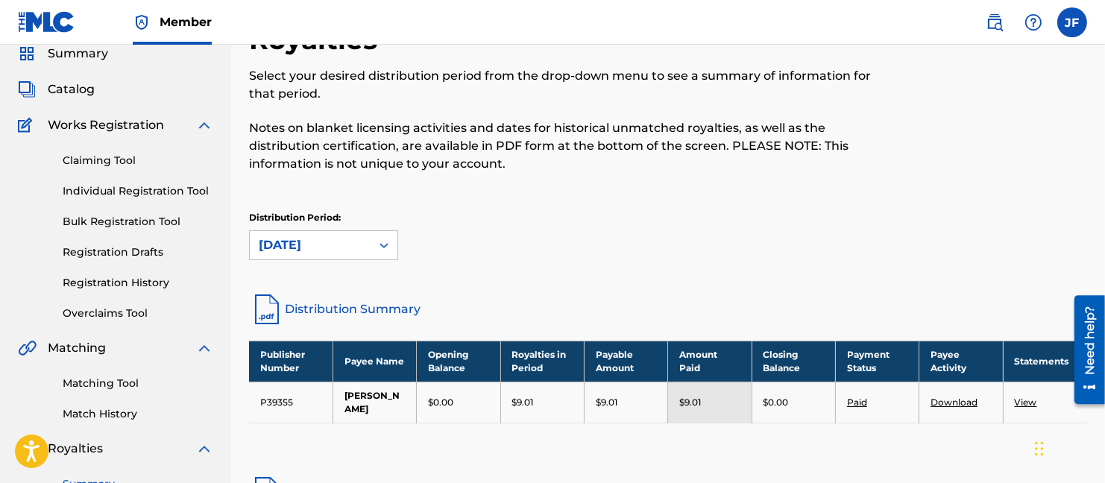
click at [380, 245] on icon at bounding box center [383, 245] width 9 height 5
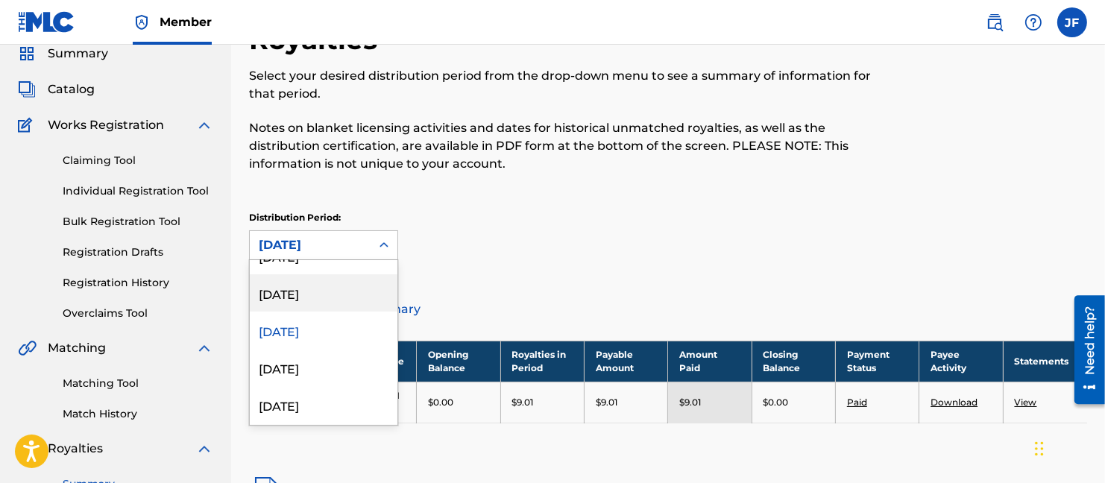
scroll to position [236, 0]
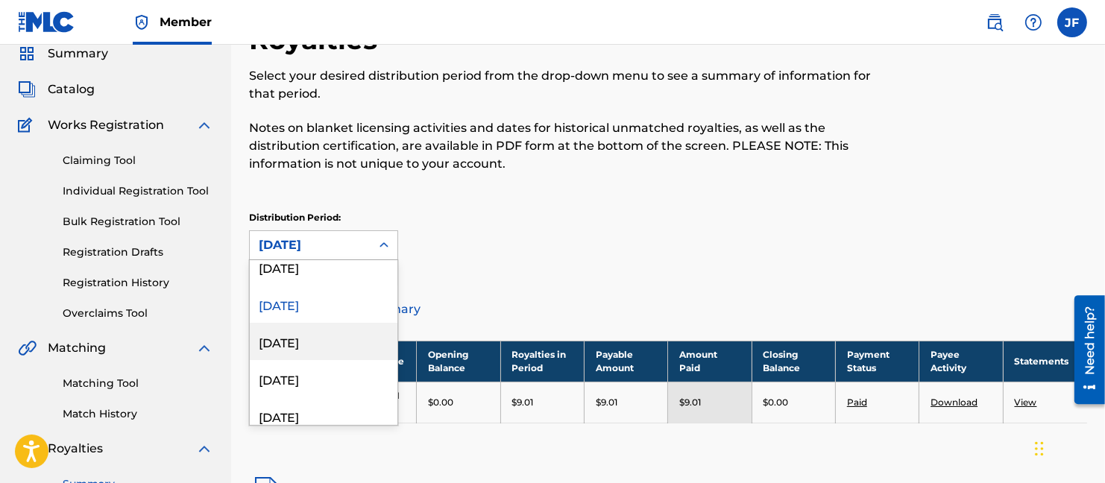
click at [324, 338] on div "[DATE]" at bounding box center [324, 341] width 148 height 37
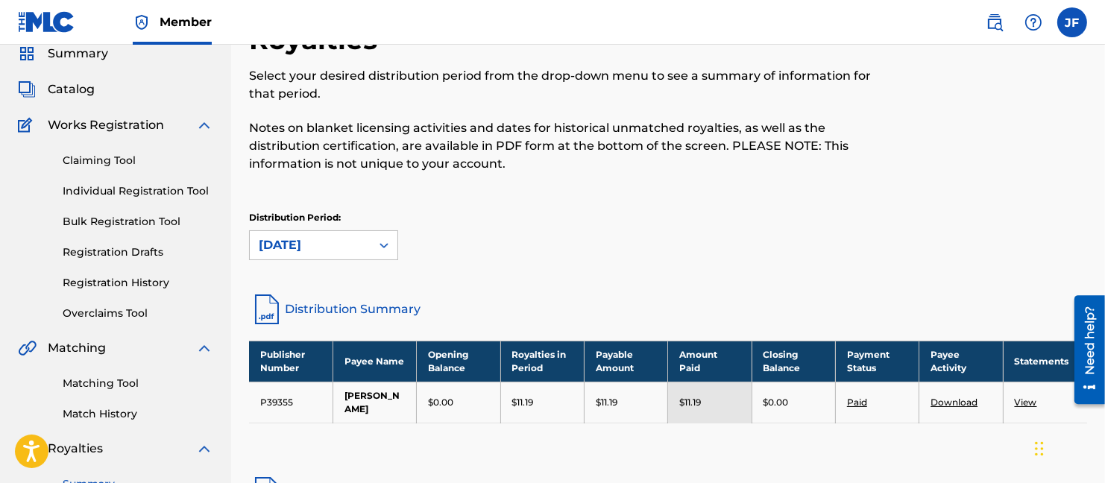
click at [379, 242] on icon at bounding box center [383, 245] width 15 height 15
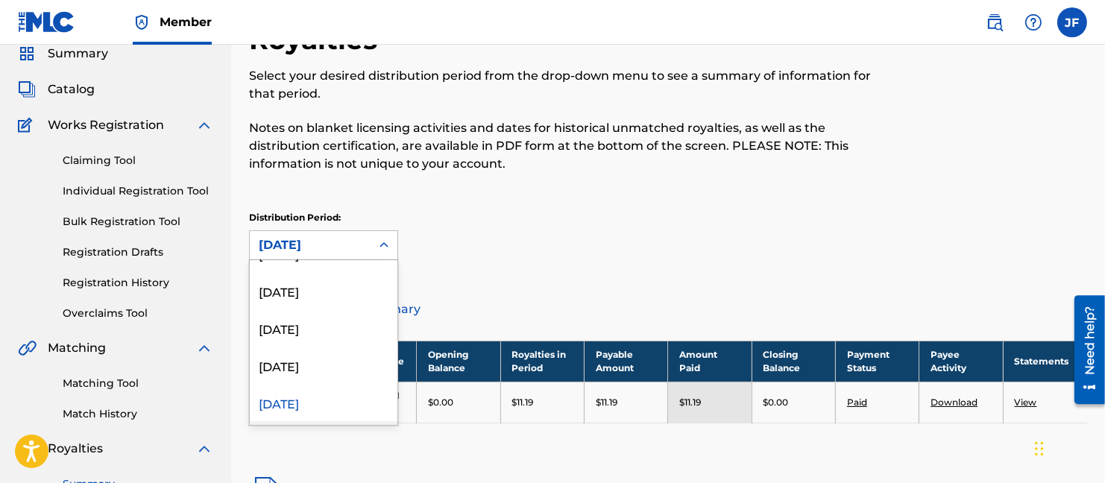
scroll to position [198, 0]
click at [321, 409] on div "[DATE]" at bounding box center [324, 415] width 148 height 37
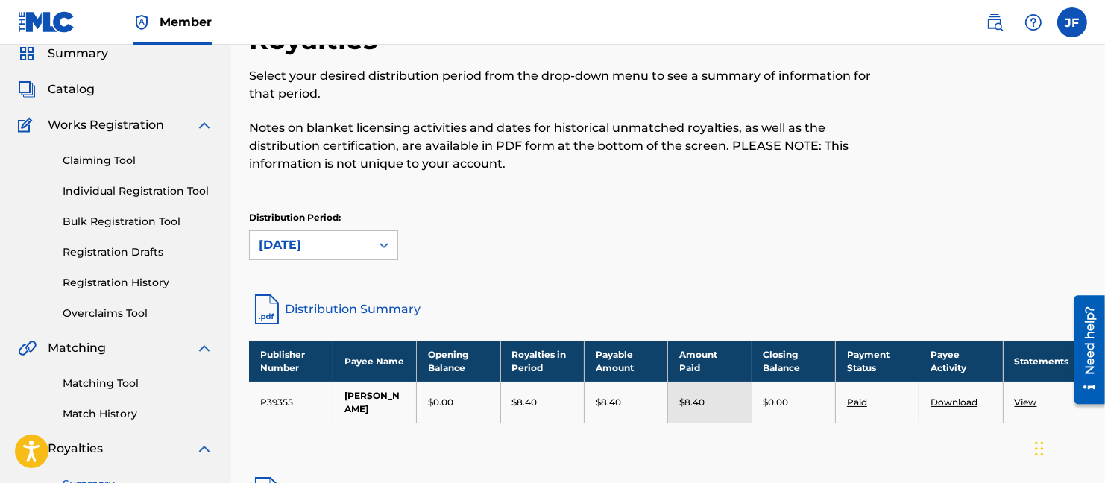
click at [380, 243] on icon at bounding box center [383, 245] width 15 height 15
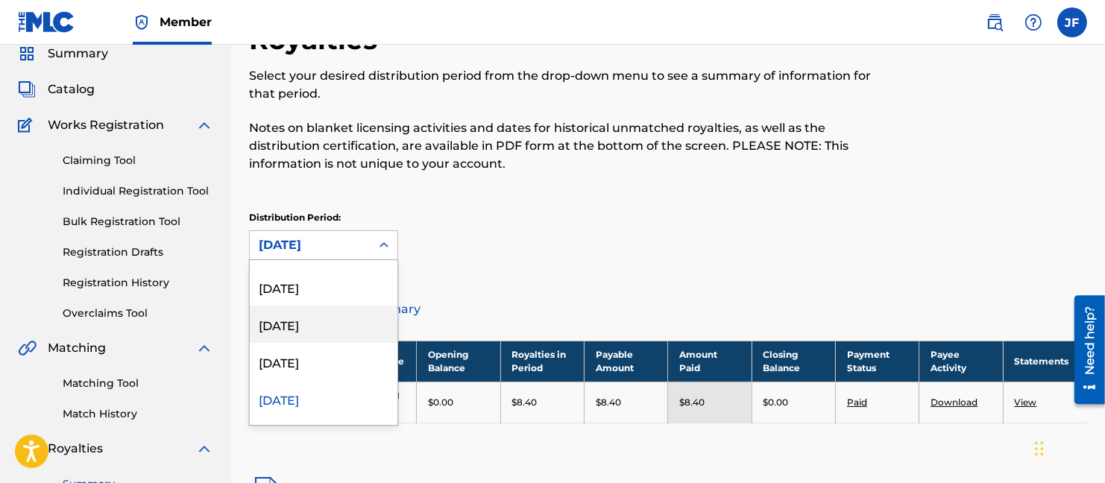
scroll to position [236, 0]
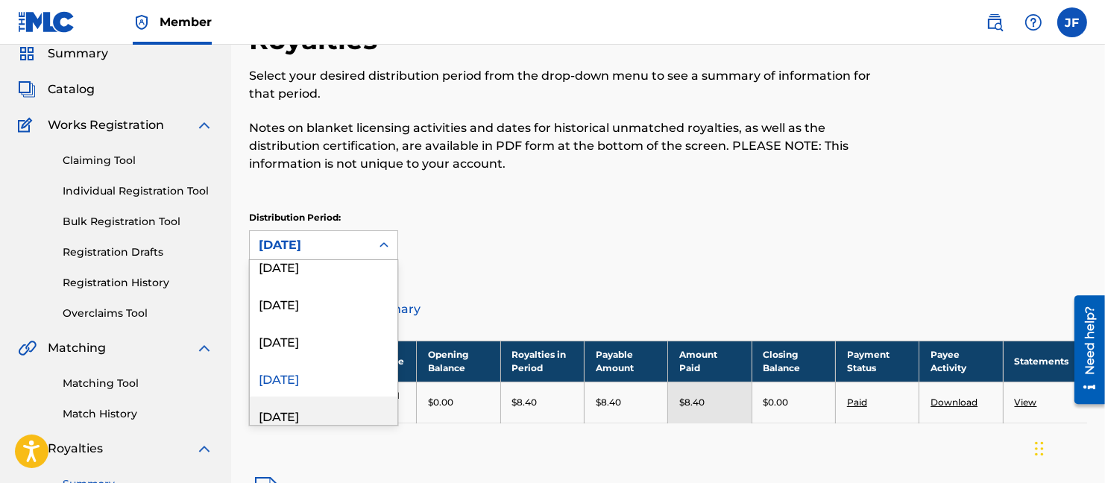
click at [303, 409] on div "[DATE]" at bounding box center [324, 415] width 148 height 37
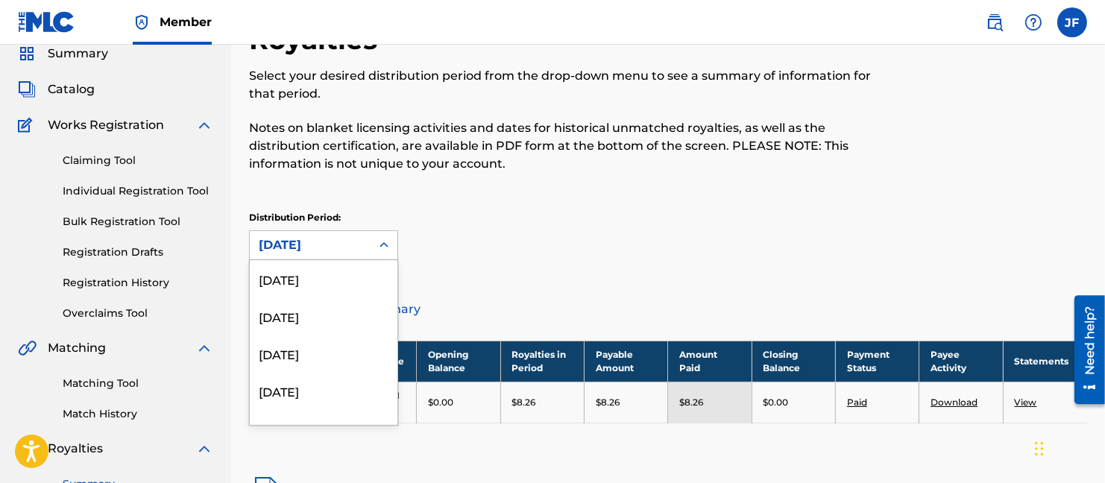
click at [382, 242] on icon at bounding box center [383, 245] width 15 height 15
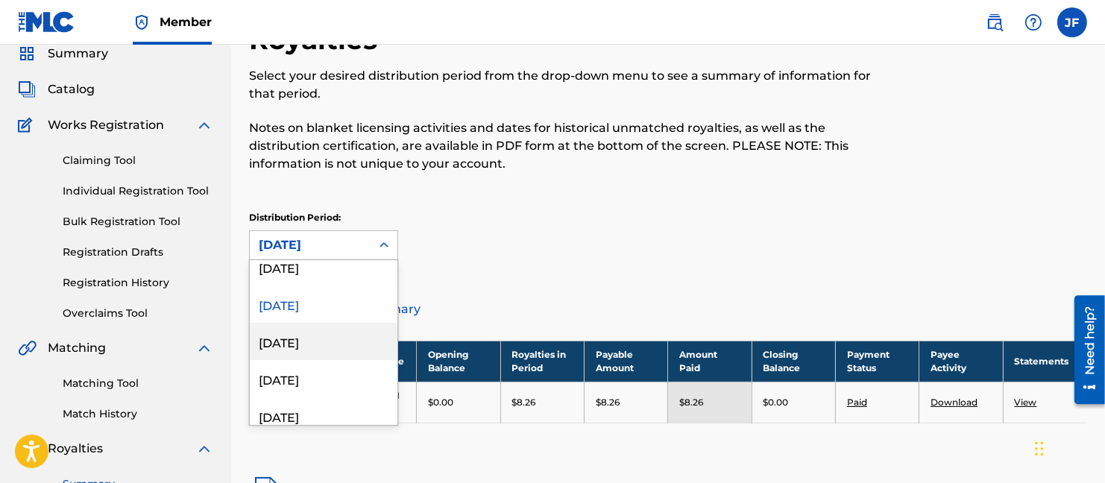
click at [334, 336] on div "[DATE]" at bounding box center [324, 341] width 148 height 37
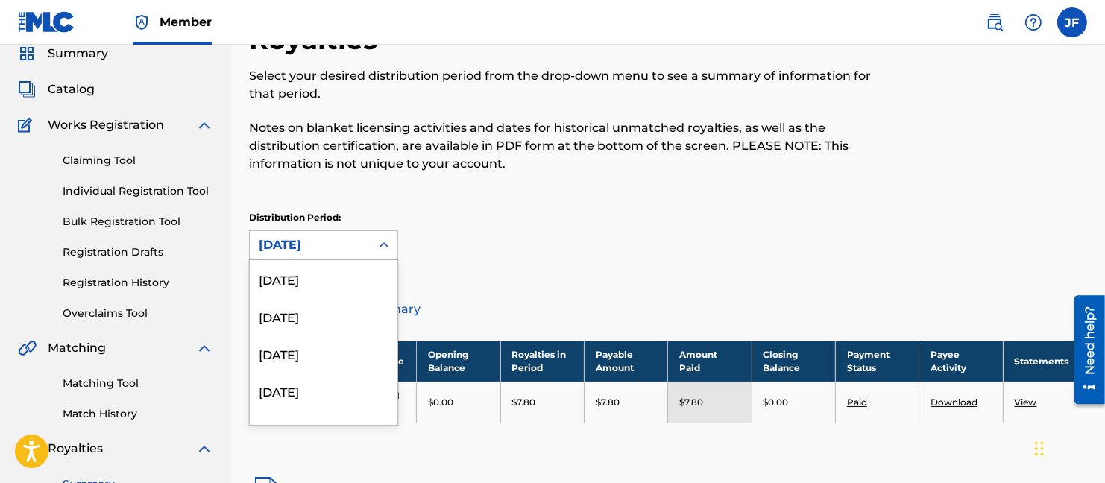
click at [382, 244] on icon at bounding box center [383, 244] width 9 height 5
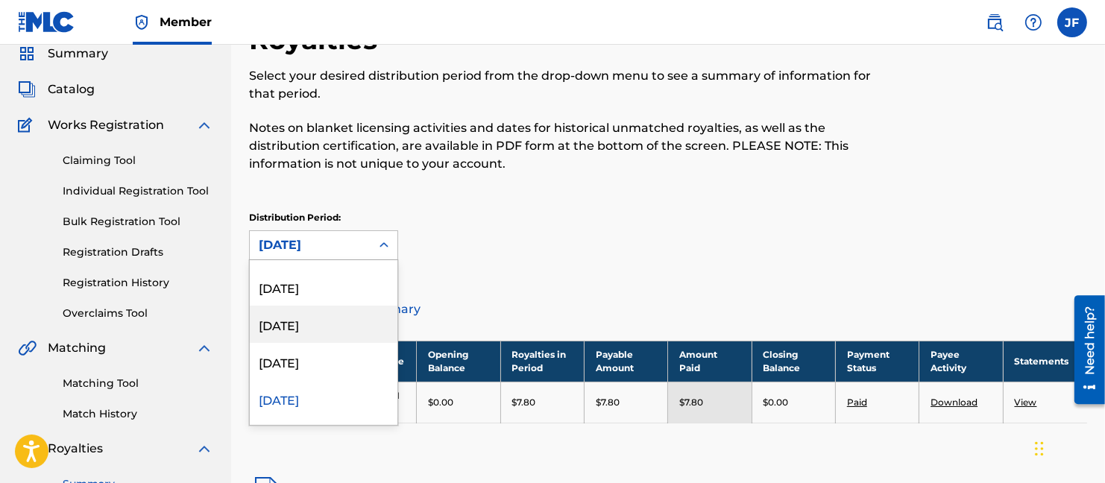
scroll to position [310, 0]
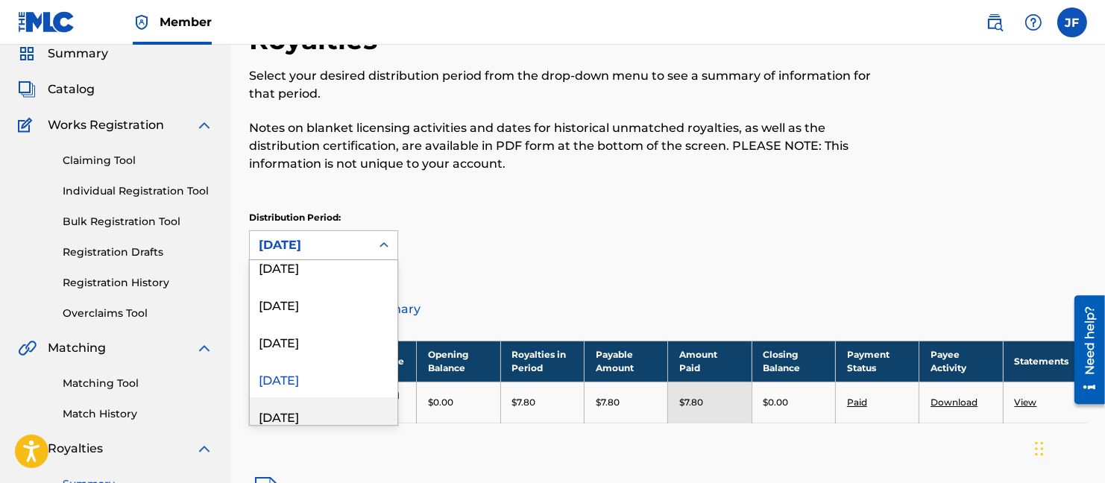
click at [327, 406] on div "[DATE]" at bounding box center [324, 415] width 148 height 37
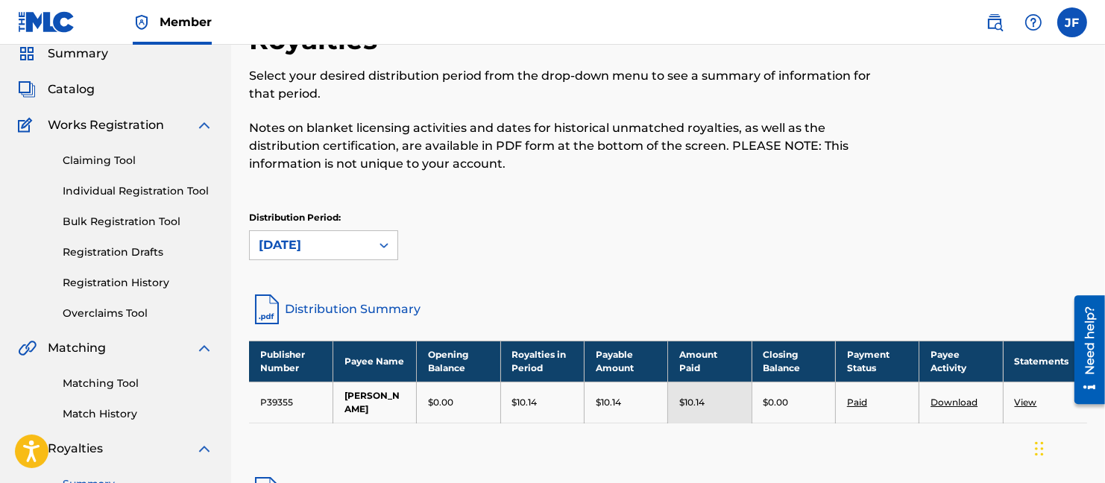
click at [385, 242] on icon at bounding box center [383, 245] width 15 height 15
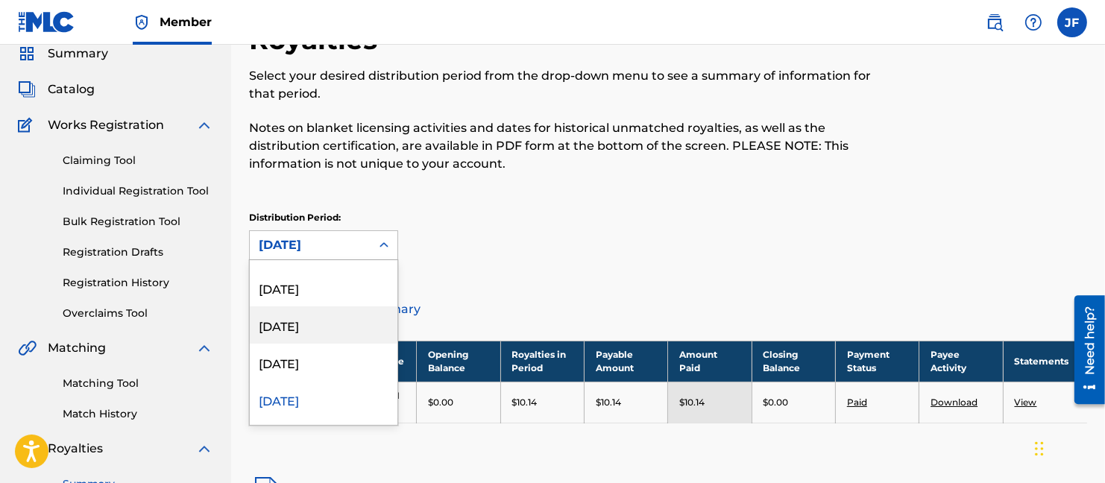
scroll to position [347, 0]
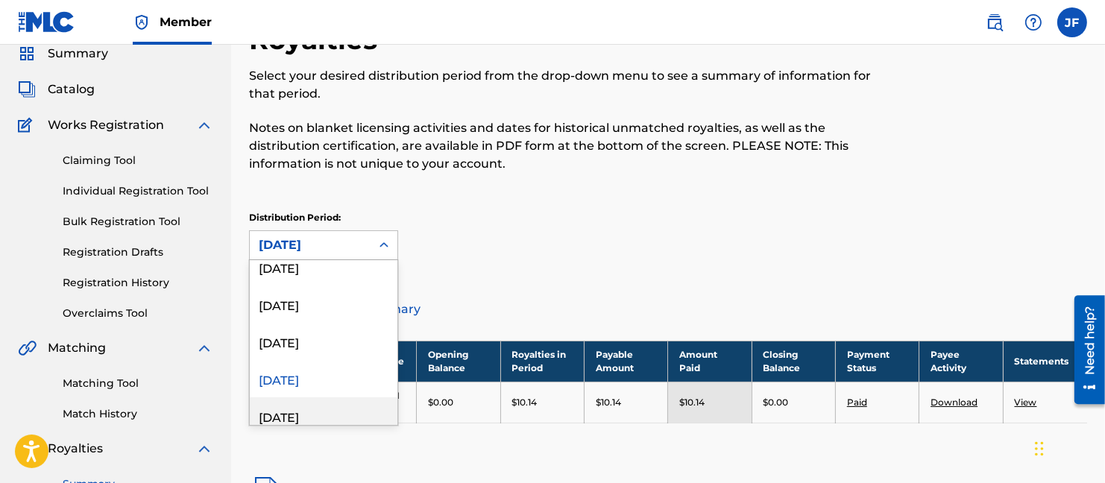
click at [312, 412] on div "[DATE]" at bounding box center [324, 415] width 148 height 37
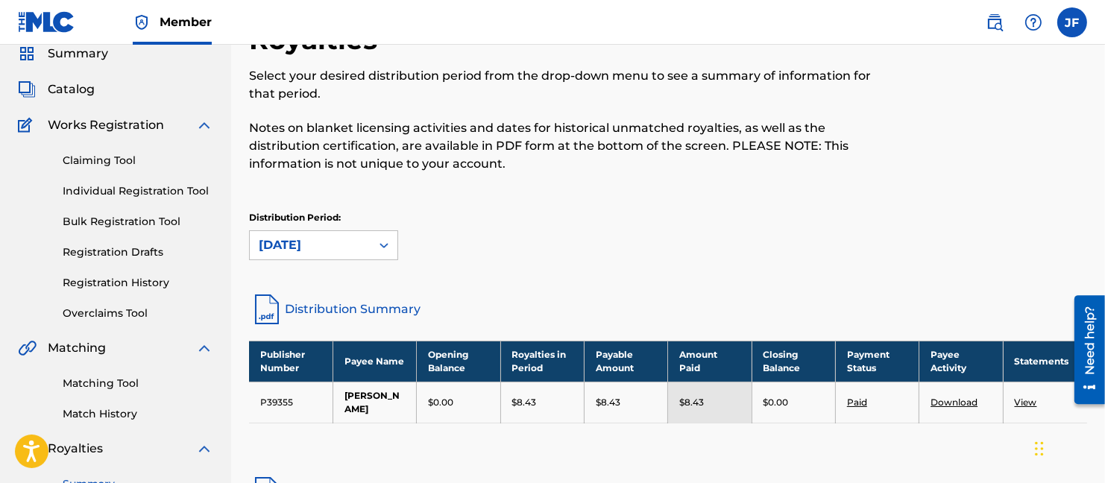
click at [383, 242] on icon at bounding box center [383, 245] width 15 height 15
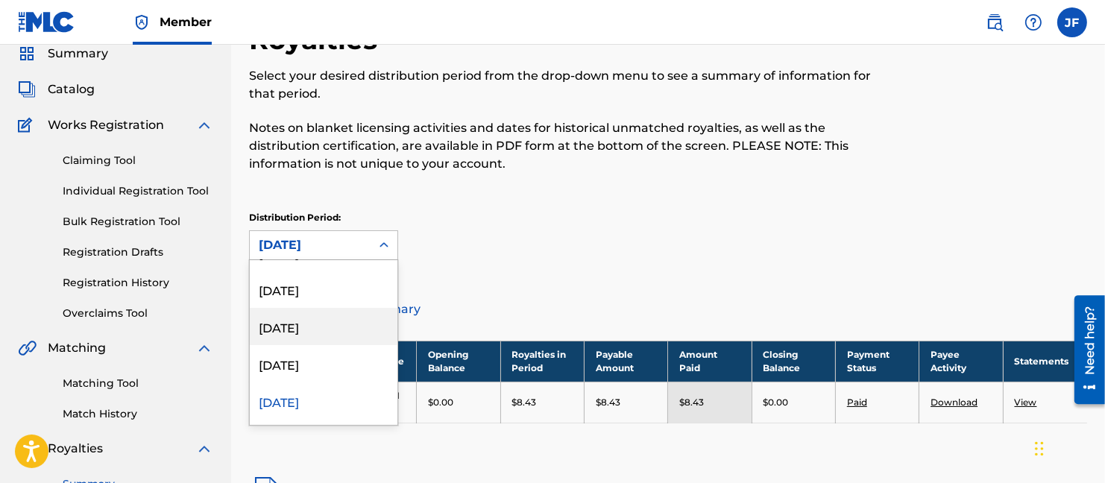
scroll to position [385, 0]
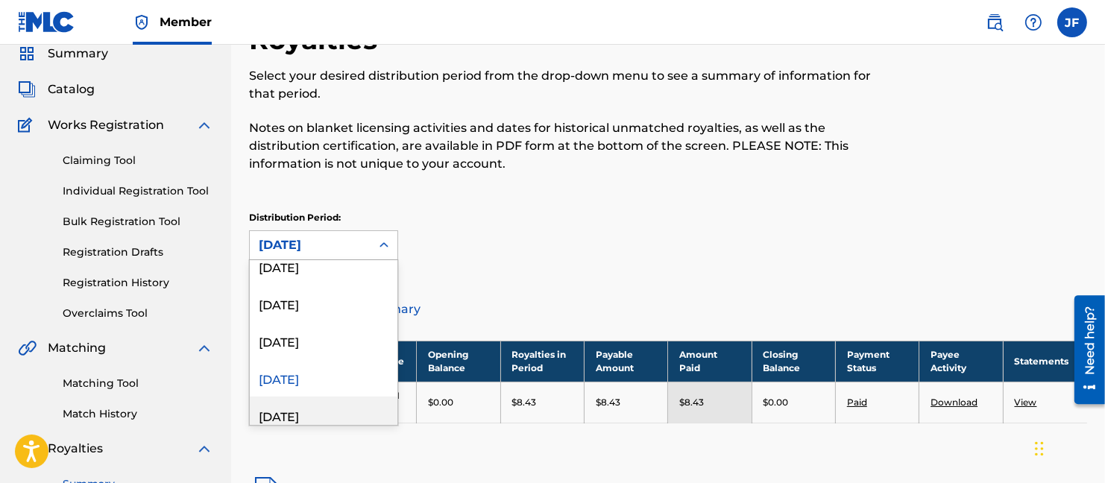
click at [323, 412] on div "[DATE]" at bounding box center [324, 415] width 148 height 37
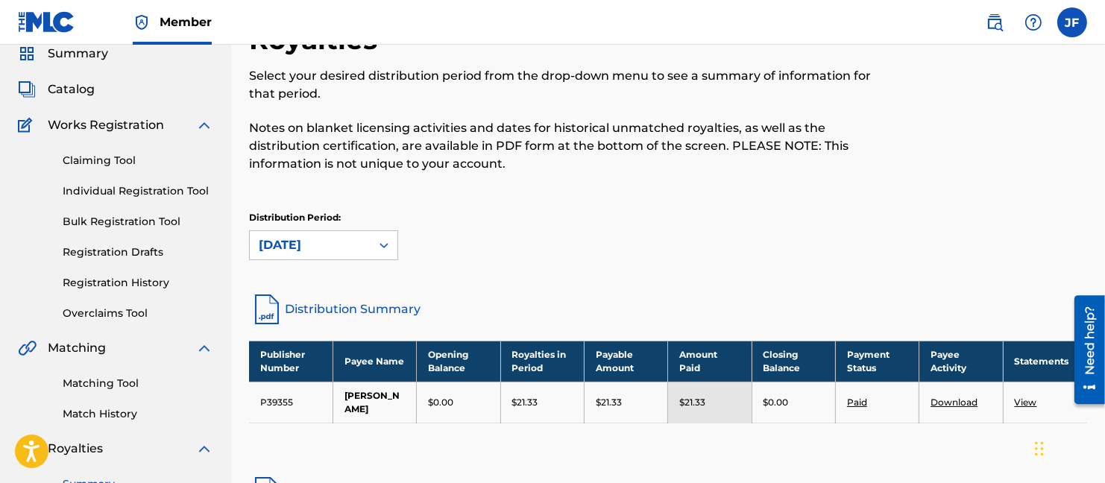
click at [381, 245] on icon at bounding box center [383, 245] width 9 height 5
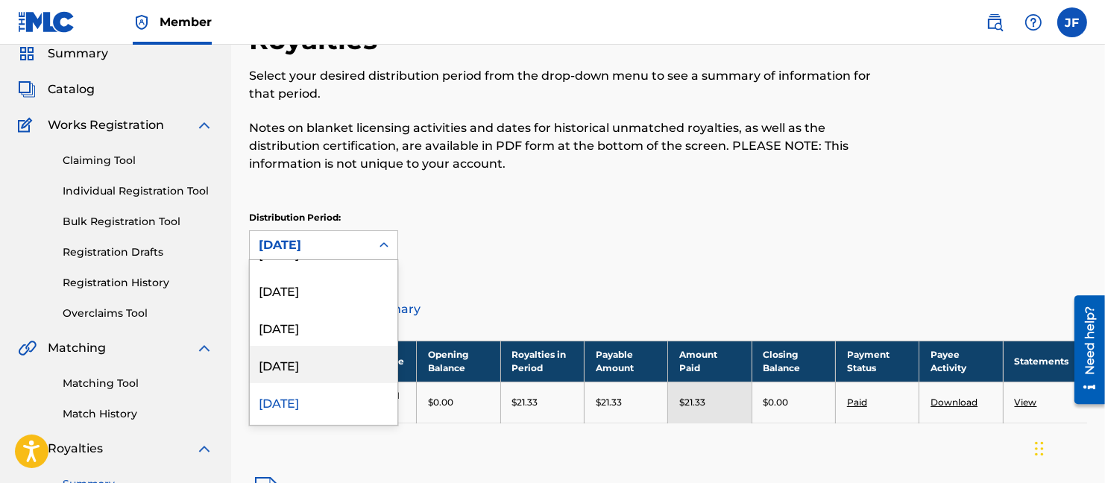
scroll to position [422, 0]
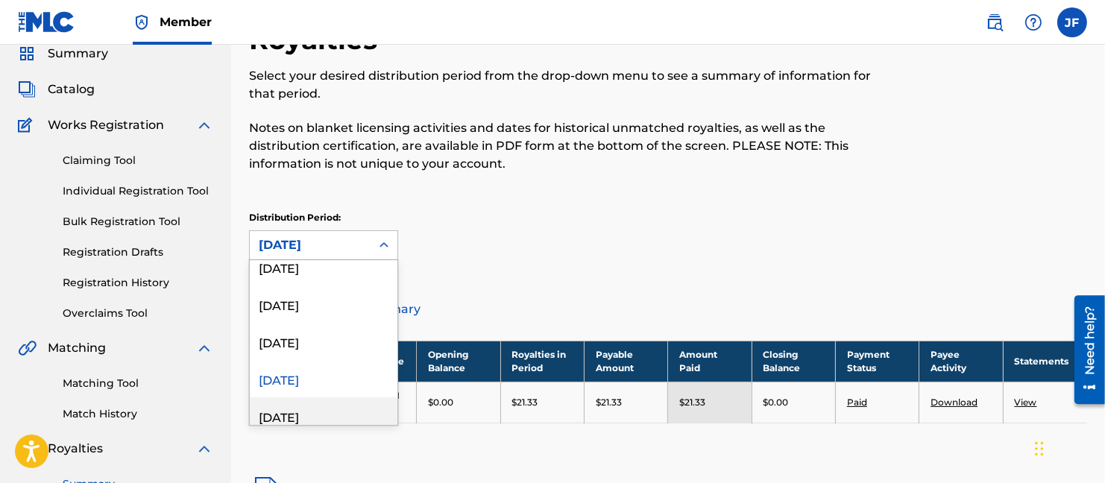
click at [341, 416] on div "[DATE]" at bounding box center [324, 415] width 148 height 37
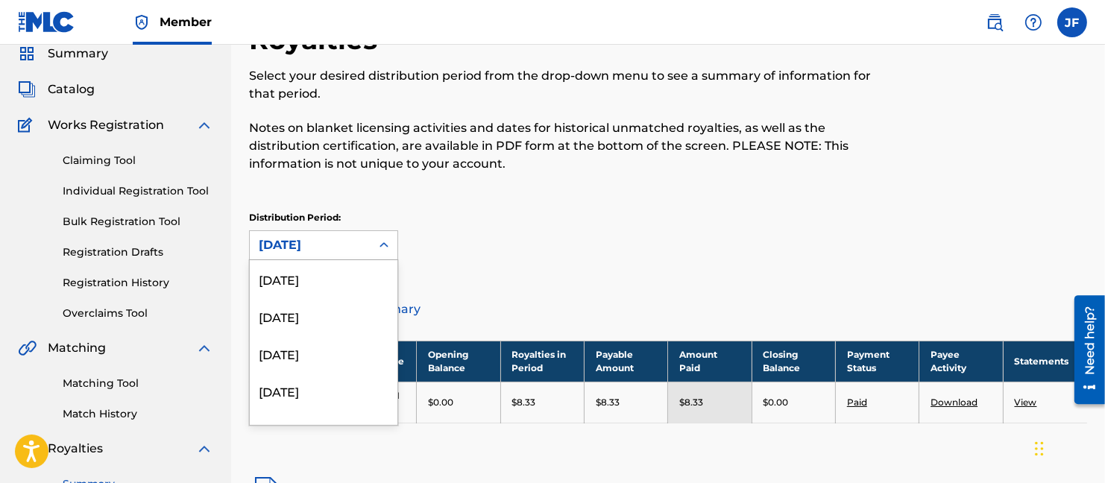
click at [381, 243] on icon at bounding box center [383, 244] width 9 height 5
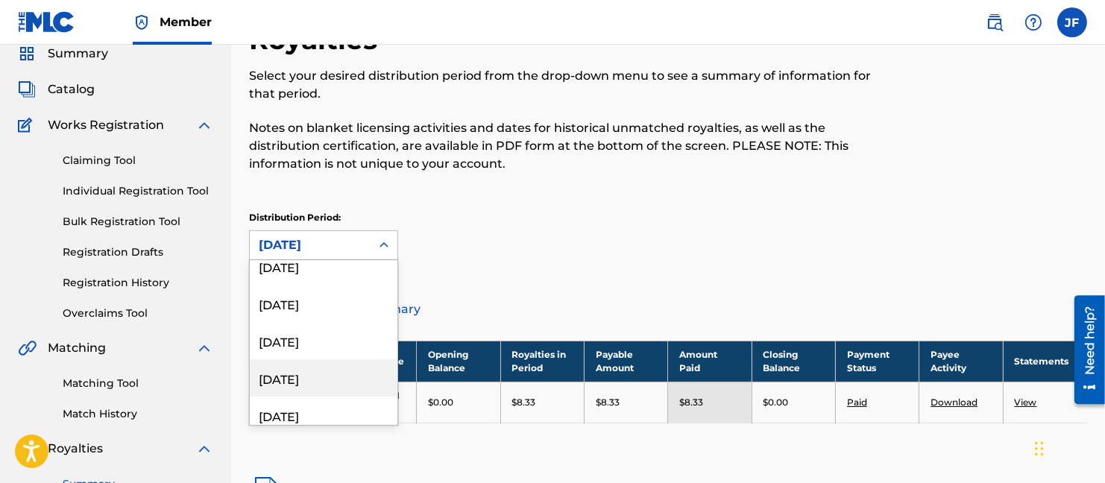
scroll to position [460, 0]
click at [339, 410] on div "[DATE]" at bounding box center [324, 415] width 148 height 37
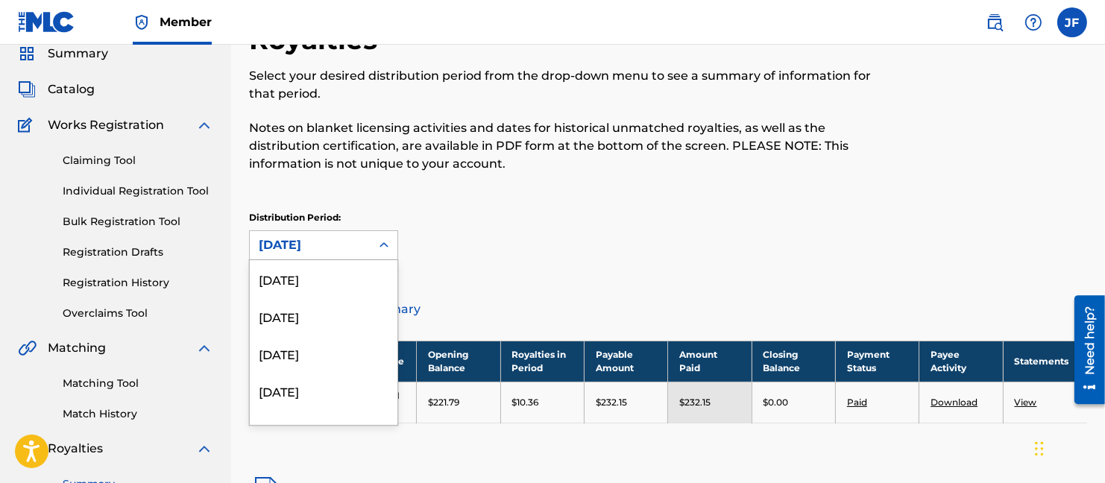
click at [388, 241] on icon at bounding box center [383, 245] width 15 height 15
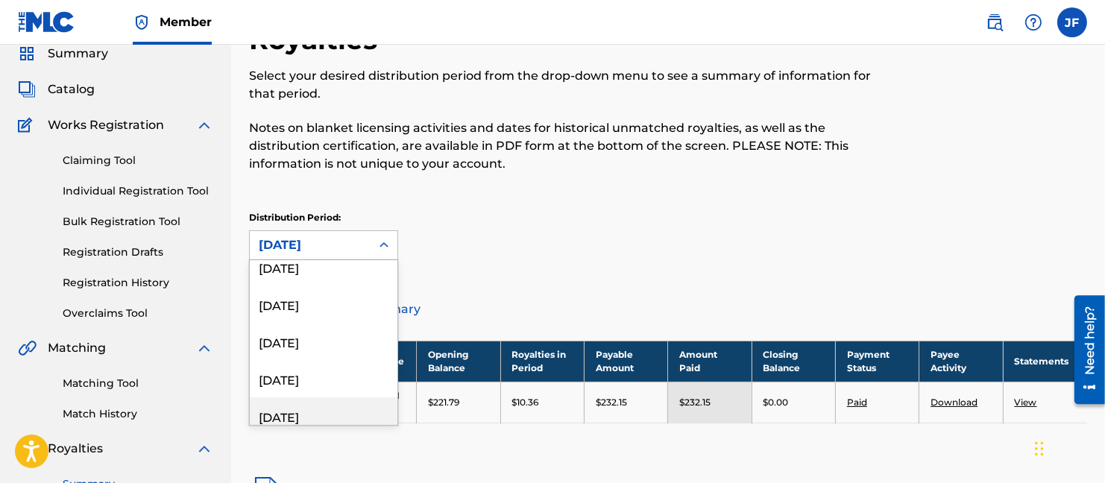
click at [303, 410] on div "[DATE]" at bounding box center [324, 415] width 148 height 37
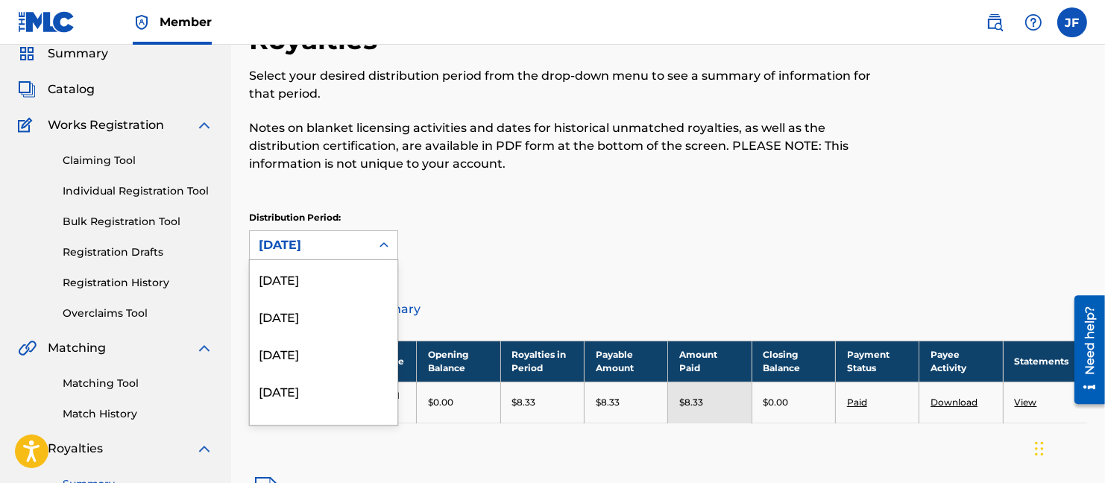
click at [382, 242] on icon at bounding box center [383, 245] width 15 height 15
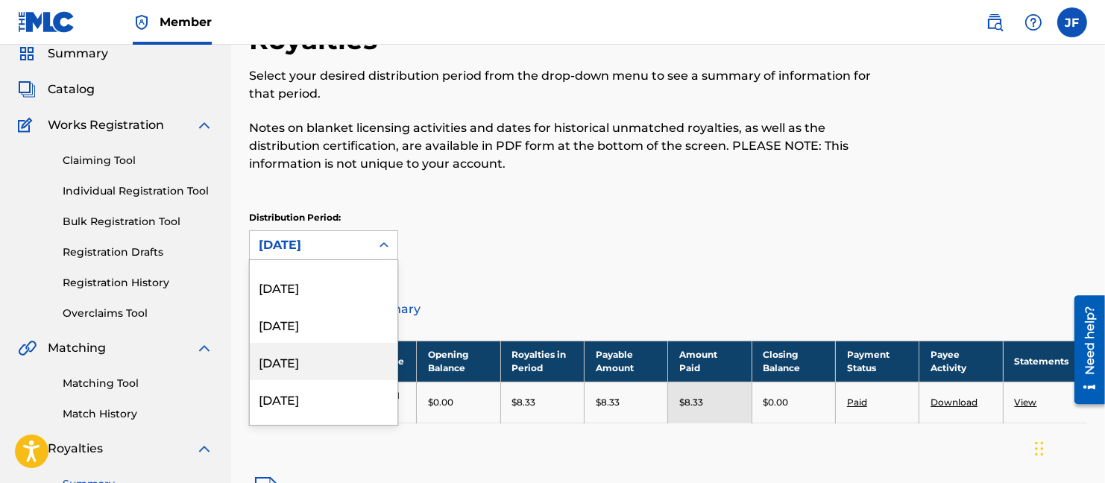
click at [327, 360] on div "[DATE]" at bounding box center [324, 361] width 148 height 37
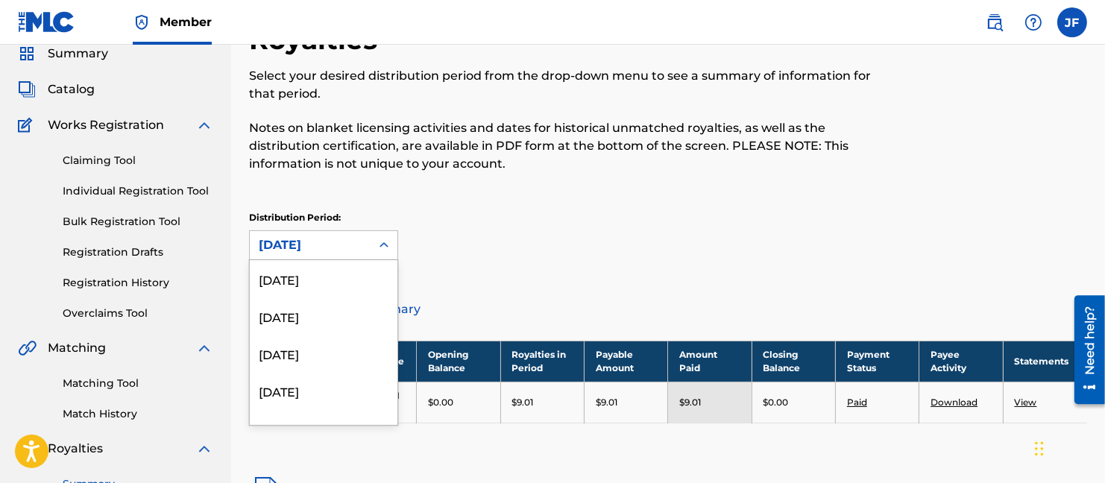
click at [388, 244] on icon at bounding box center [383, 245] width 15 height 15
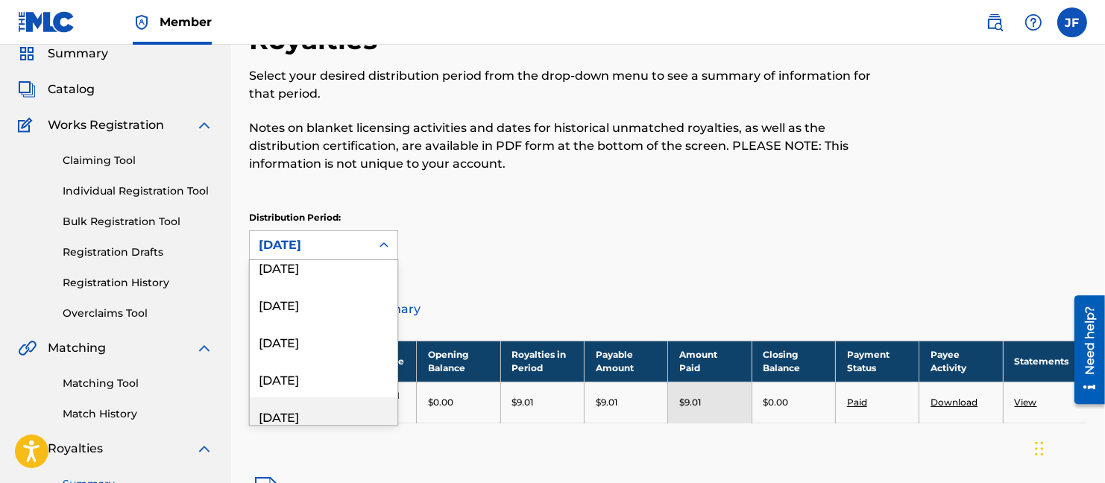
click at [315, 409] on div "[DATE]" at bounding box center [324, 415] width 148 height 37
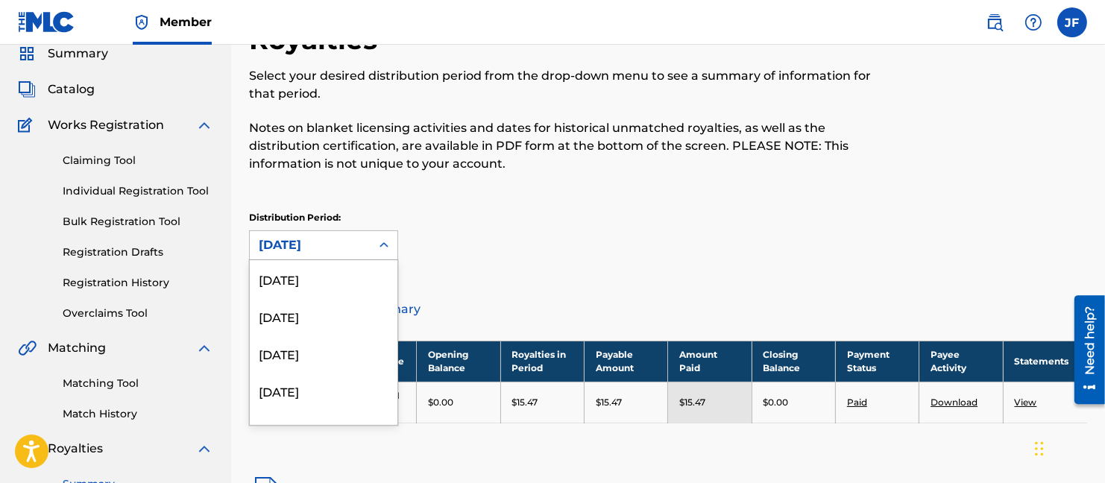
click at [385, 241] on icon at bounding box center [383, 245] width 15 height 15
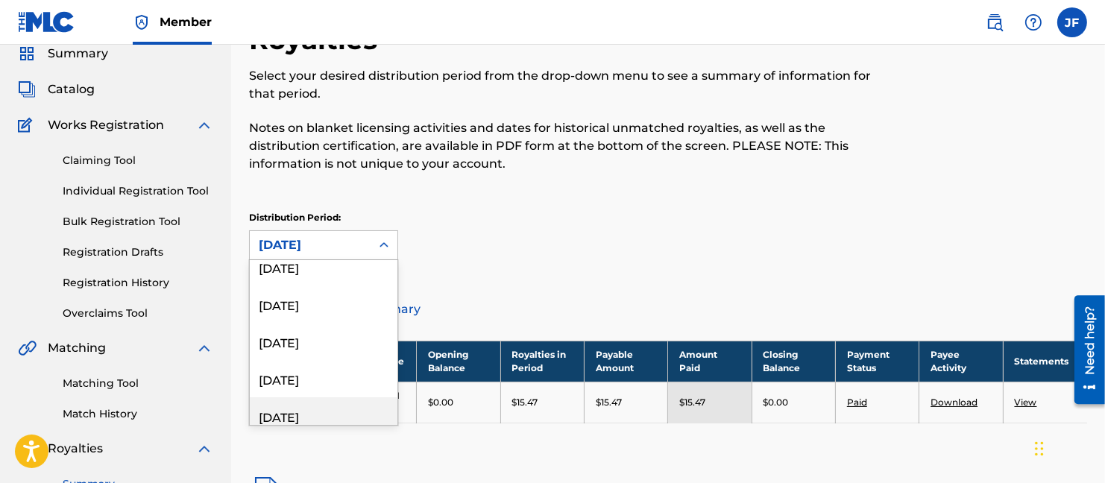
click at [303, 410] on div "[DATE]" at bounding box center [324, 415] width 148 height 37
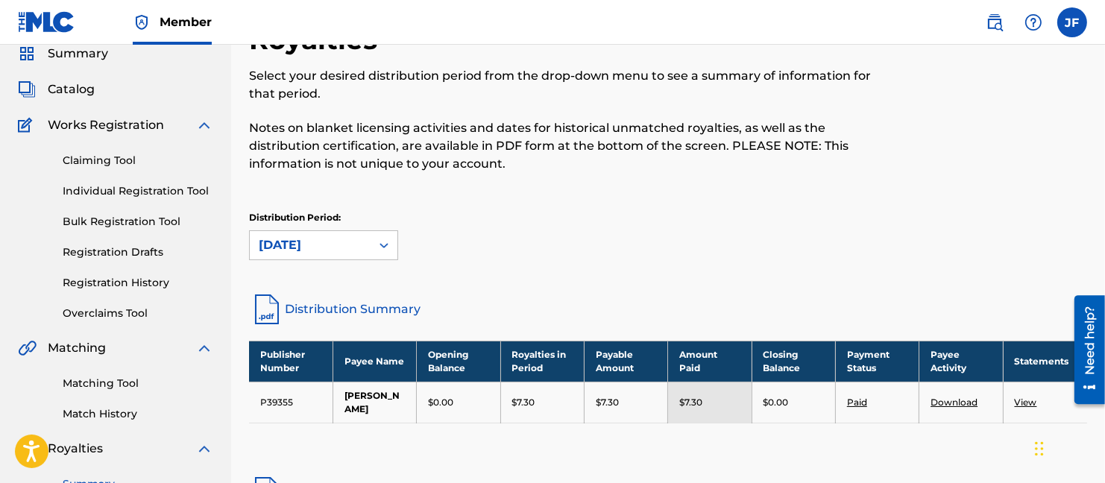
click at [385, 243] on icon at bounding box center [383, 245] width 15 height 15
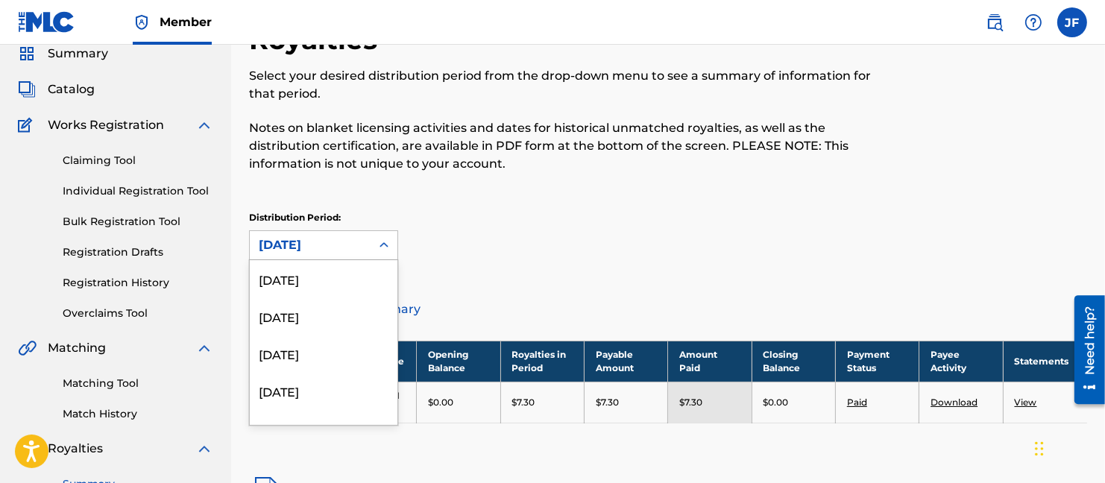
scroll to position [12, 0]
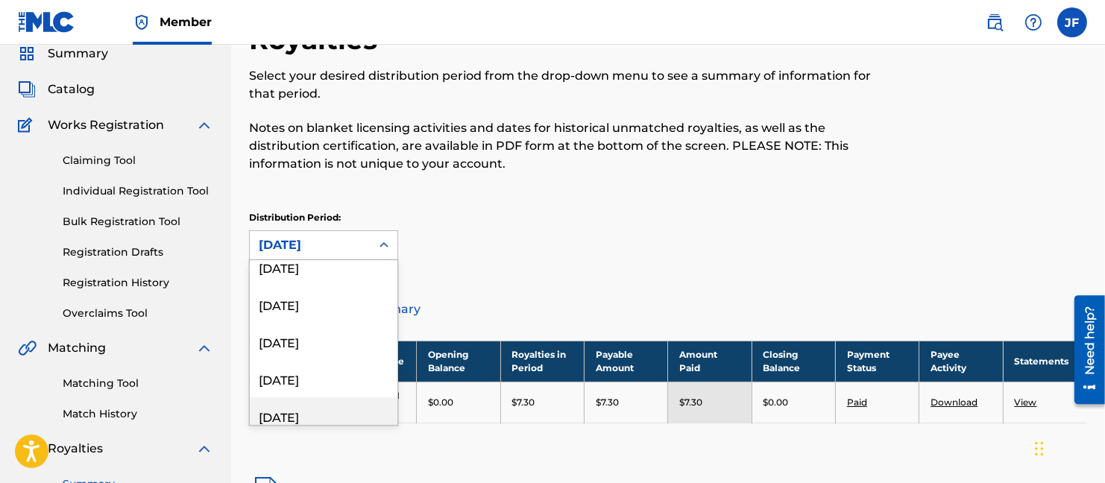
click at [298, 409] on div "[DATE]" at bounding box center [324, 415] width 148 height 37
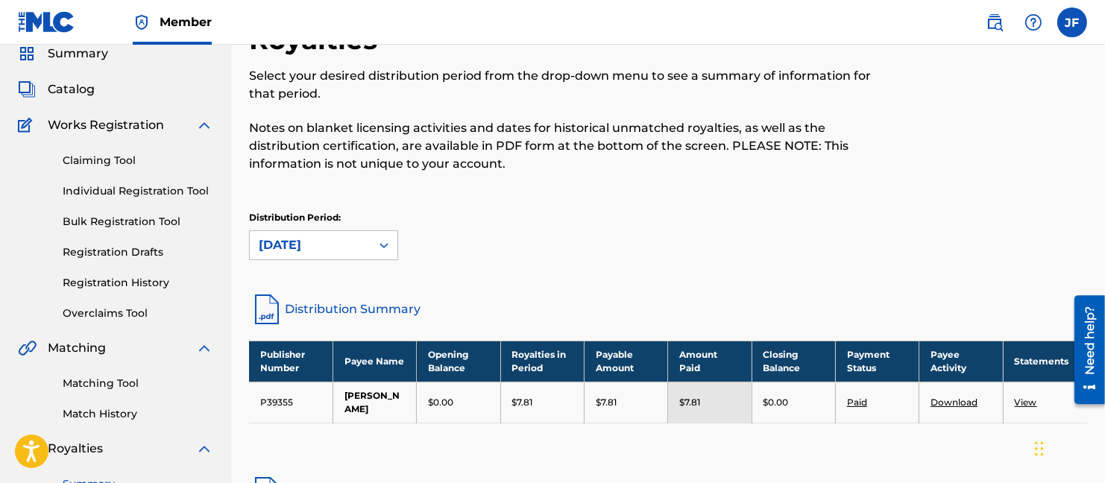
click at [382, 243] on icon at bounding box center [383, 245] width 15 height 15
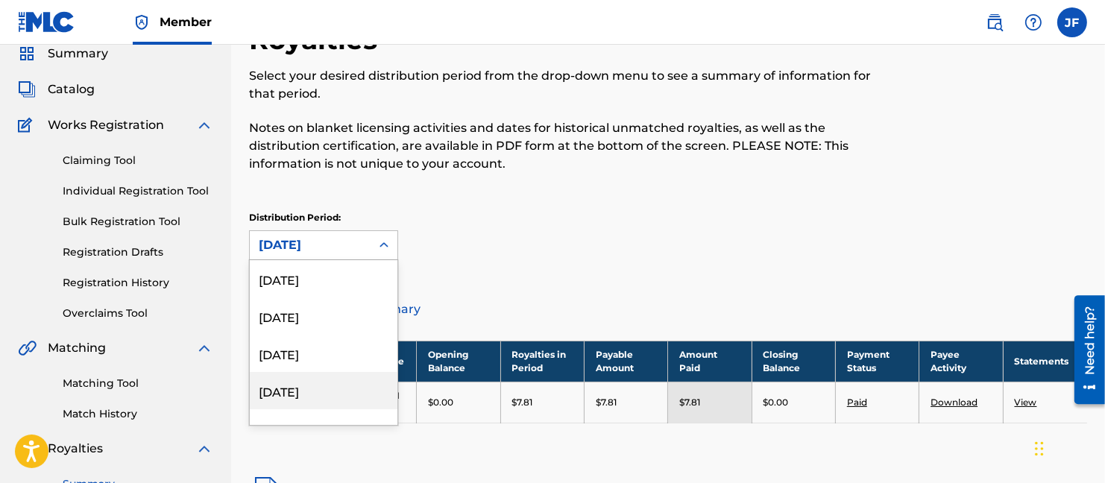
click at [312, 388] on div "[DATE]" at bounding box center [324, 390] width 148 height 37
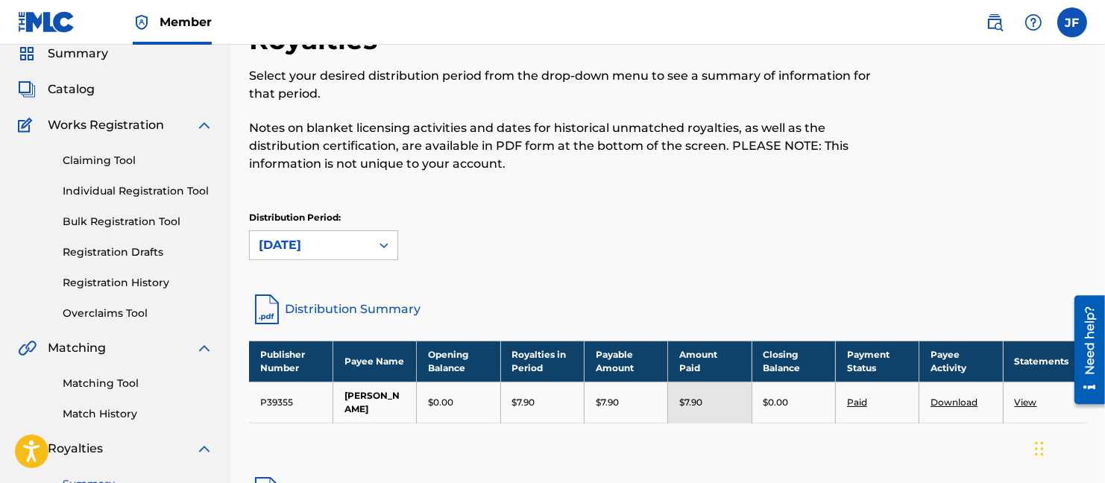
click at [382, 243] on icon at bounding box center [383, 245] width 15 height 15
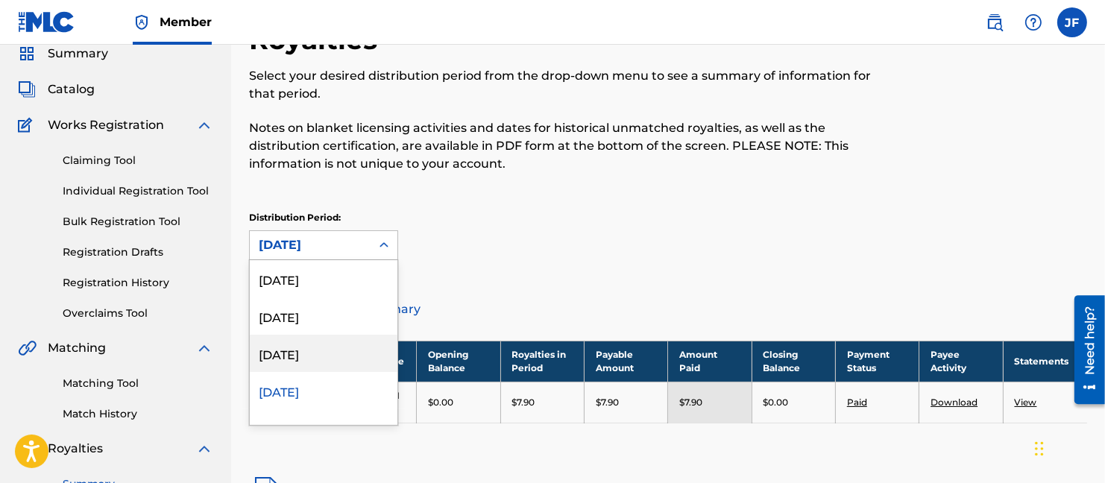
click at [311, 353] on div "[DATE]" at bounding box center [324, 353] width 148 height 37
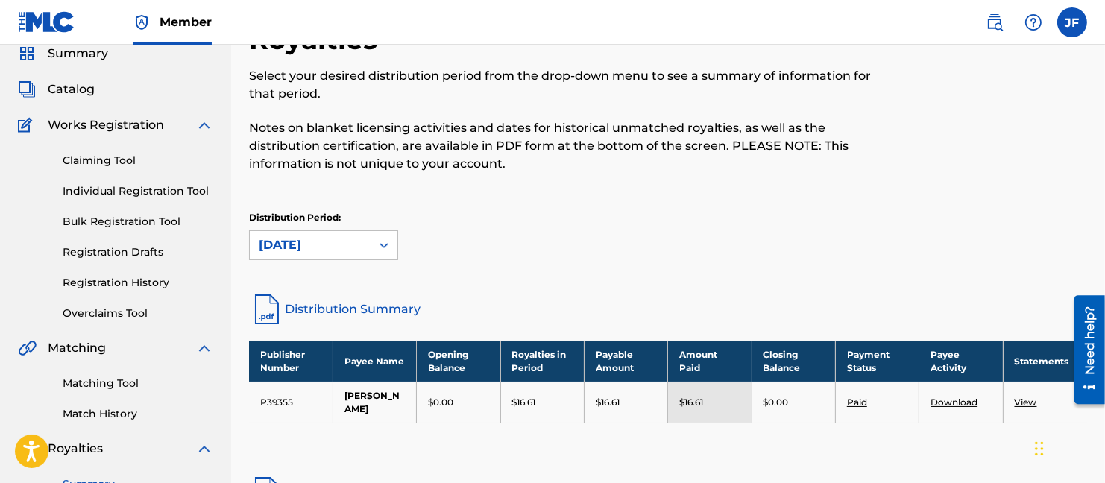
click at [385, 244] on icon at bounding box center [383, 245] width 9 height 5
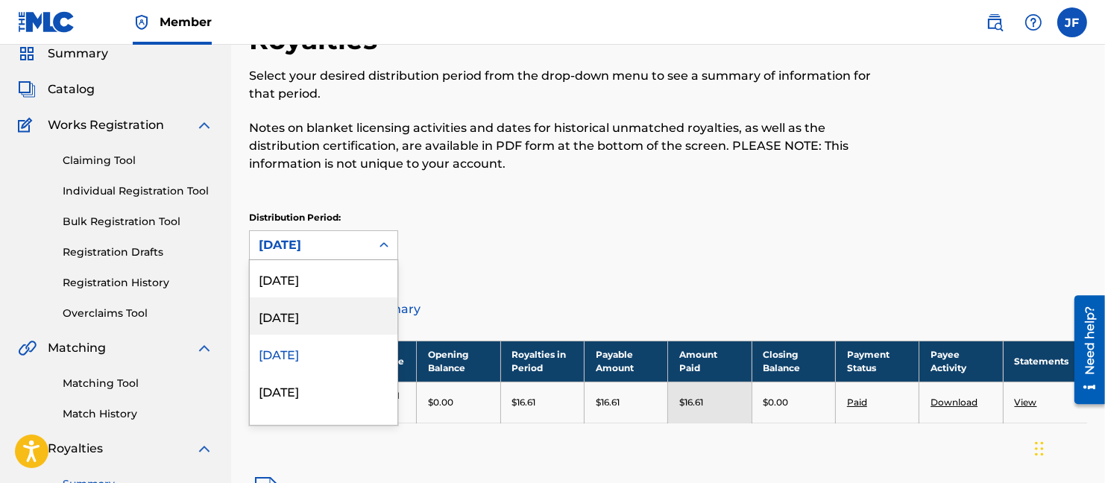
click at [303, 319] on div "[DATE]" at bounding box center [324, 315] width 148 height 37
click at [385, 245] on icon at bounding box center [383, 244] width 9 height 5
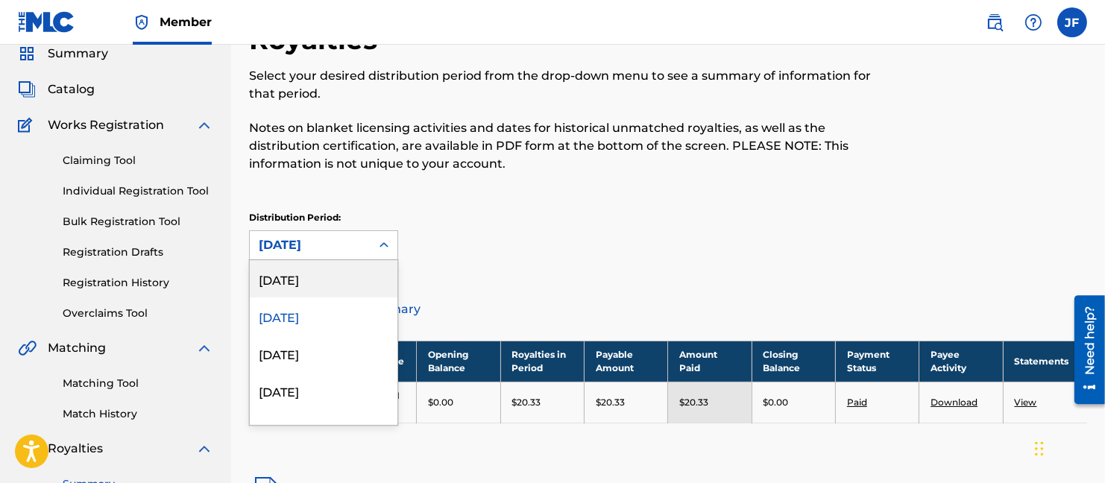
click at [323, 277] on div "[DATE]" at bounding box center [324, 278] width 148 height 37
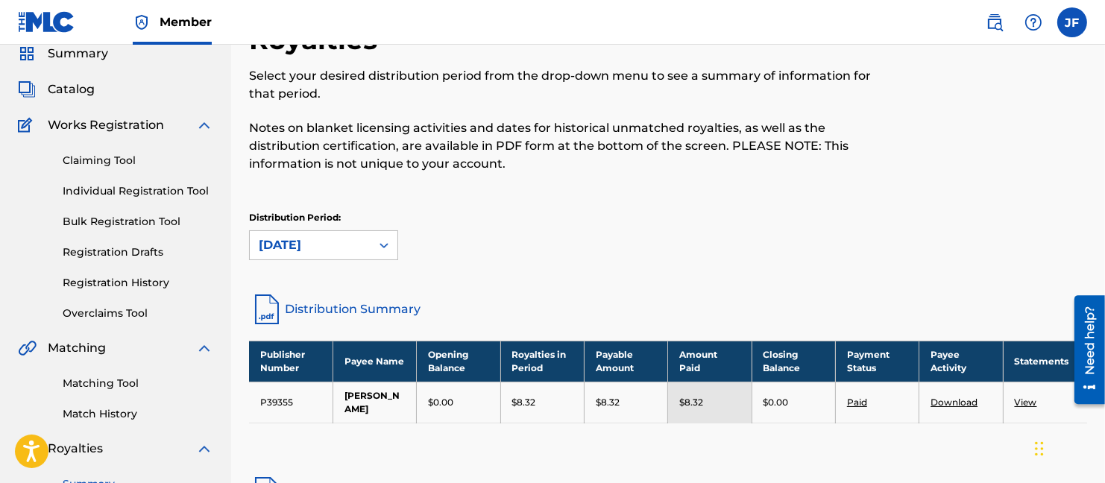
click at [385, 243] on icon at bounding box center [383, 245] width 9 height 5
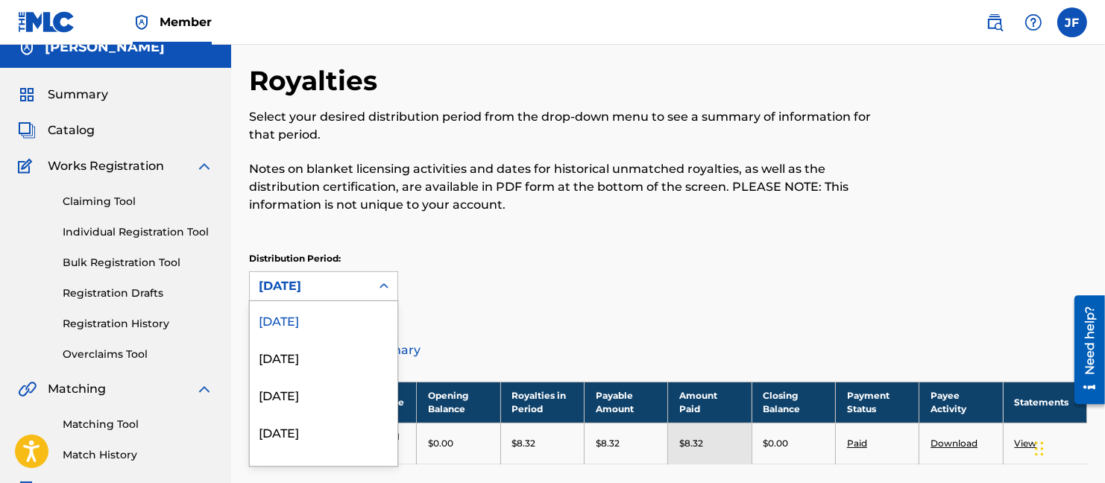
scroll to position [0, 0]
